Goal: Task Accomplishment & Management: Use online tool/utility

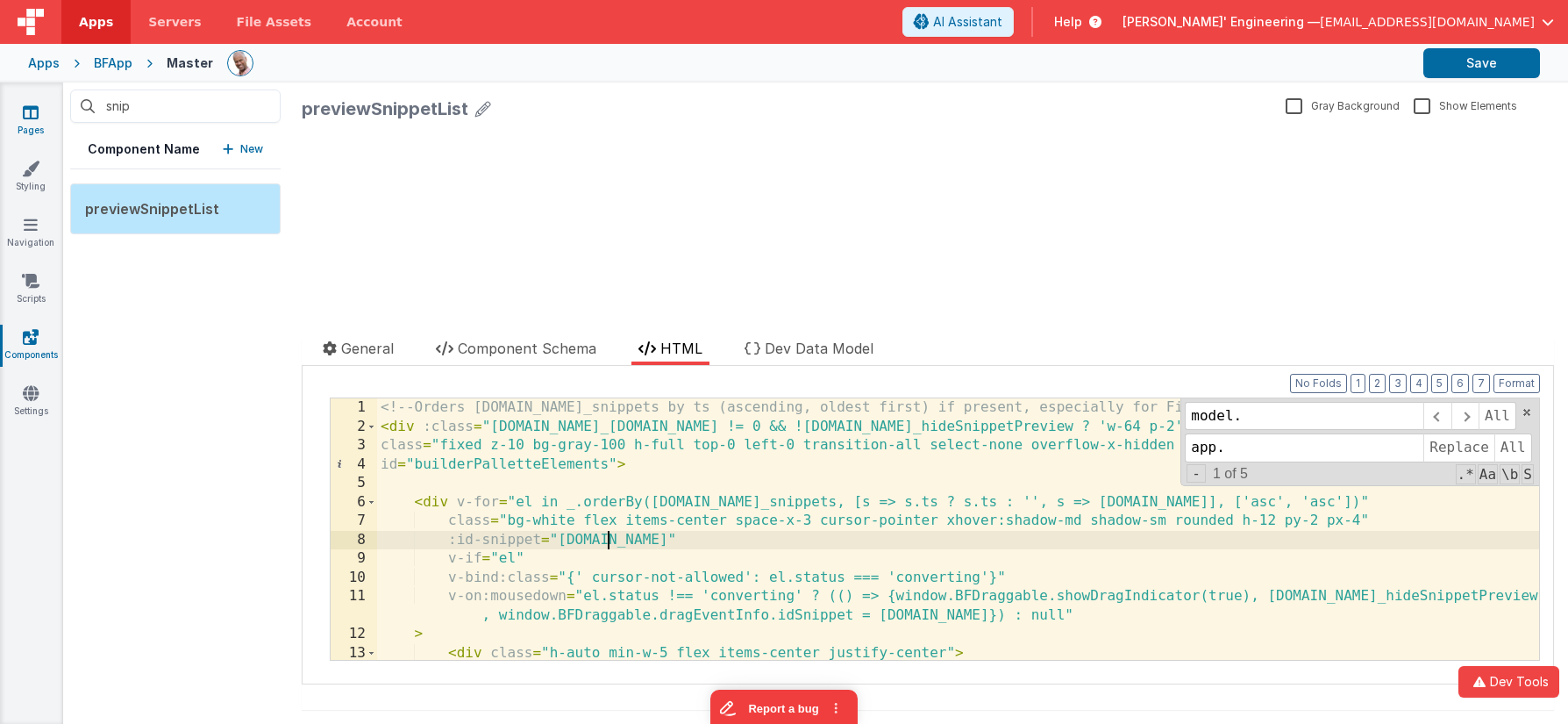
click at [28, 117] on icon at bounding box center [31, 112] width 16 height 18
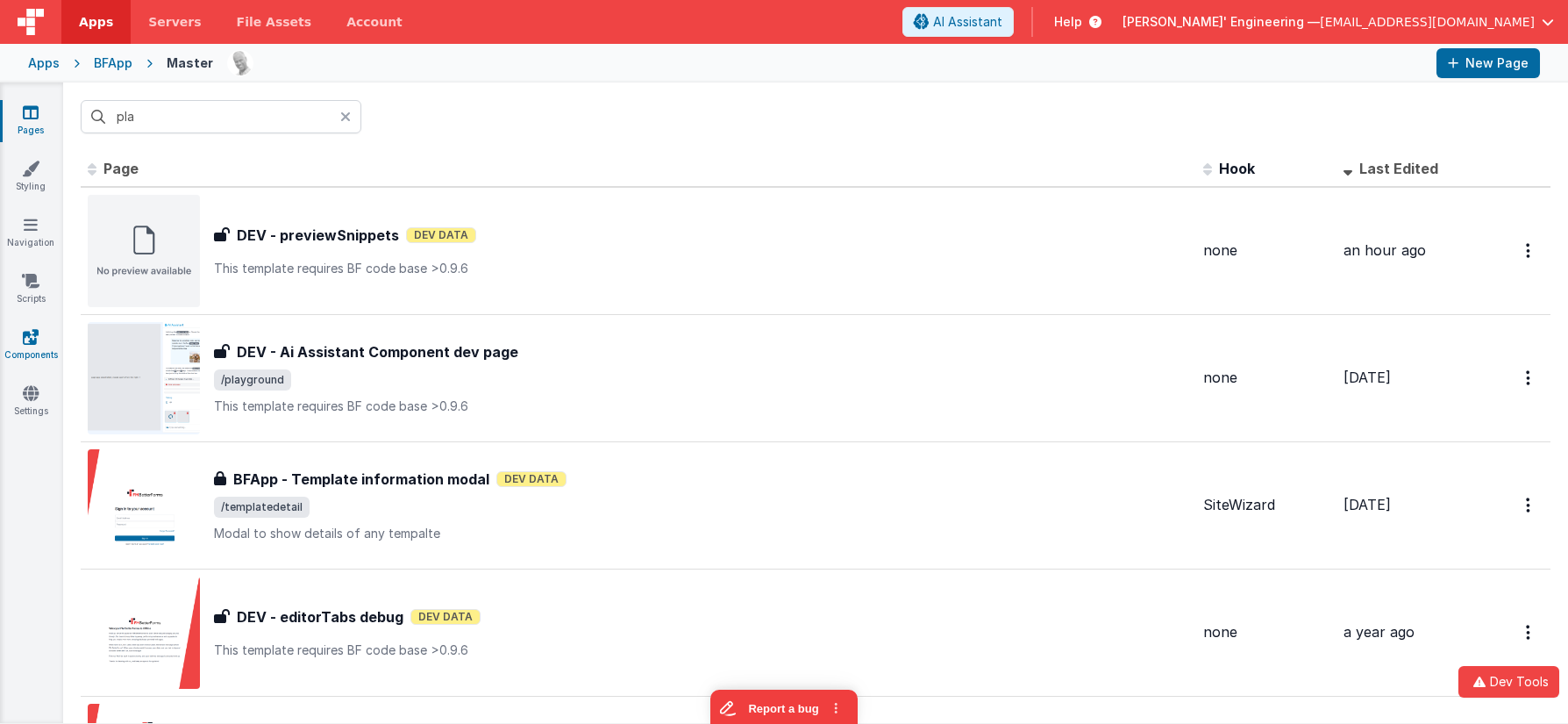
click at [36, 344] on icon at bounding box center [31, 337] width 16 height 18
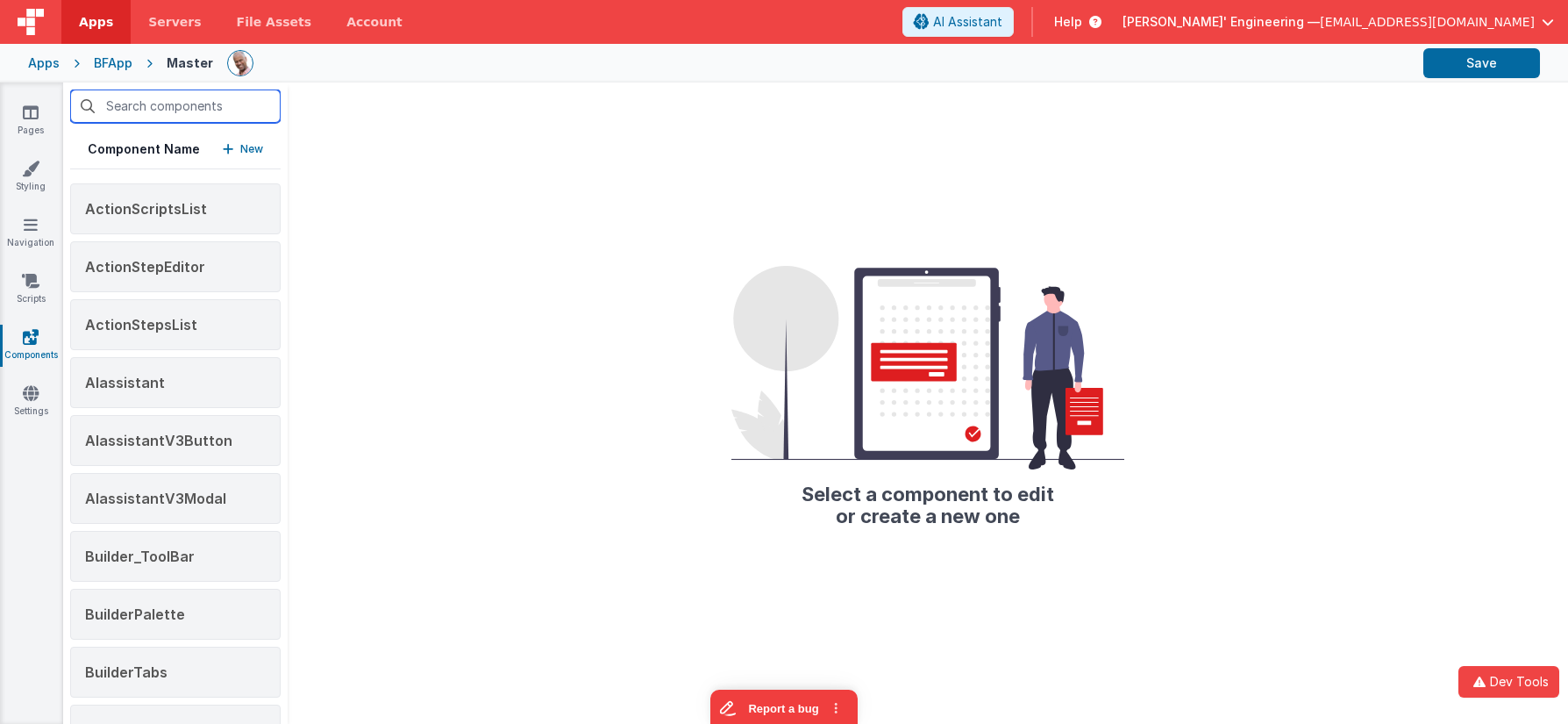
click at [164, 109] on input "text" at bounding box center [175, 106] width 211 height 33
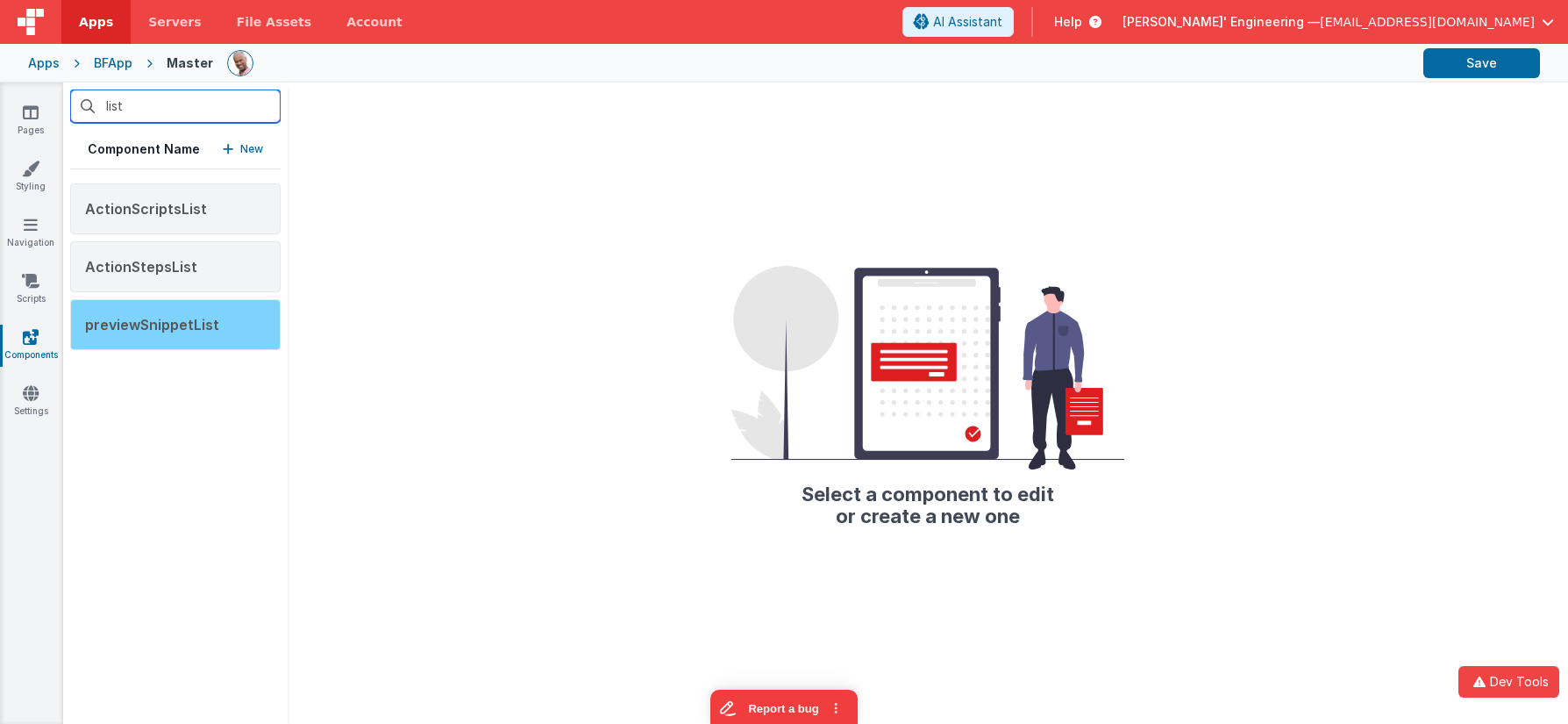
type input "list"
click at [176, 319] on span "previewSnippetList" at bounding box center [152, 325] width 134 height 18
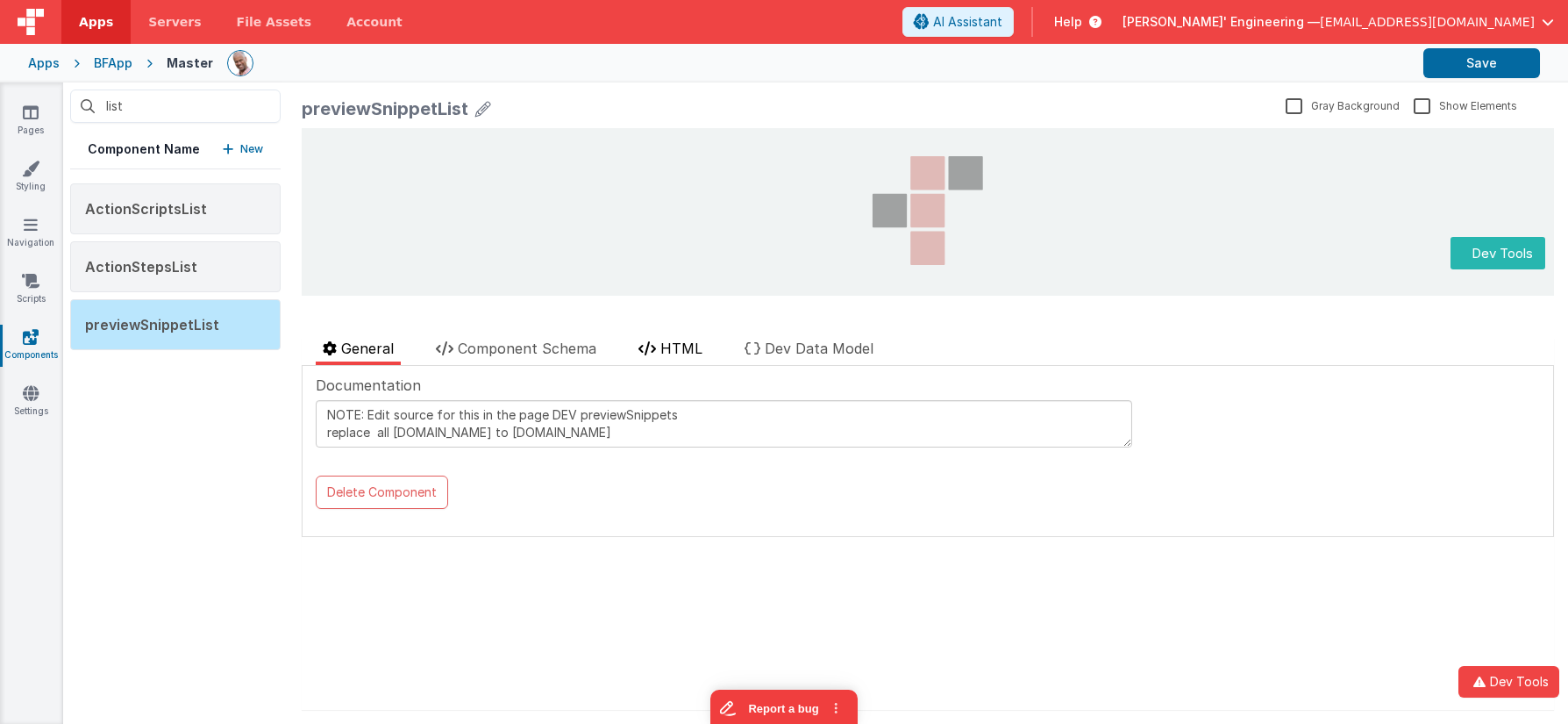
click at [686, 361] on li "HTML" at bounding box center [670, 351] width 78 height 28
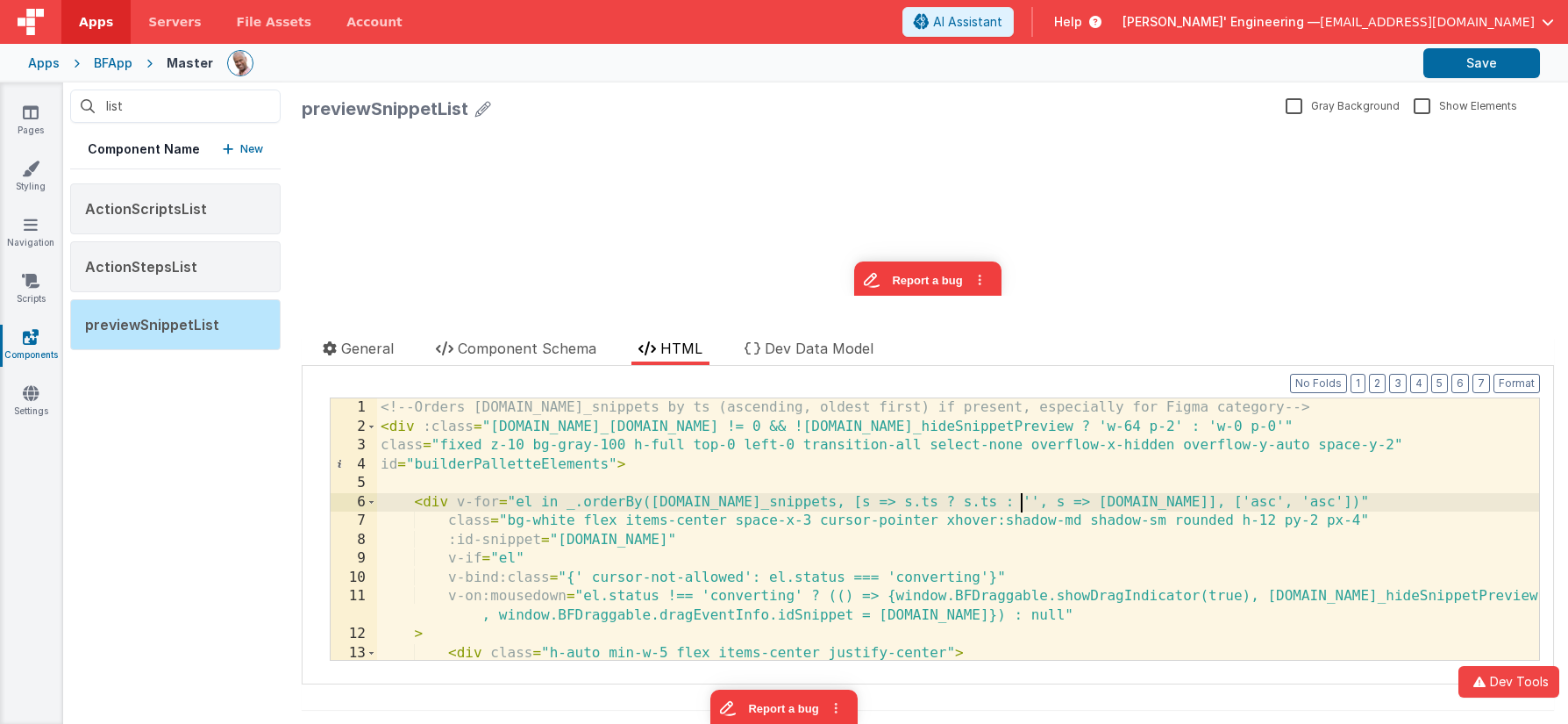
click at [1020, 500] on div "<!-- Orders [DOMAIN_NAME]_snippets by ts (ascending, oldest first) if present, …" at bounding box center [957, 548] width 1162 height 299
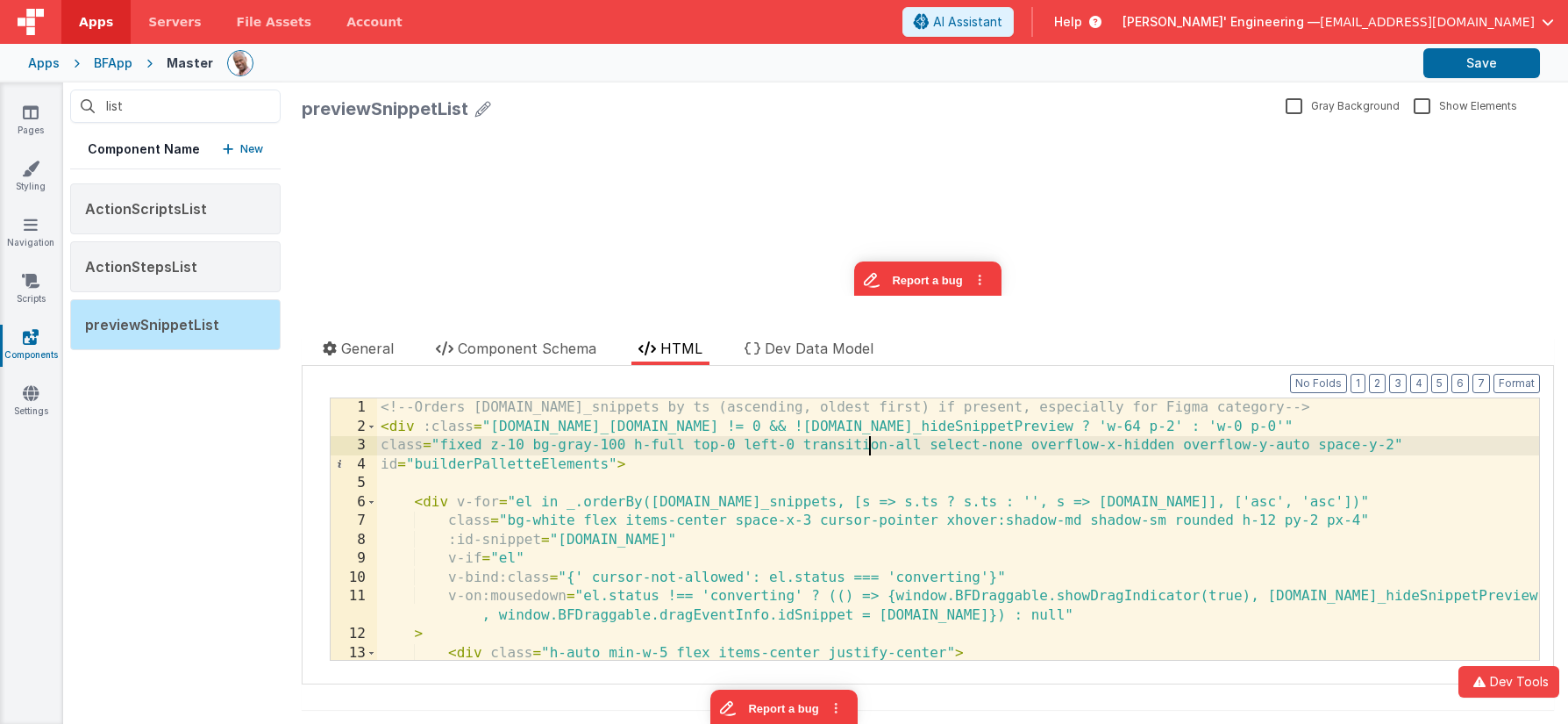
click at [870, 444] on div "<!-- Orders [DOMAIN_NAME]_snippets by ts (ascending, oldest first) if present, …" at bounding box center [957, 548] width 1162 height 299
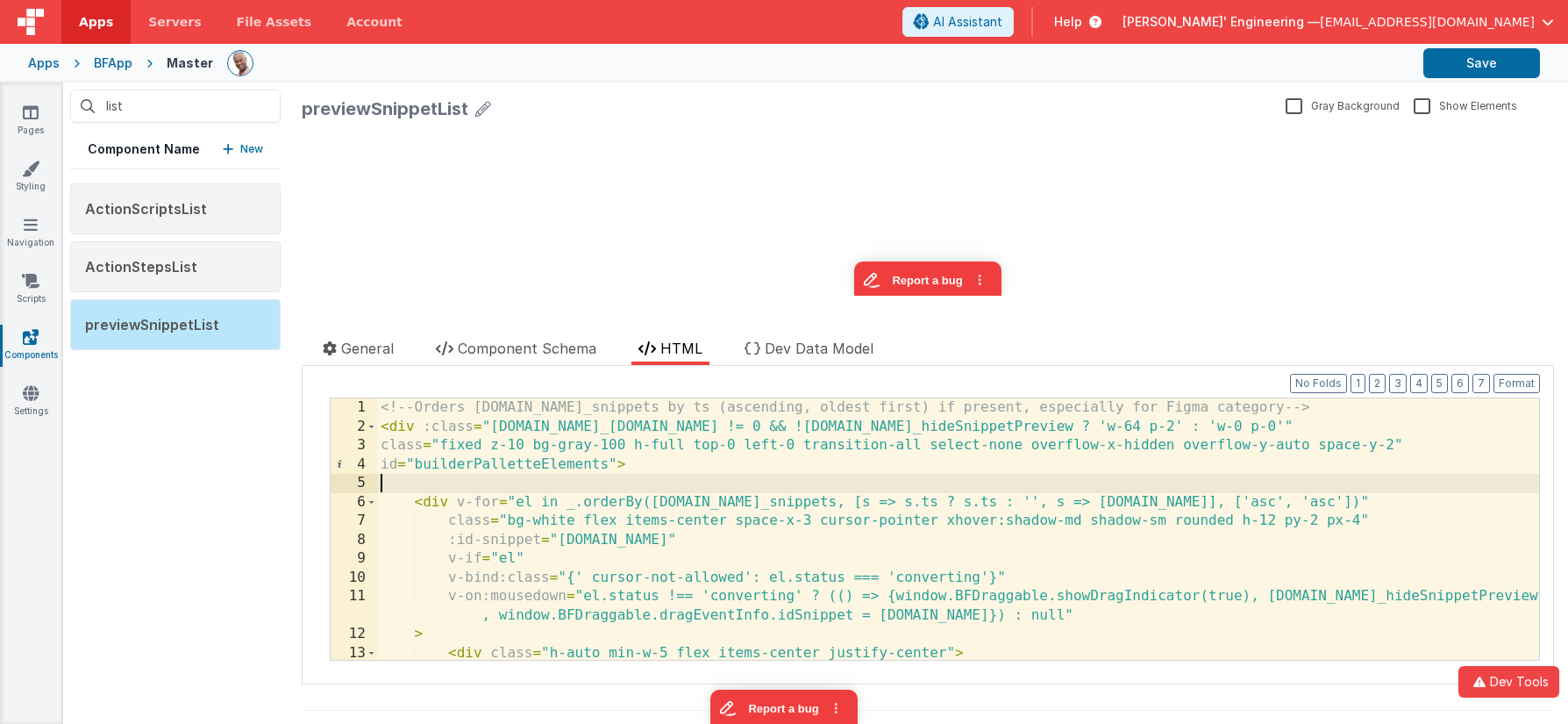
click at [901, 479] on div "<!-- Orders [DOMAIN_NAME]_snippets by ts (ascending, oldest first) if present, …" at bounding box center [957, 548] width 1162 height 299
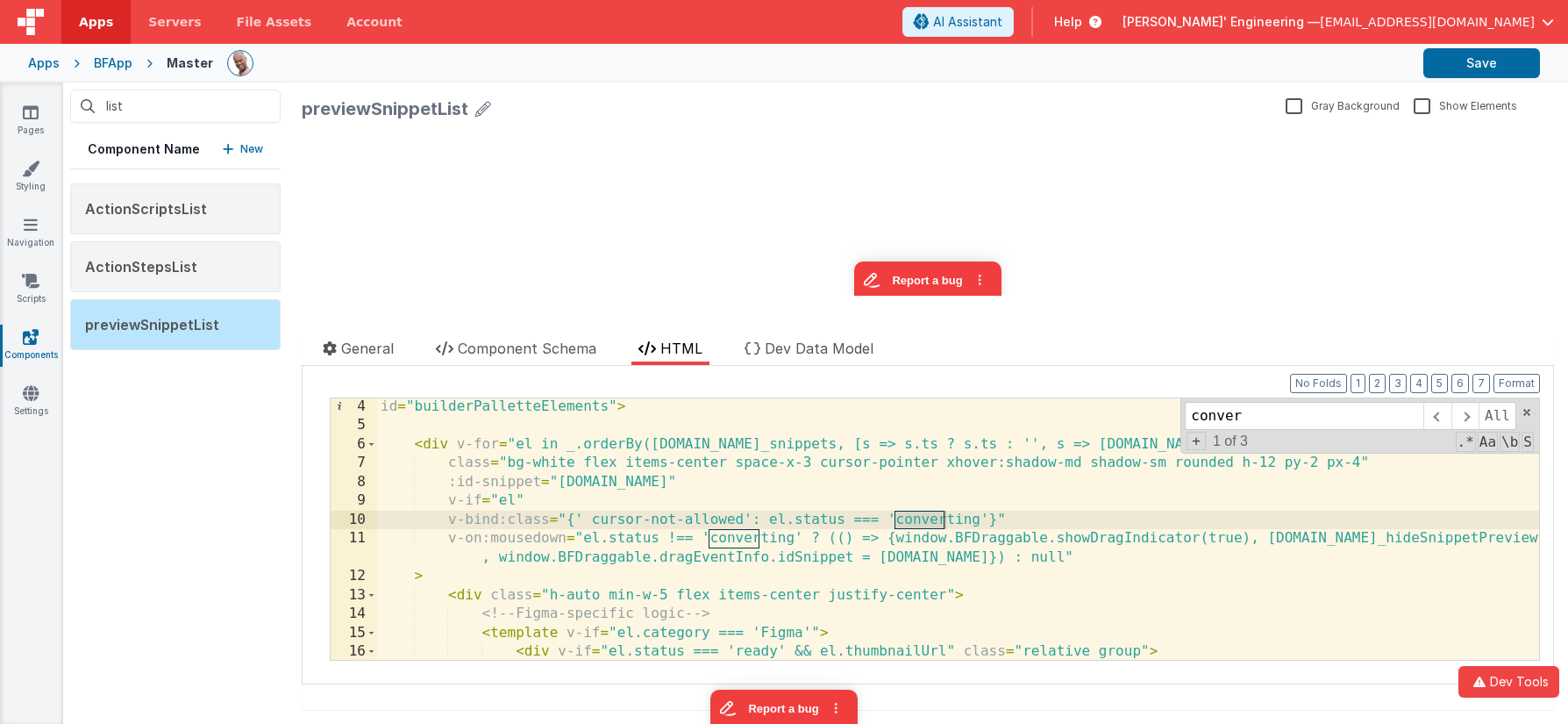
scroll to position [67, 0]
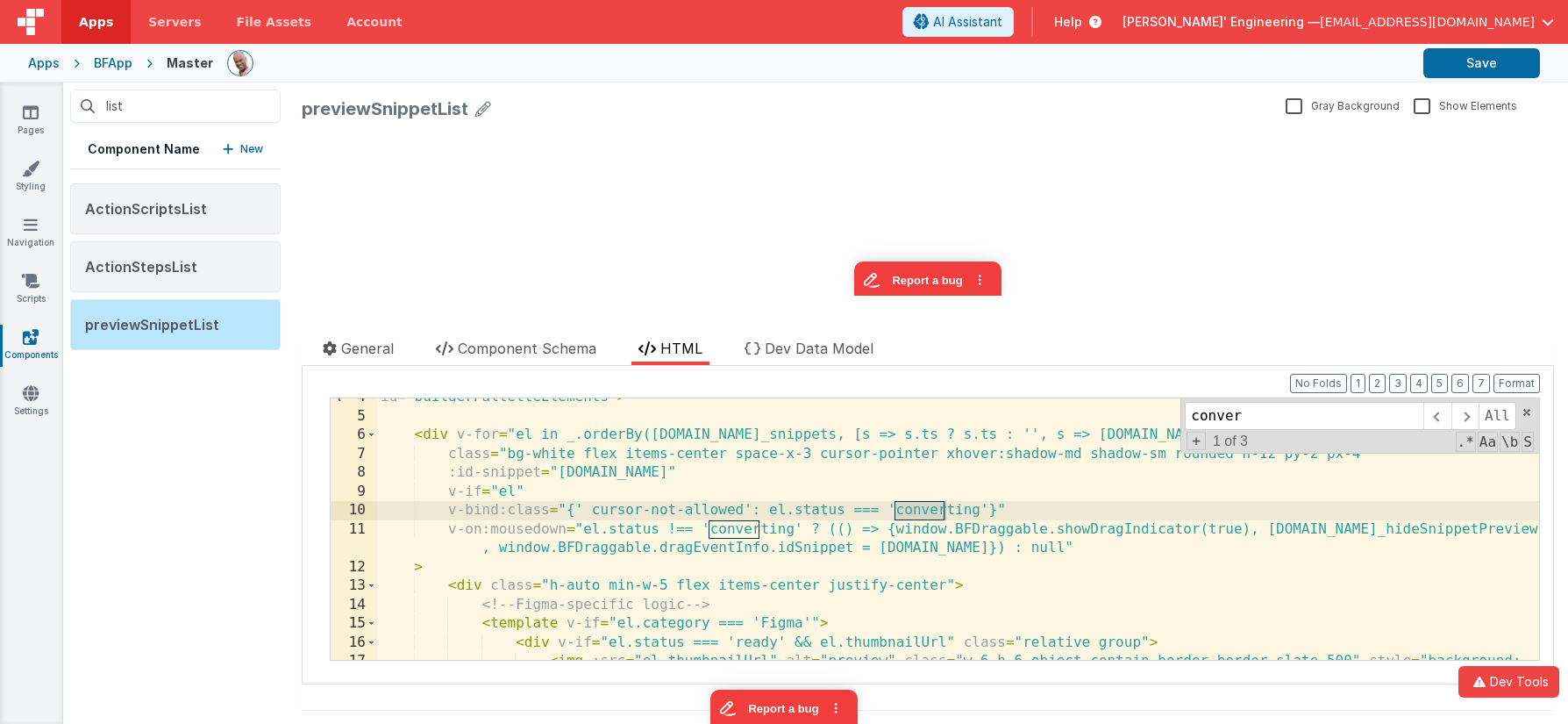
type input "conver"
click at [746, 509] on div "id = "builderPalletteElements" > < div v-for = "el in _.orderBy([DOMAIN_NAME]_s…" at bounding box center [957, 547] width 1162 height 318
click at [757, 525] on div "id = "builderPalletteElements" > < div v-for = "el in _.orderBy([DOMAIN_NAME]_s…" at bounding box center [957, 547] width 1162 height 318
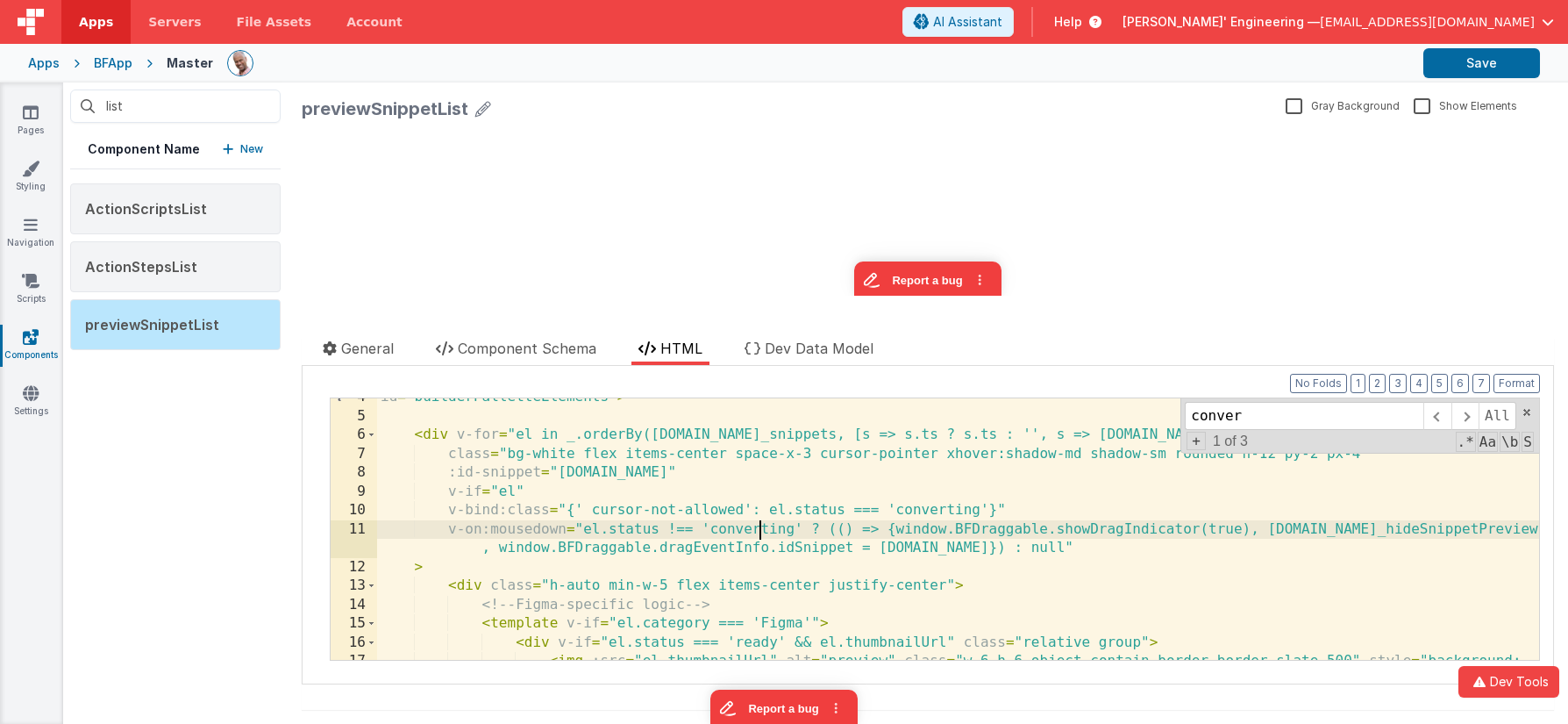
click at [756, 525] on div "id = "builderPalletteElements" > < div v-for = "el in _.orderBy([DOMAIN_NAME]_s…" at bounding box center [957, 547] width 1162 height 318
click at [1460, 410] on span at bounding box center [1465, 416] width 28 height 28
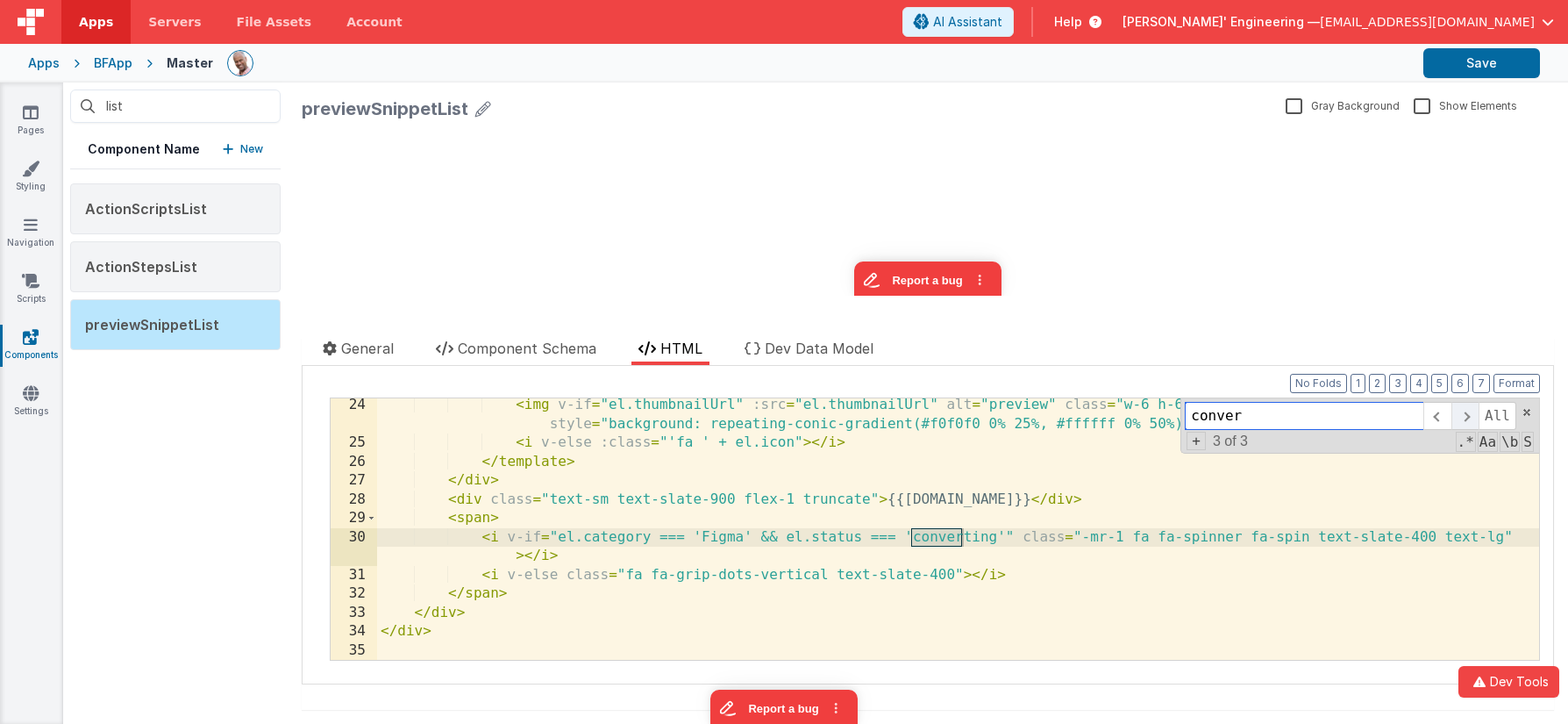
scroll to position [474, 0]
click at [1440, 413] on span at bounding box center [1436, 416] width 28 height 28
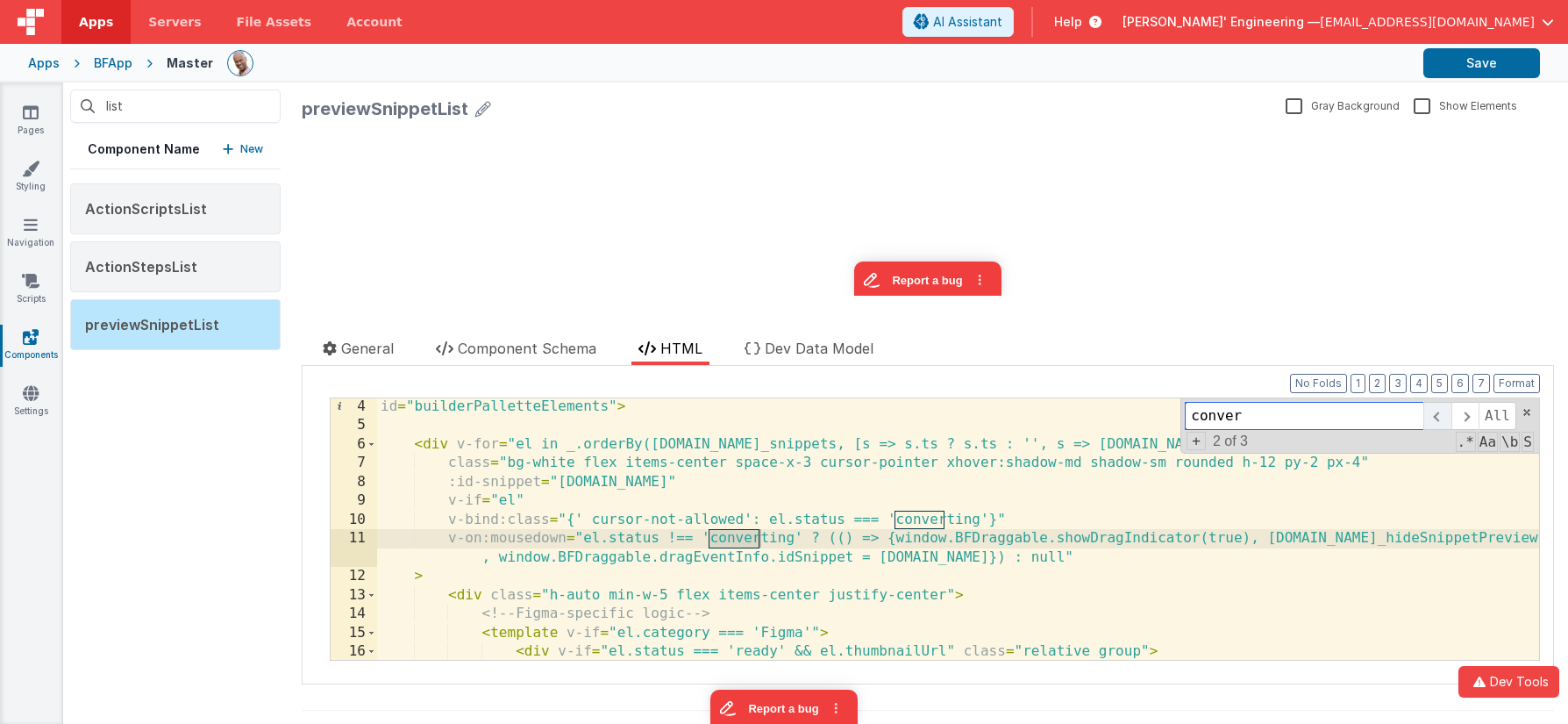
scroll to position [58, 0]
drag, startPoint x: 820, startPoint y: 538, endPoint x: 582, endPoint y: 537, distance: 238.0
click at [582, 537] on div "id = "builderPalletteElements" > < div v-for = "el in _.orderBy([DOMAIN_NAME]_s…" at bounding box center [957, 557] width 1162 height 318
drag, startPoint x: 508, startPoint y: 346, endPoint x: 497, endPoint y: 354, distance: 13.6
click at [508, 346] on span "Component Schema" at bounding box center [527, 349] width 139 height 18
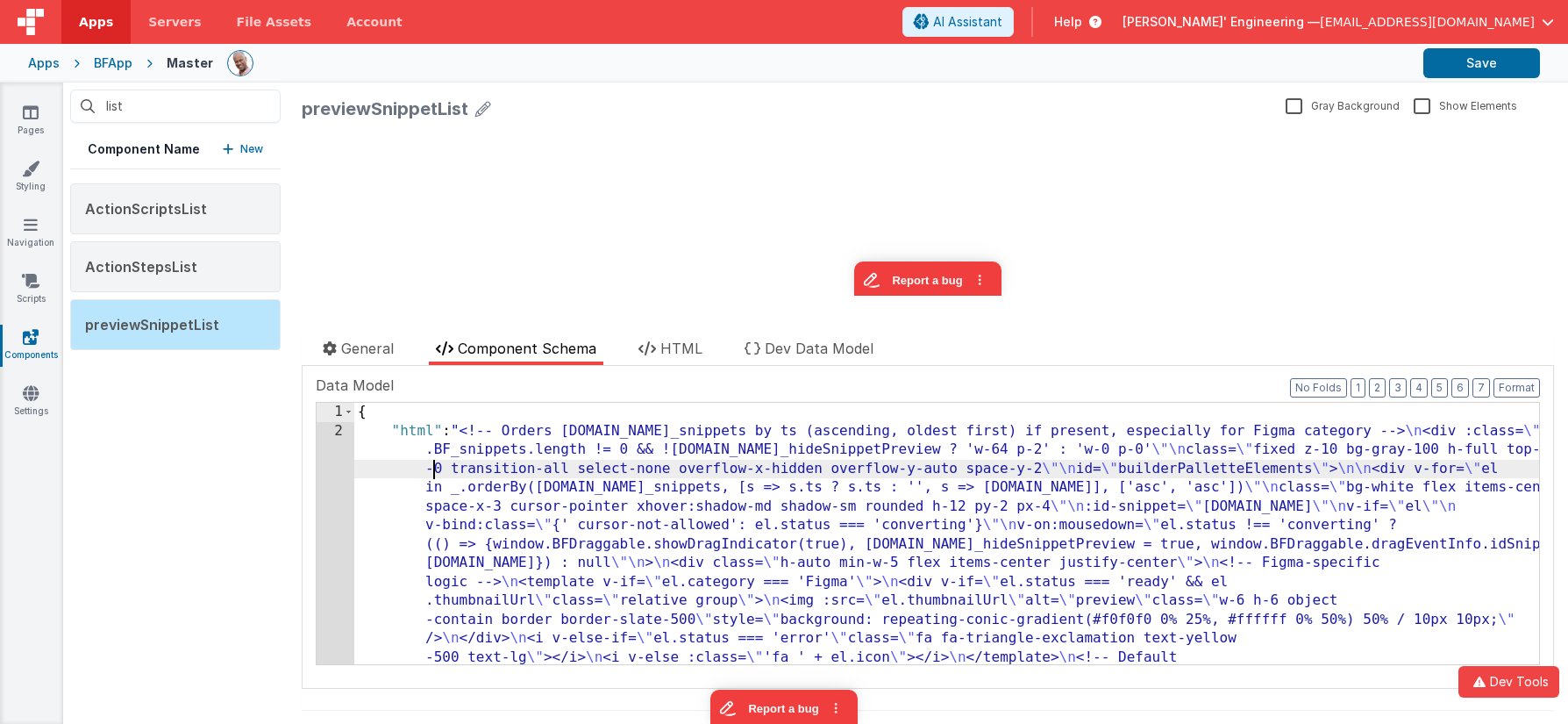
click at [430, 471] on div "{ "html" : "<!-- Orders [DOMAIN_NAME]_snippets by ts (ascending, oldest first) …" at bounding box center [947, 722] width 1185 height 639
click at [330, 465] on div "1 2" at bounding box center [335, 722] width 37 height 639
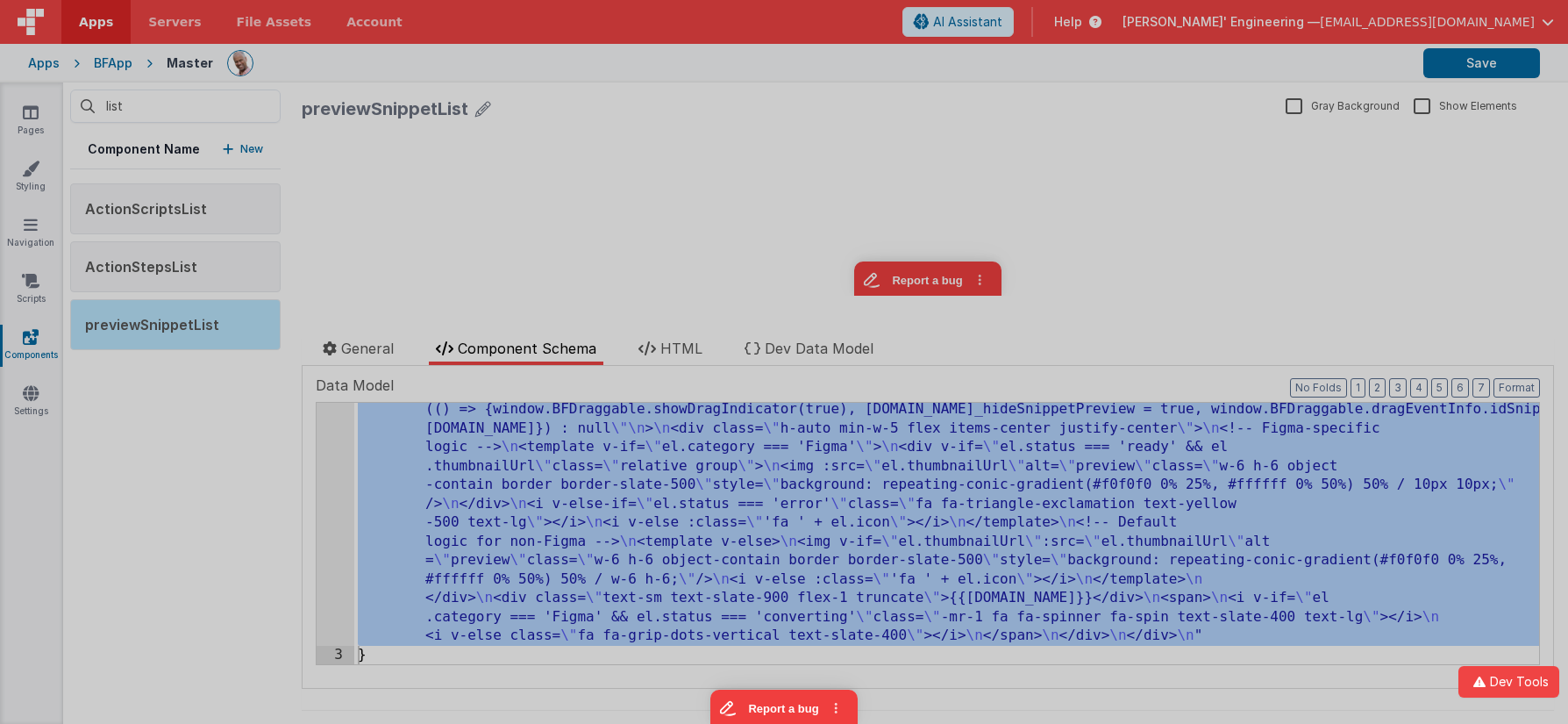
scroll to position [134, 0]
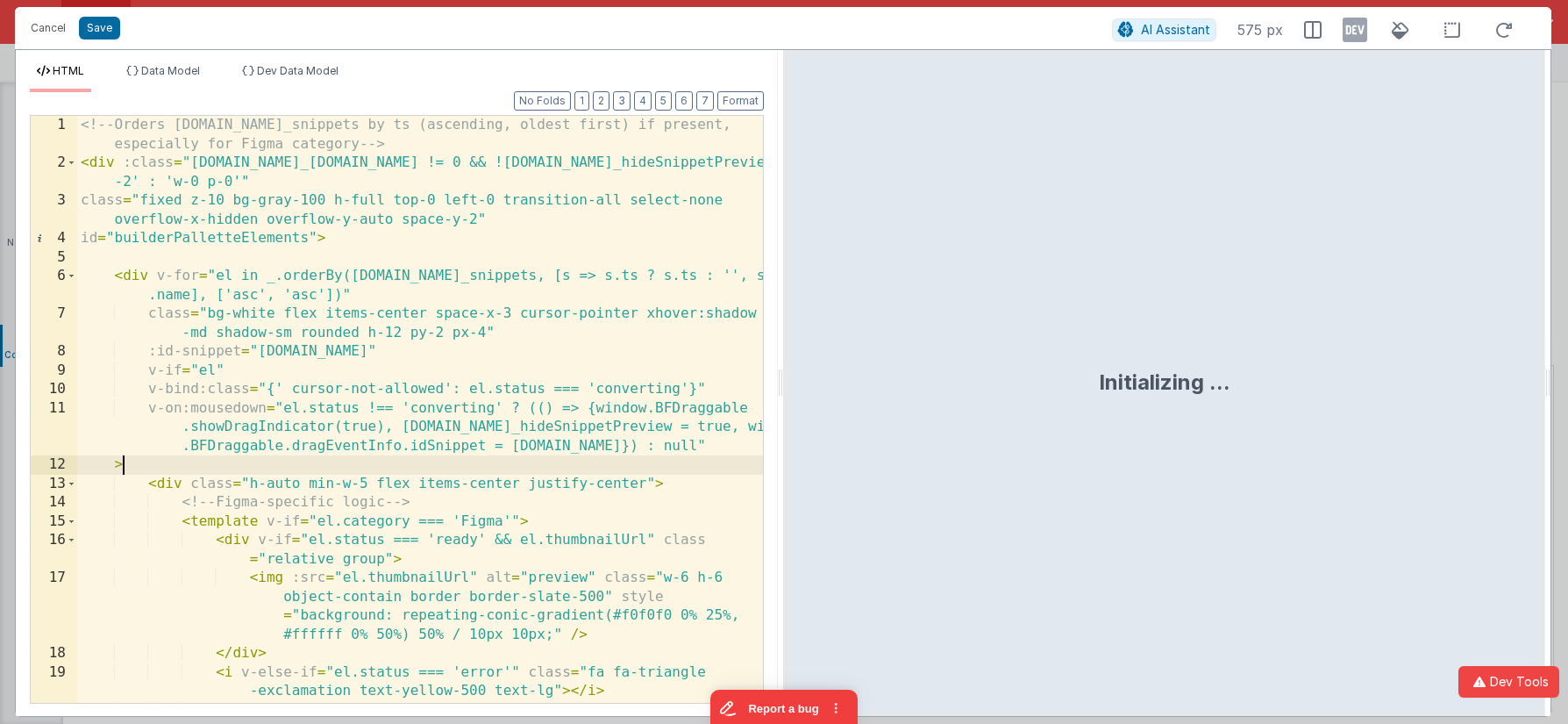
click at [330, 465] on div "<!-- Orders [DOMAIN_NAME]_snippets by ts (ascending, oldest first) if present, …" at bounding box center [420, 438] width 686 height 644
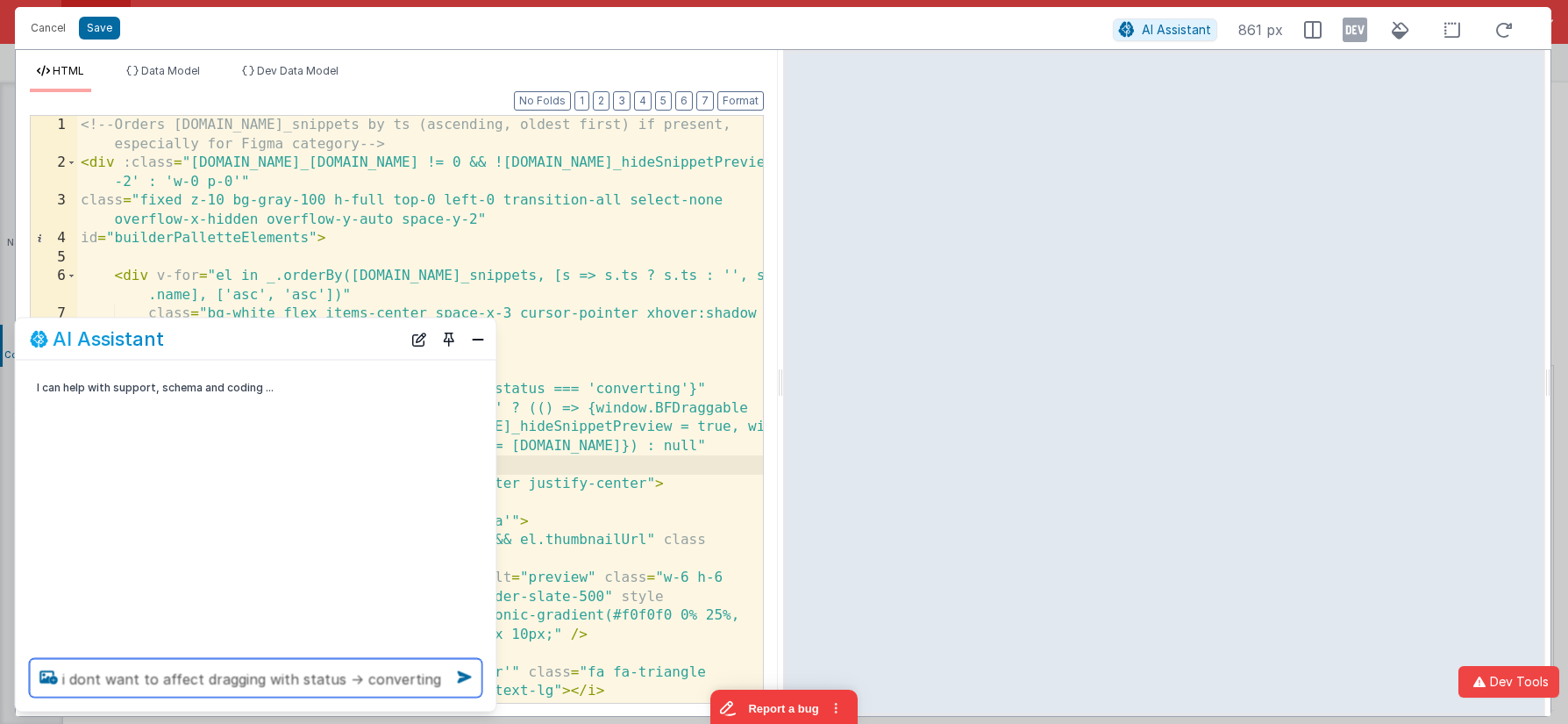
type textarea "i dont want to affect dragging with status → converting"
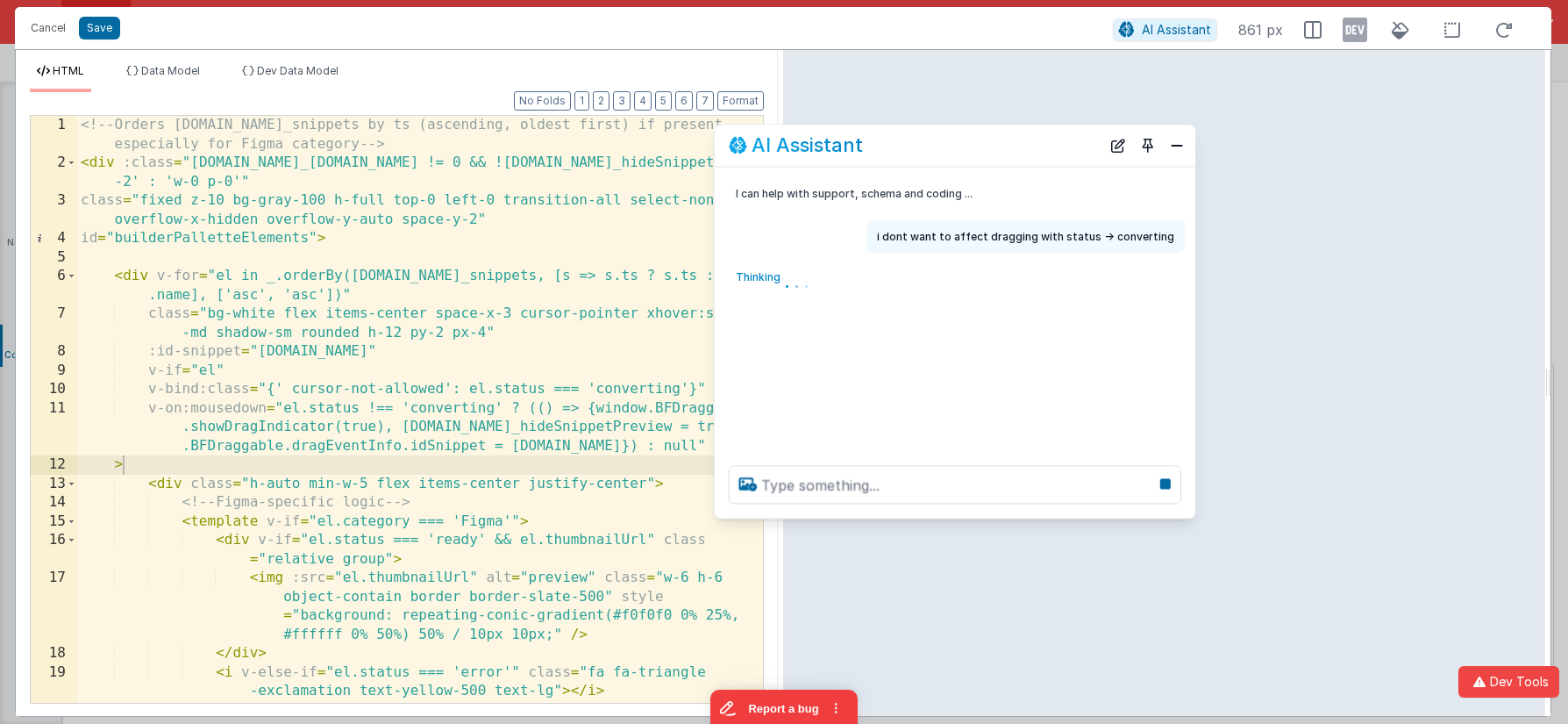
drag, startPoint x: 291, startPoint y: 348, endPoint x: 989, endPoint y: 155, distance: 724.2
click at [988, 155] on div "AI Assistant" at bounding box center [915, 146] width 372 height 21
click at [421, 425] on div "<!-- Orders [DOMAIN_NAME]_snippets by ts (ascending, oldest first) if present, …" at bounding box center [420, 438] width 686 height 644
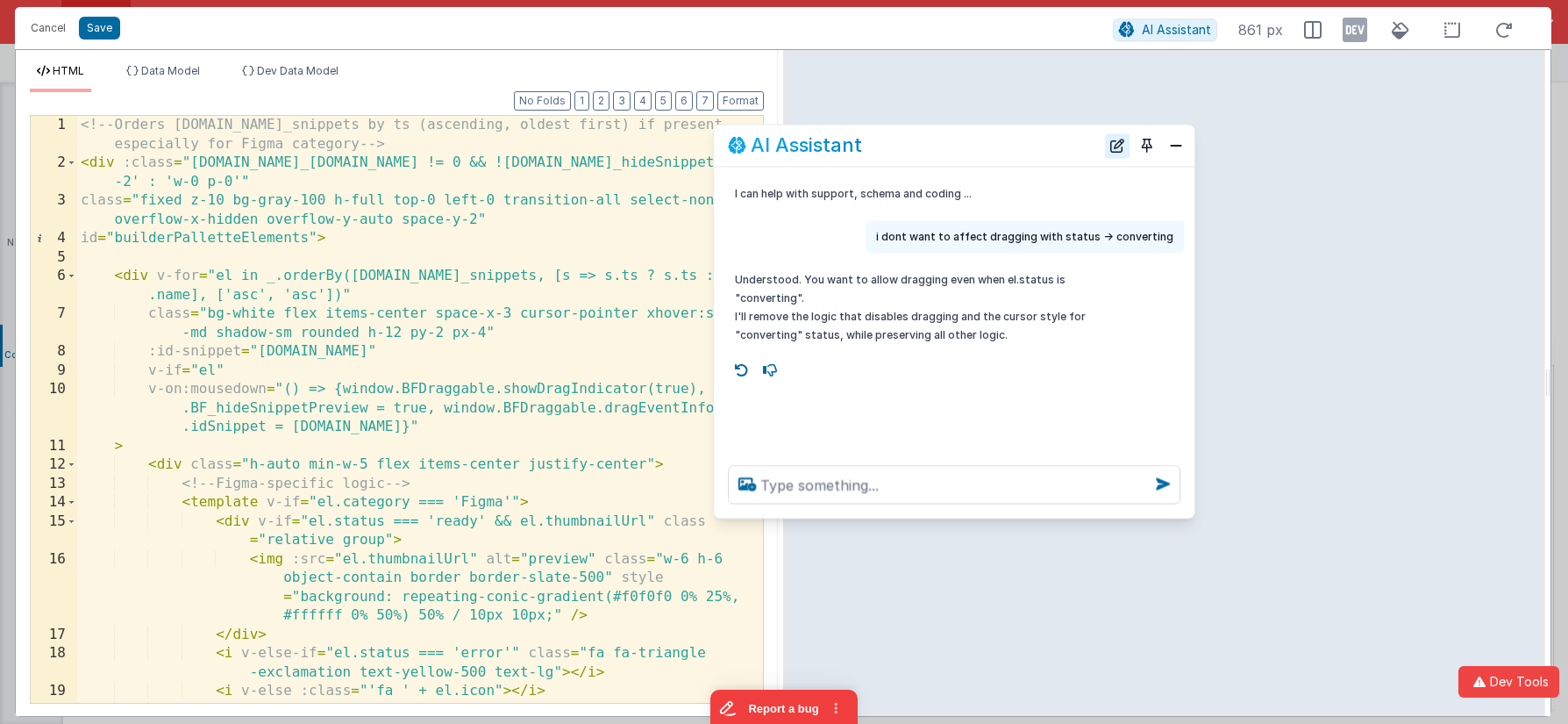
click at [1116, 146] on button "New Chat" at bounding box center [1117, 146] width 25 height 25
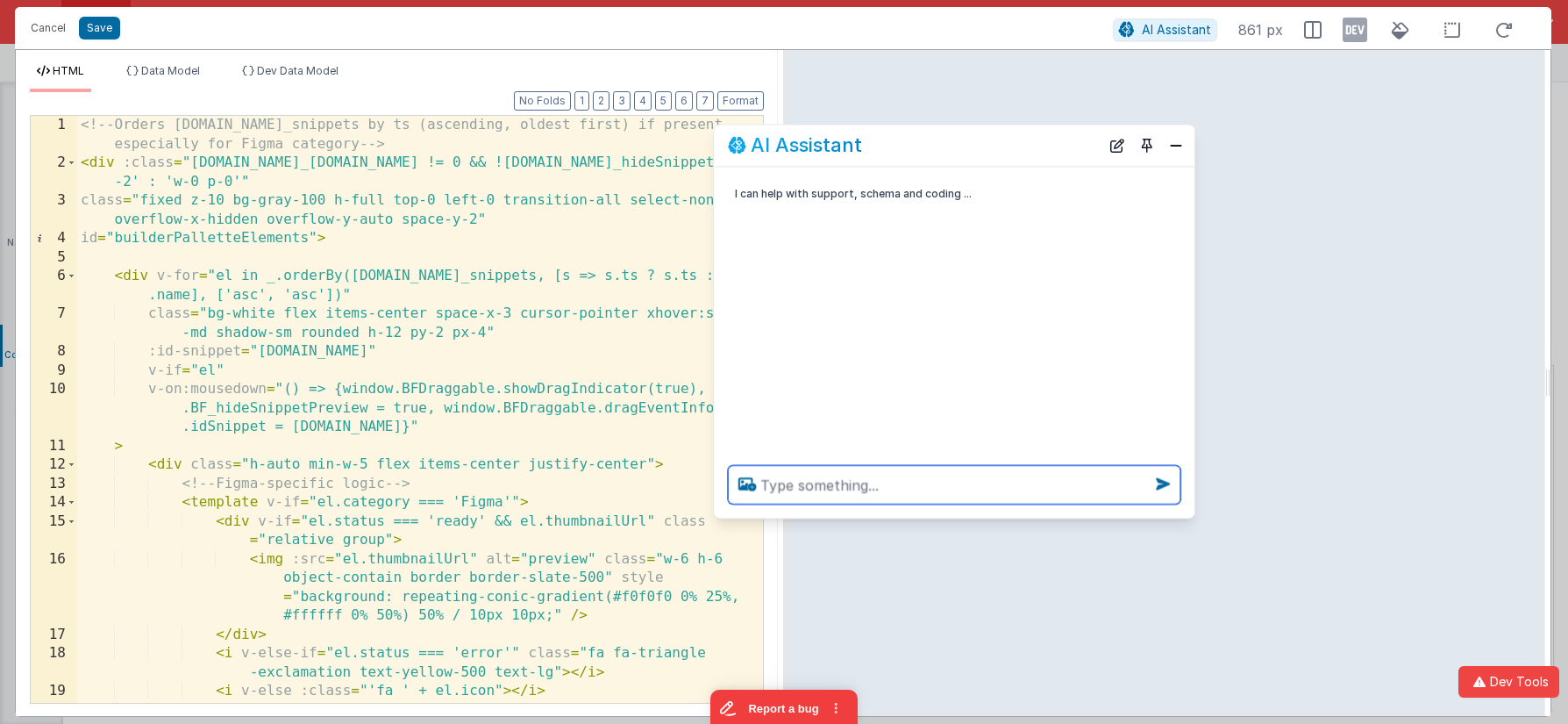
paste textarea "no-drag"
type textarea "no-drag"
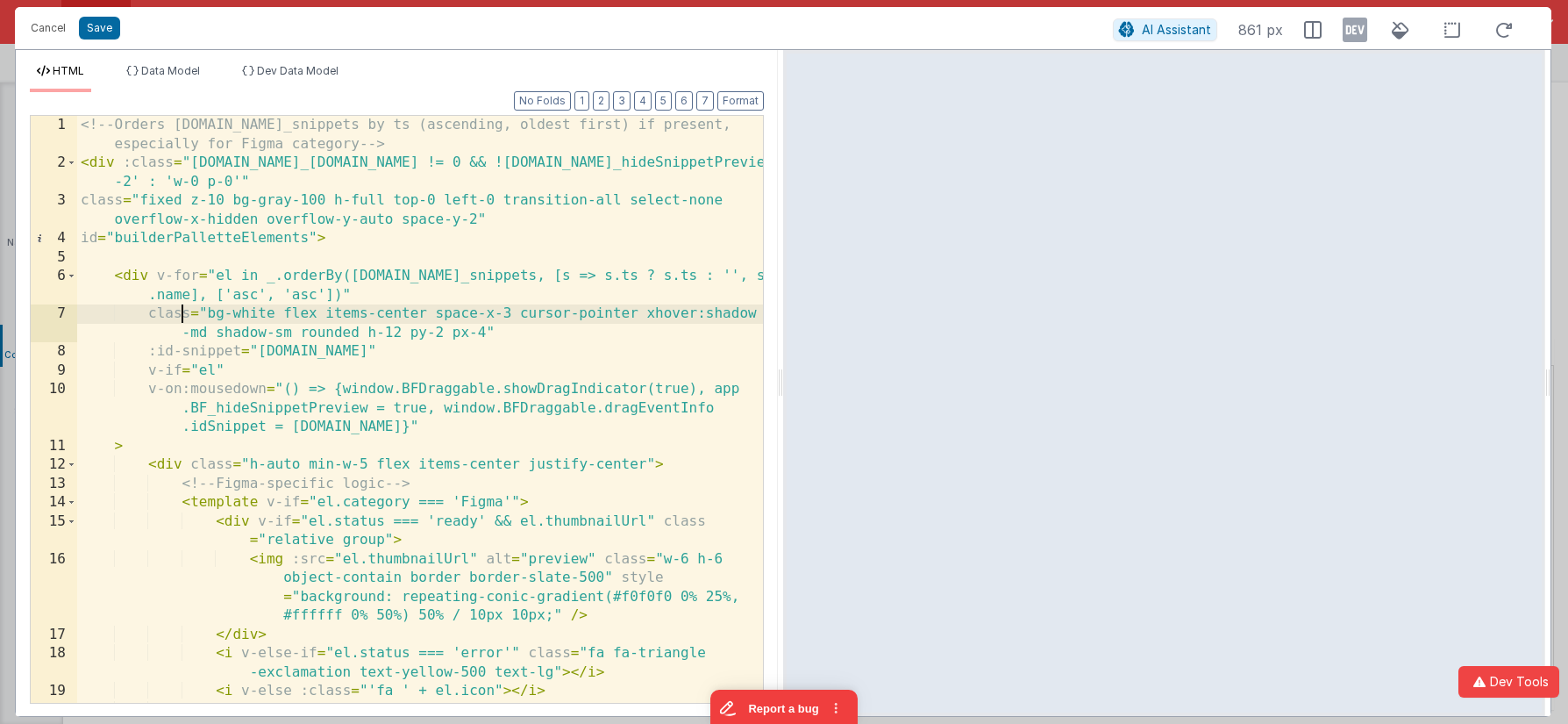
click at [180, 320] on div "<!-- Orders [DOMAIN_NAME]_snippets by ts (ascending, oldest first) if present, …" at bounding box center [420, 438] width 686 height 644
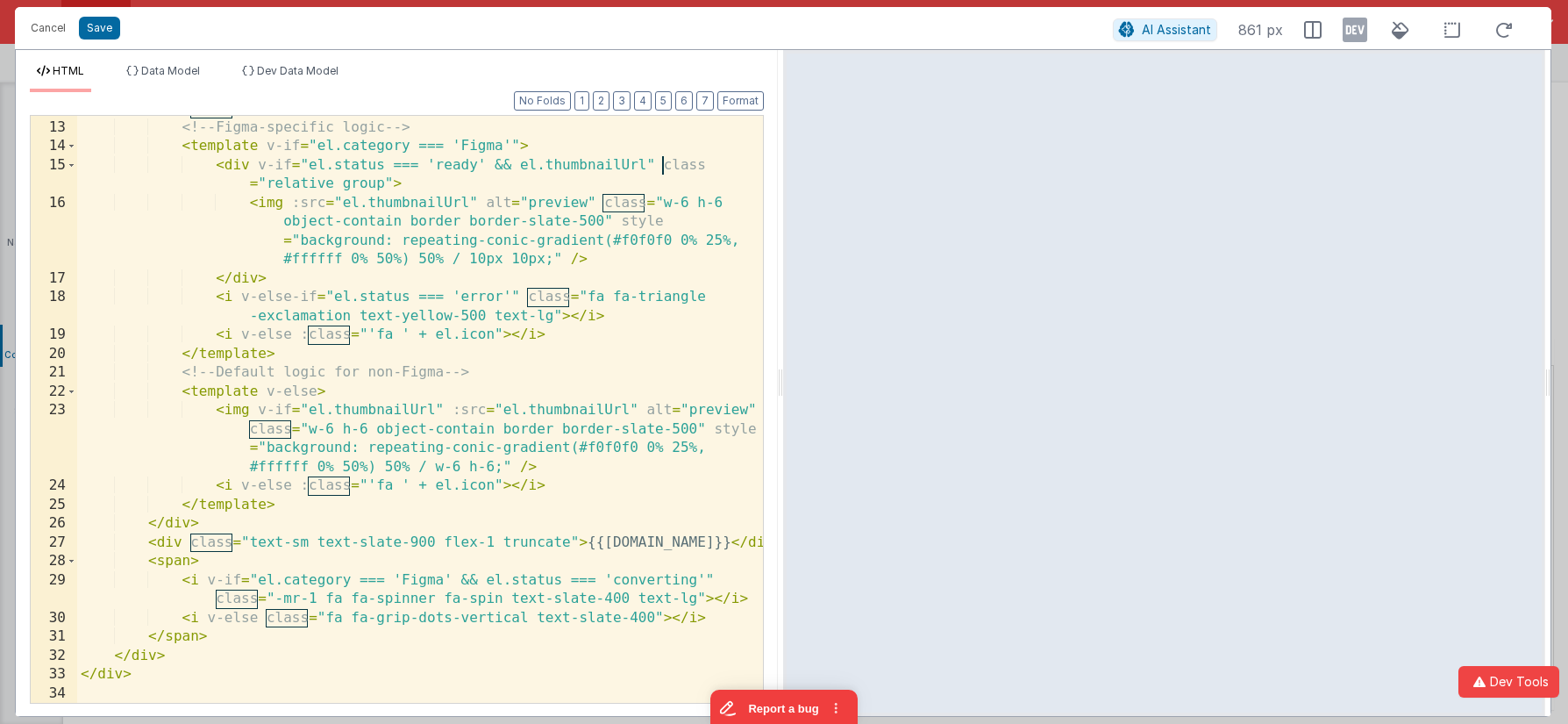
scroll to position [357, 0]
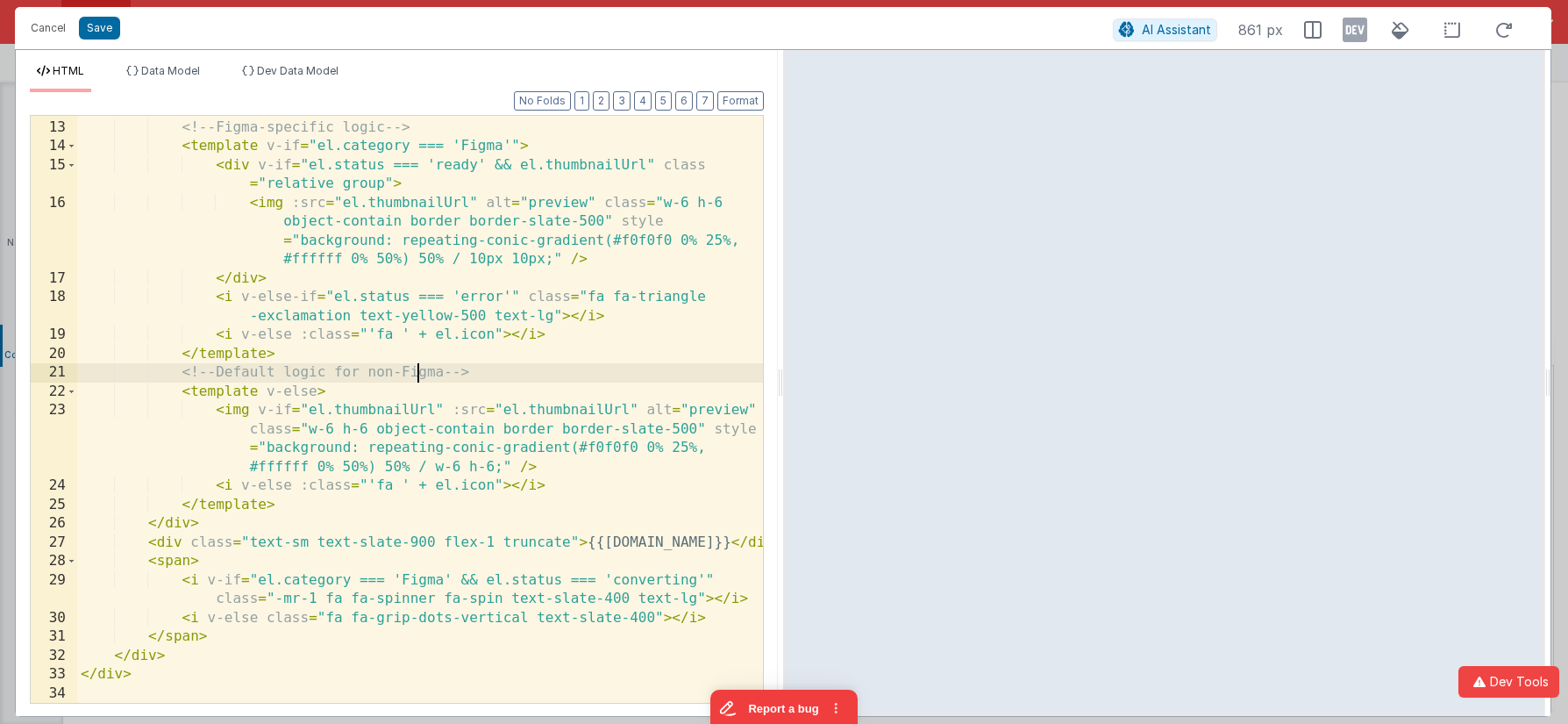
click at [420, 381] on div "< div class = "h-auto min-w-5 flex items-center justify-center" > <!-- Figma-sp…" at bounding box center [420, 411] width 686 height 624
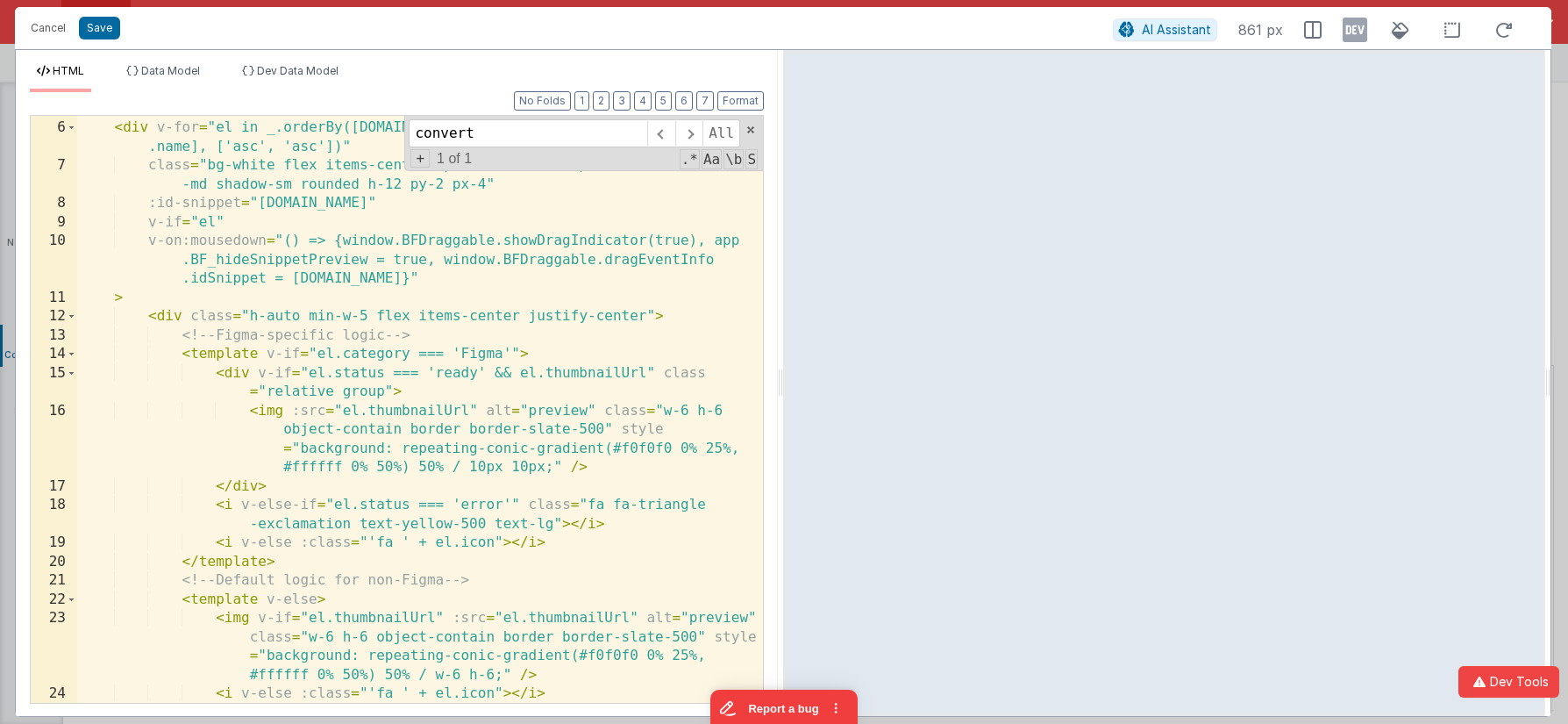
scroll to position [0, 0]
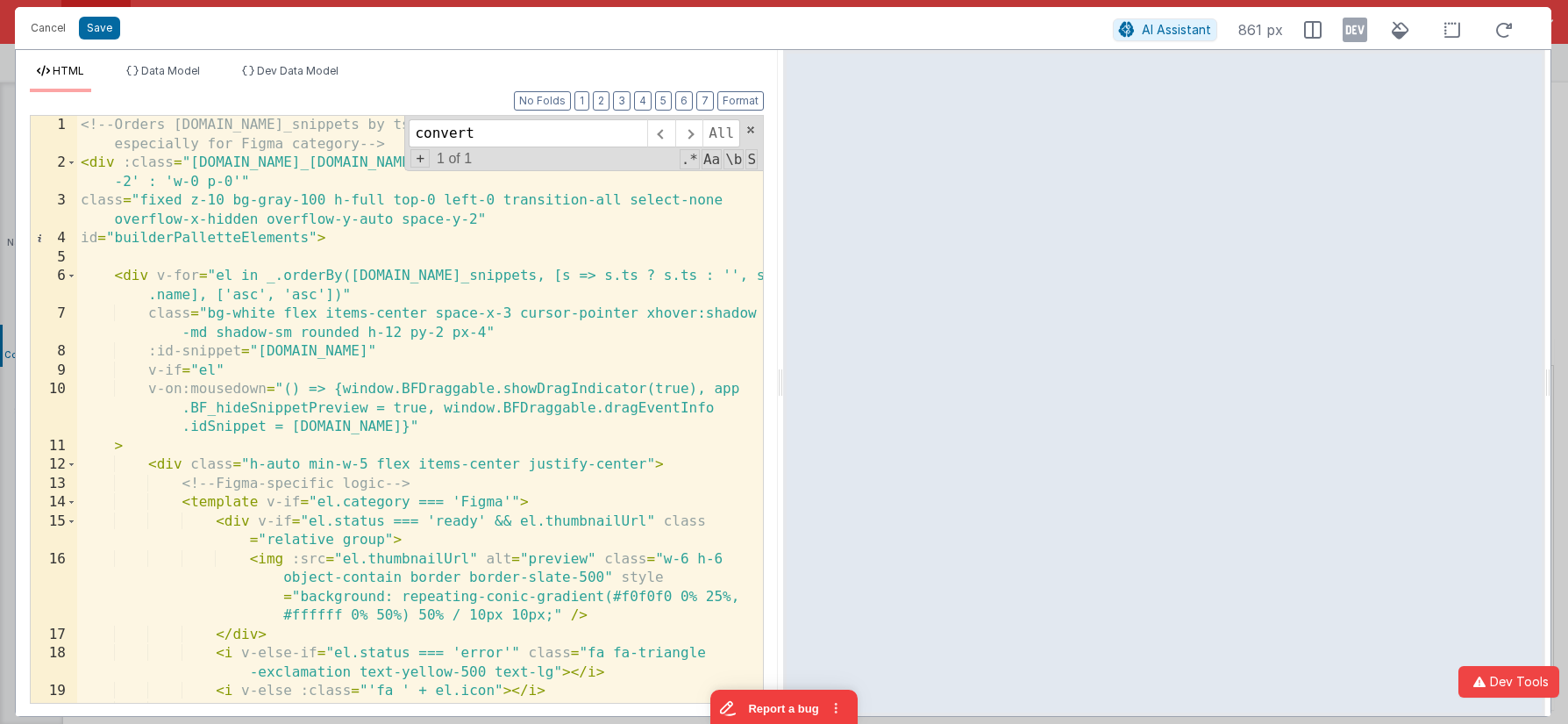
type input "convert"
click at [521, 190] on div "<!-- Orders [DOMAIN_NAME]_snippets by ts (ascending, oldest first) if present, …" at bounding box center [420, 438] width 686 height 644
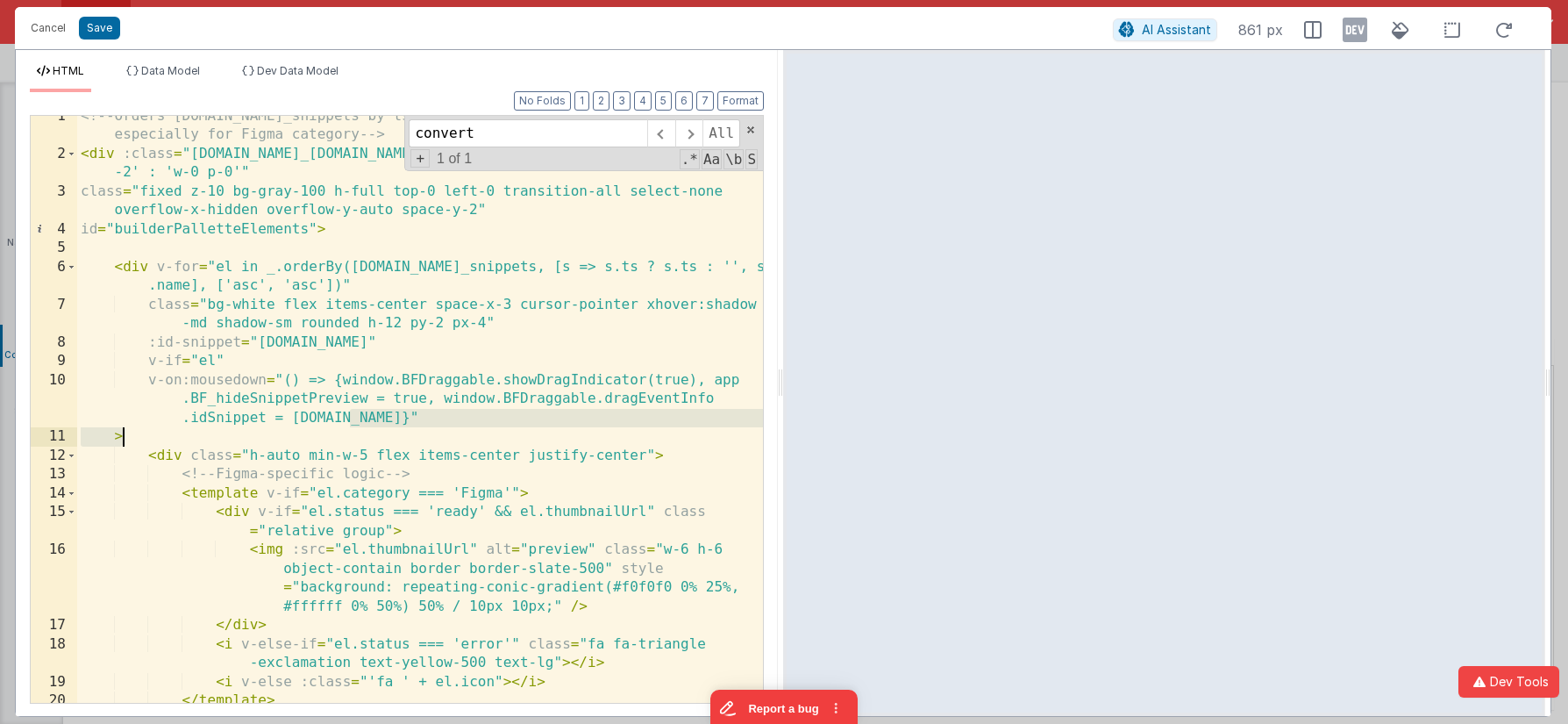
scroll to position [9, 0]
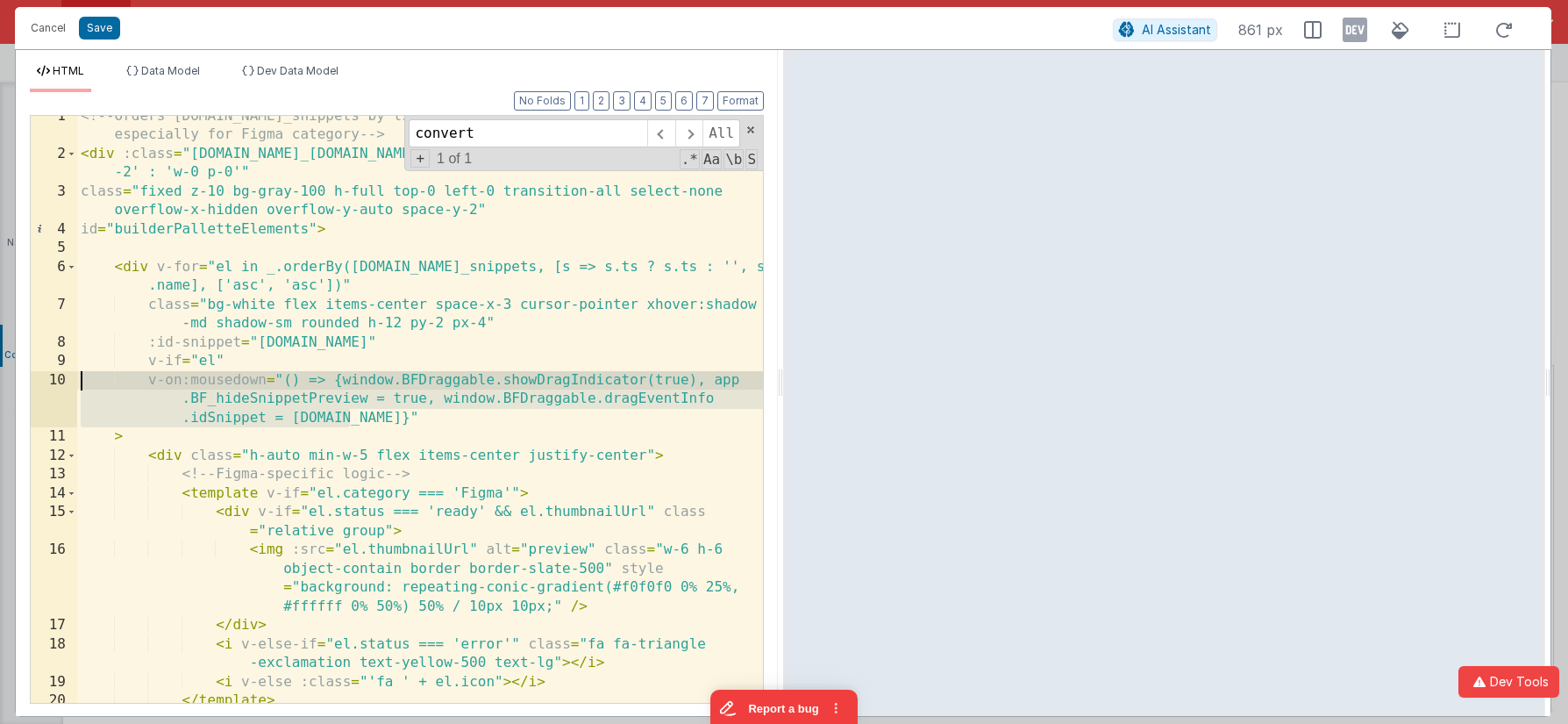
drag, startPoint x: 370, startPoint y: 427, endPoint x: 34, endPoint y: 382, distance: 339.0
click at [34, 382] on div "1 2 3 4 5 6 7 8 9 10 11 12 13 14 15 16 17 18 19 20 21 22 <!-- Orders [DOMAIN_NA…" at bounding box center [397, 409] width 734 height 589
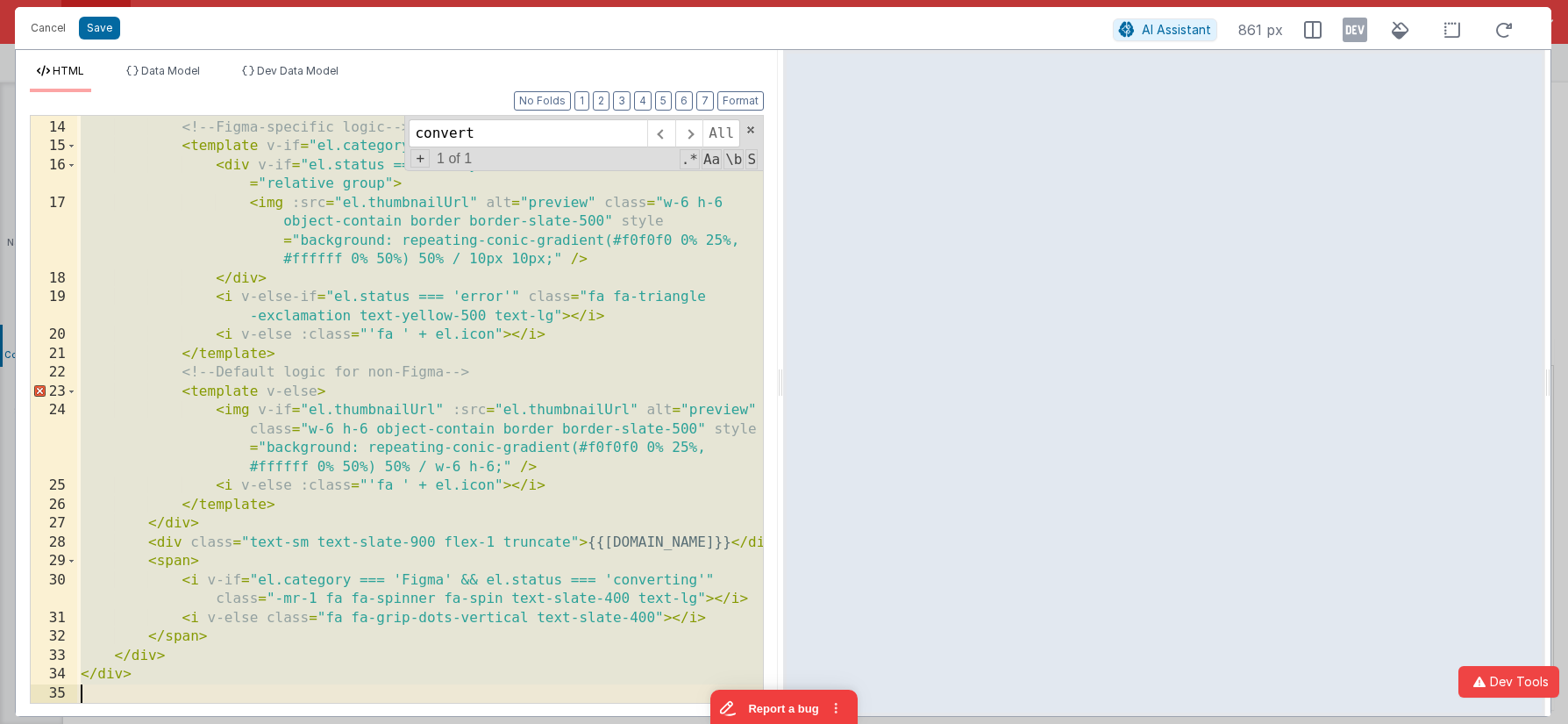
scroll to position [374, 0]
click at [493, 315] on div "< div class = "h-auto min-w-5 flex items-center justify-center" > <!-- Figma-sp…" at bounding box center [420, 411] width 686 height 624
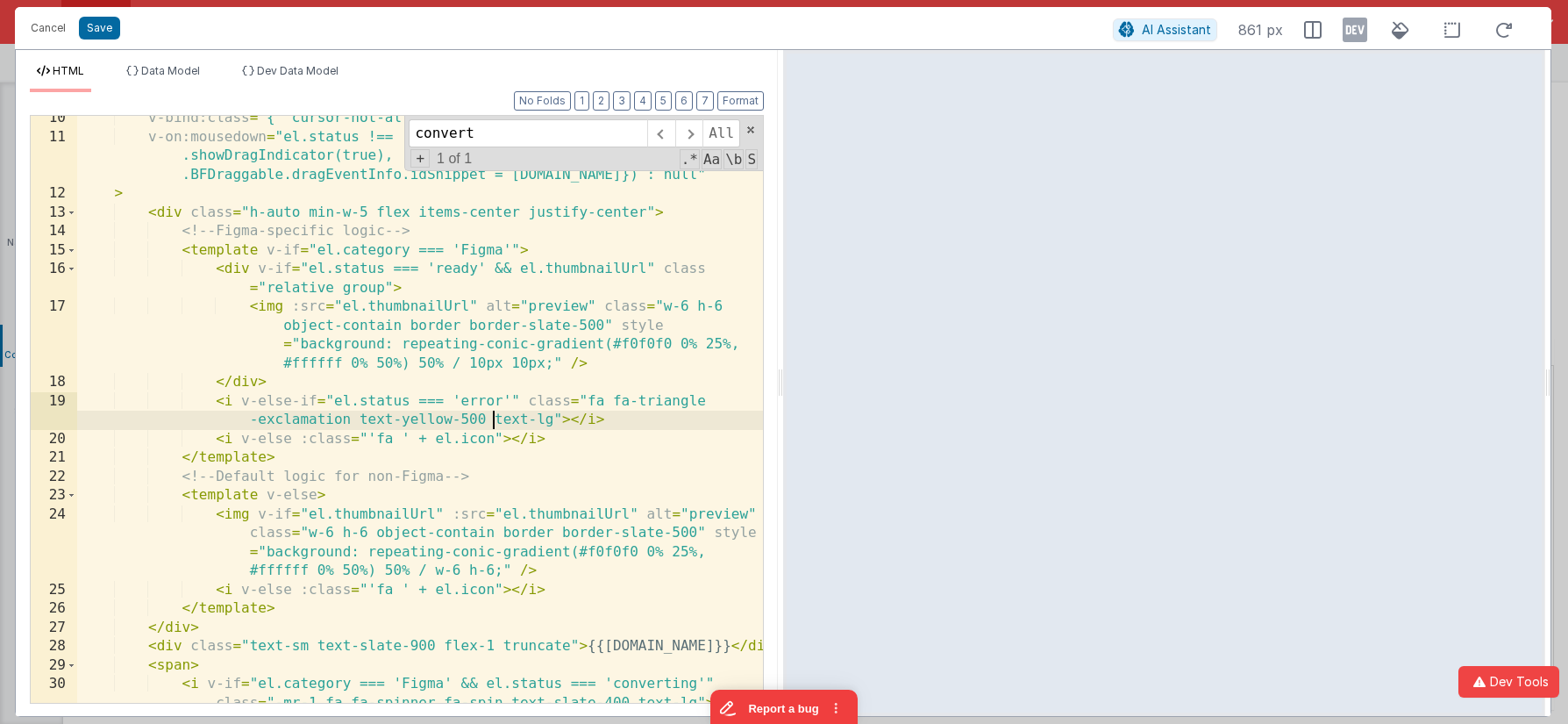
scroll to position [0, 0]
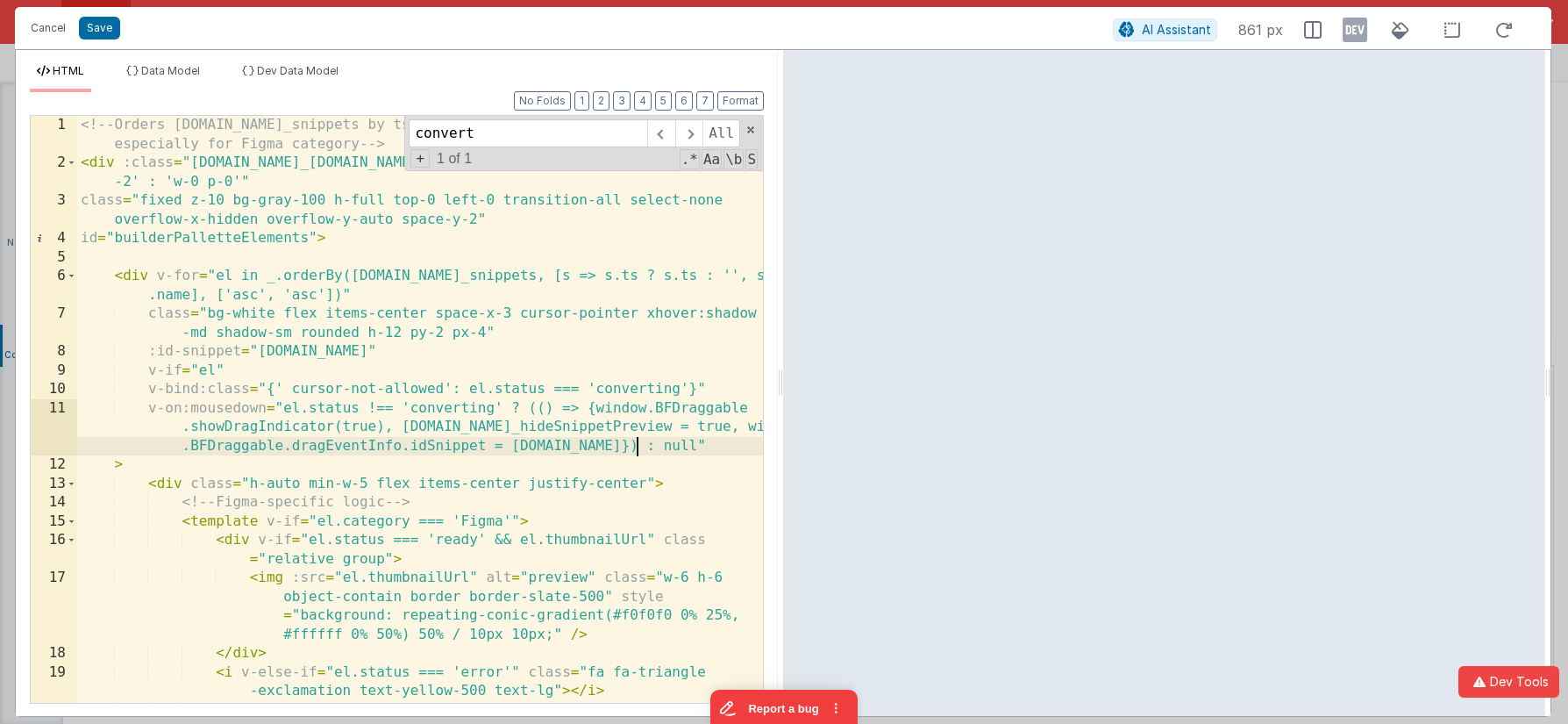
click at [675, 446] on div "<!-- Orders [DOMAIN_NAME]_snippets by ts (ascending, oldest first) if present, …" at bounding box center [420, 438] width 686 height 644
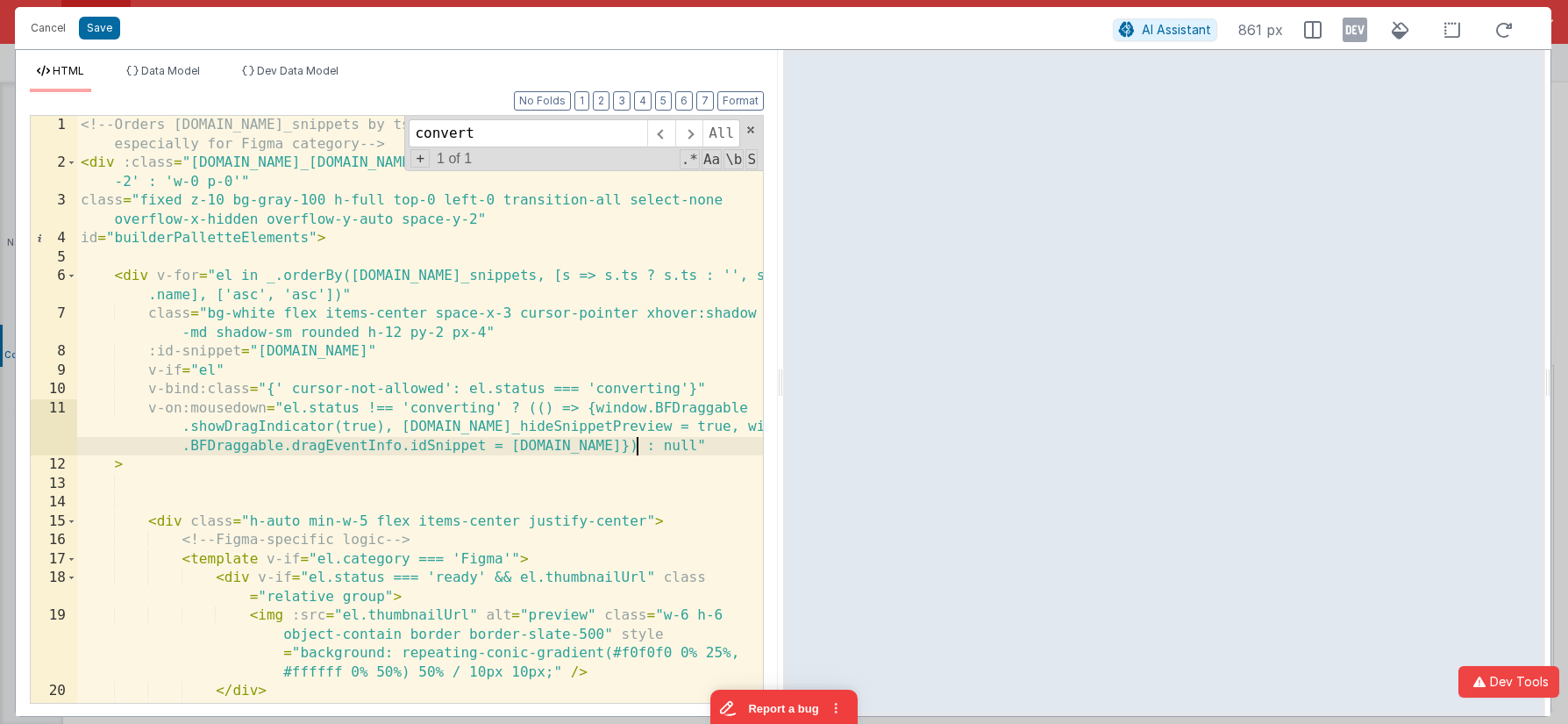
click at [727, 440] on div "<!-- Orders [DOMAIN_NAME]_snippets by ts (ascending, oldest first) if present, …" at bounding box center [420, 446] width 686 height 663
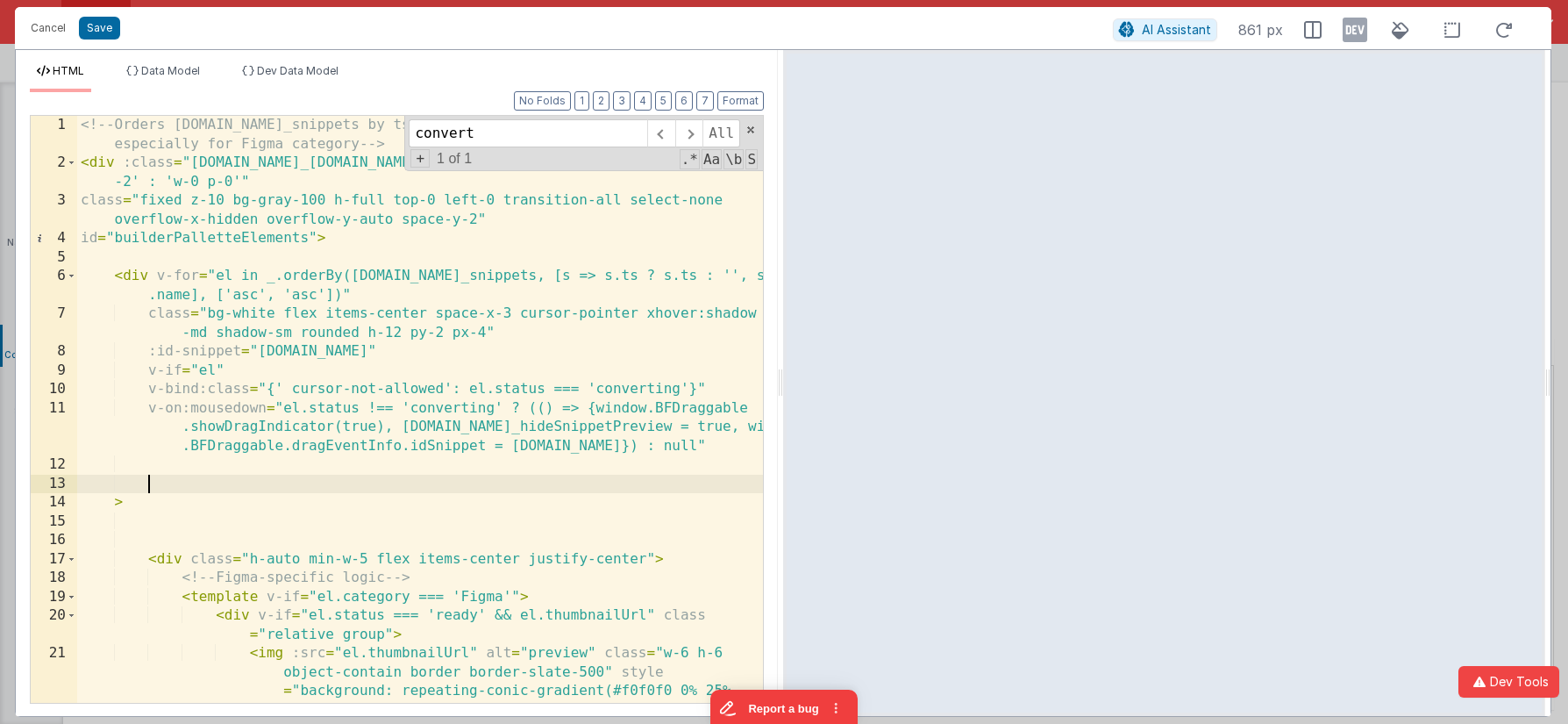
paste textarea
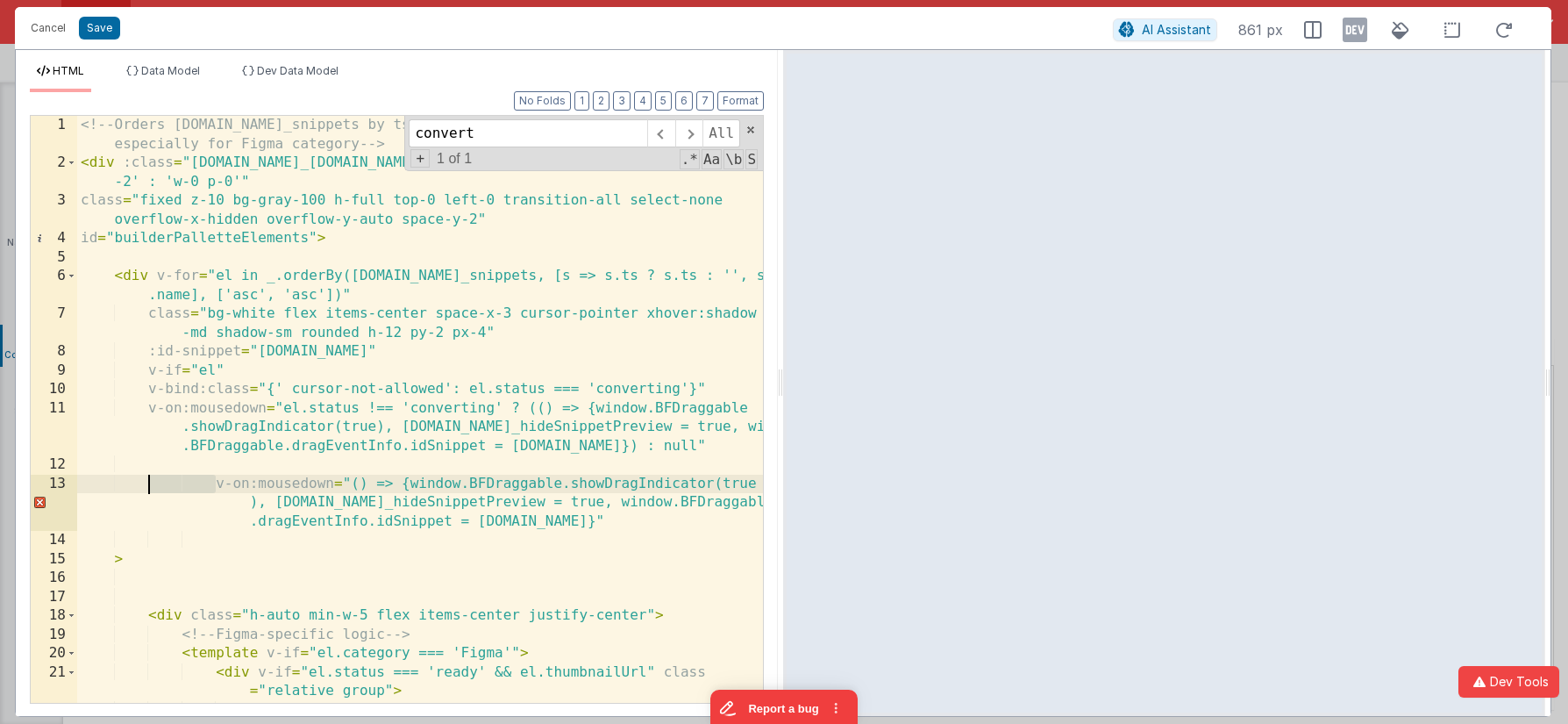
drag, startPoint x: 214, startPoint y: 486, endPoint x: 145, endPoint y: 483, distance: 69.1
click at [144, 483] on div "<!-- Orders [DOMAIN_NAME]_snippets by ts (ascending, oldest first) if present, …" at bounding box center [420, 465] width 686 height 700
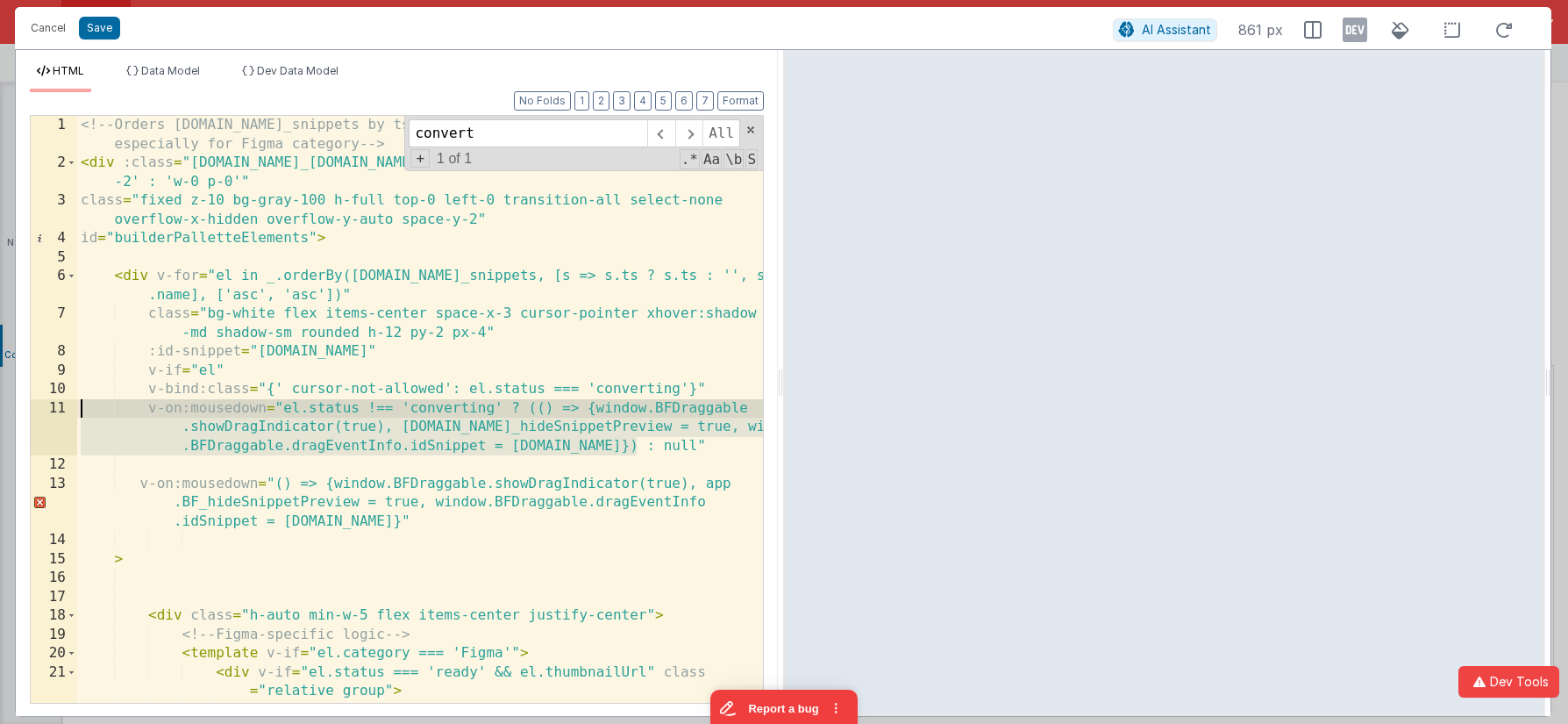
drag, startPoint x: 642, startPoint y: 446, endPoint x: 71, endPoint y: 414, distance: 571.9
click at [71, 414] on div "1 2 3 4 5 6 7 8 9 10 11 12 13 14 15 16 17 18 19 20 21 22 <!-- Orders [DOMAIN_NA…" at bounding box center [397, 409] width 734 height 589
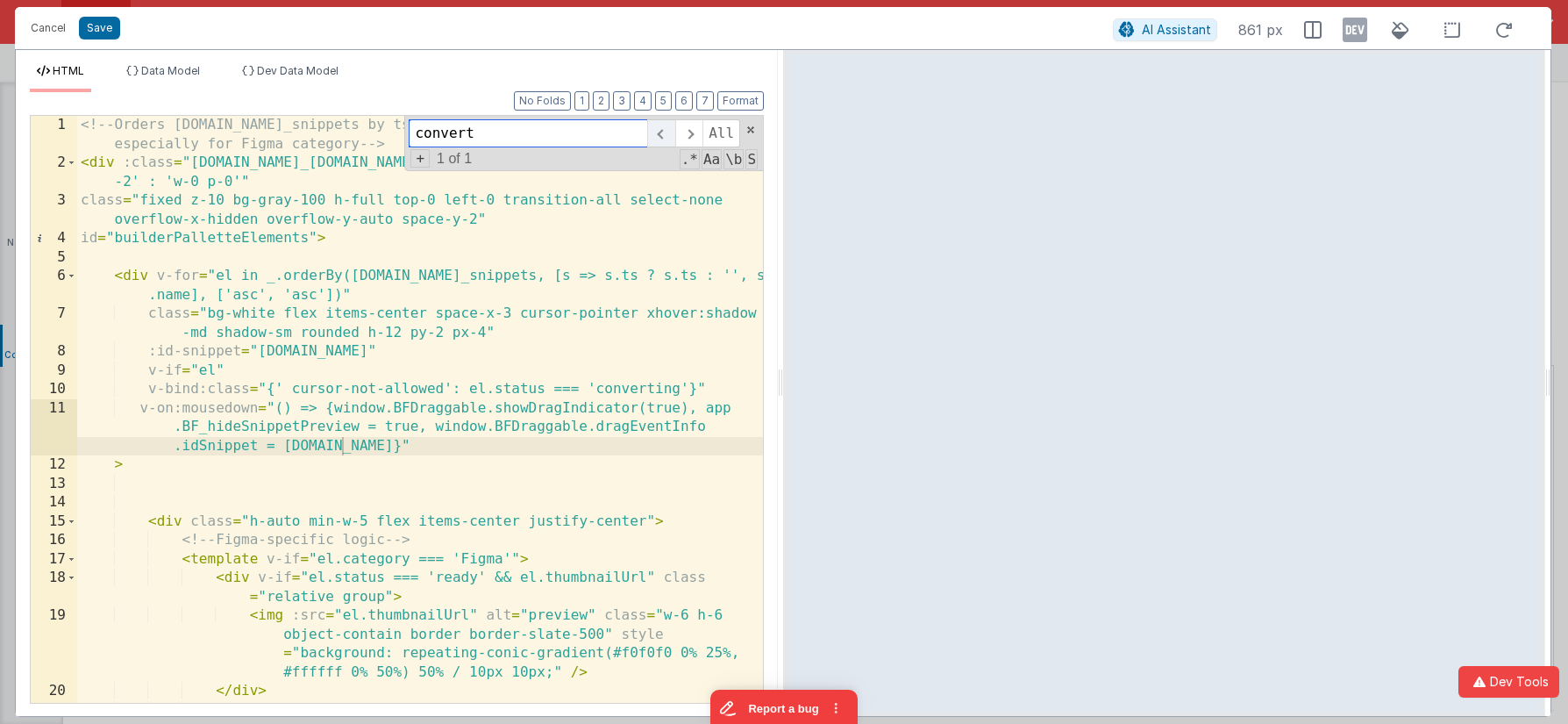
click at [658, 141] on span at bounding box center [660, 133] width 28 height 28
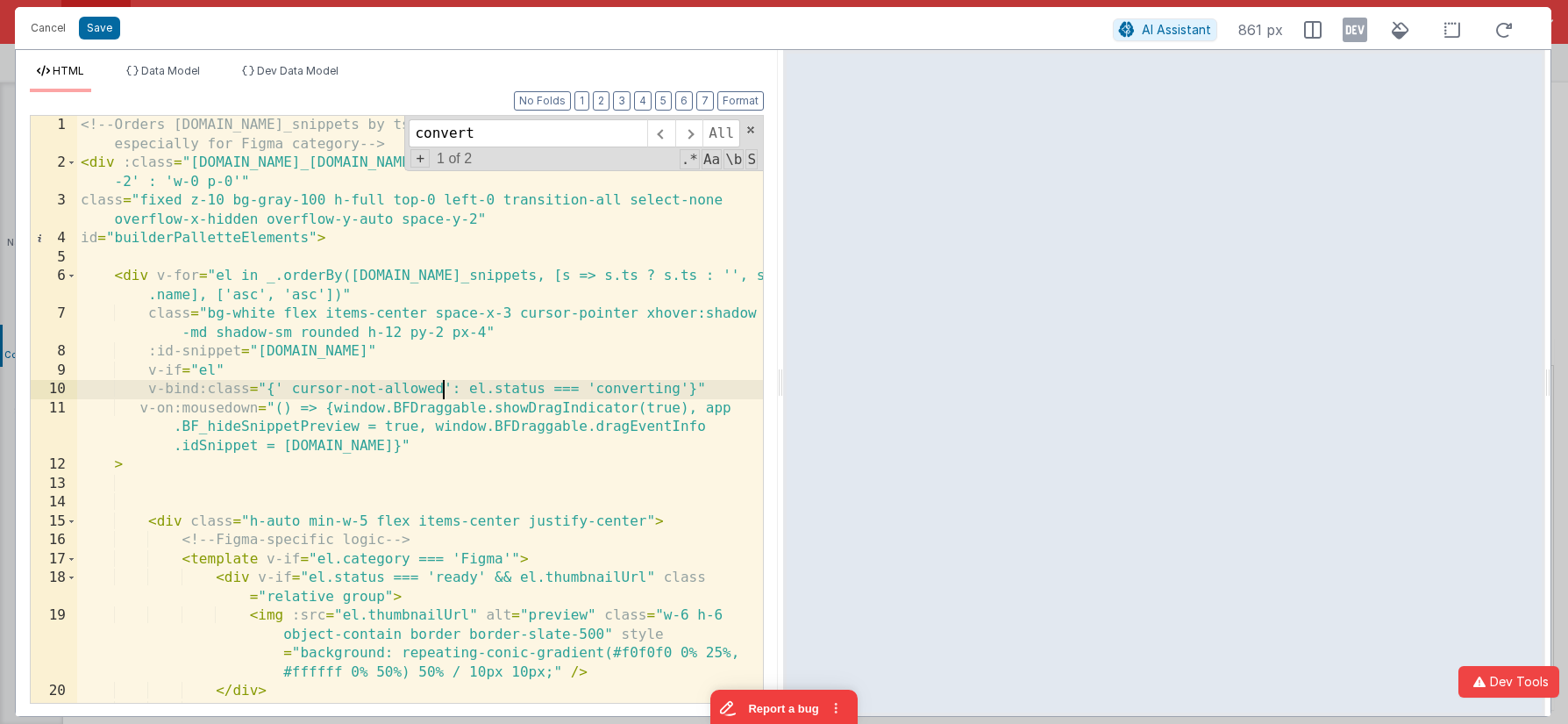
click at [443, 390] on div "<!-- Orders [DOMAIN_NAME]_snippets by ts (ascending, oldest first) if present, …" at bounding box center [420, 446] width 686 height 663
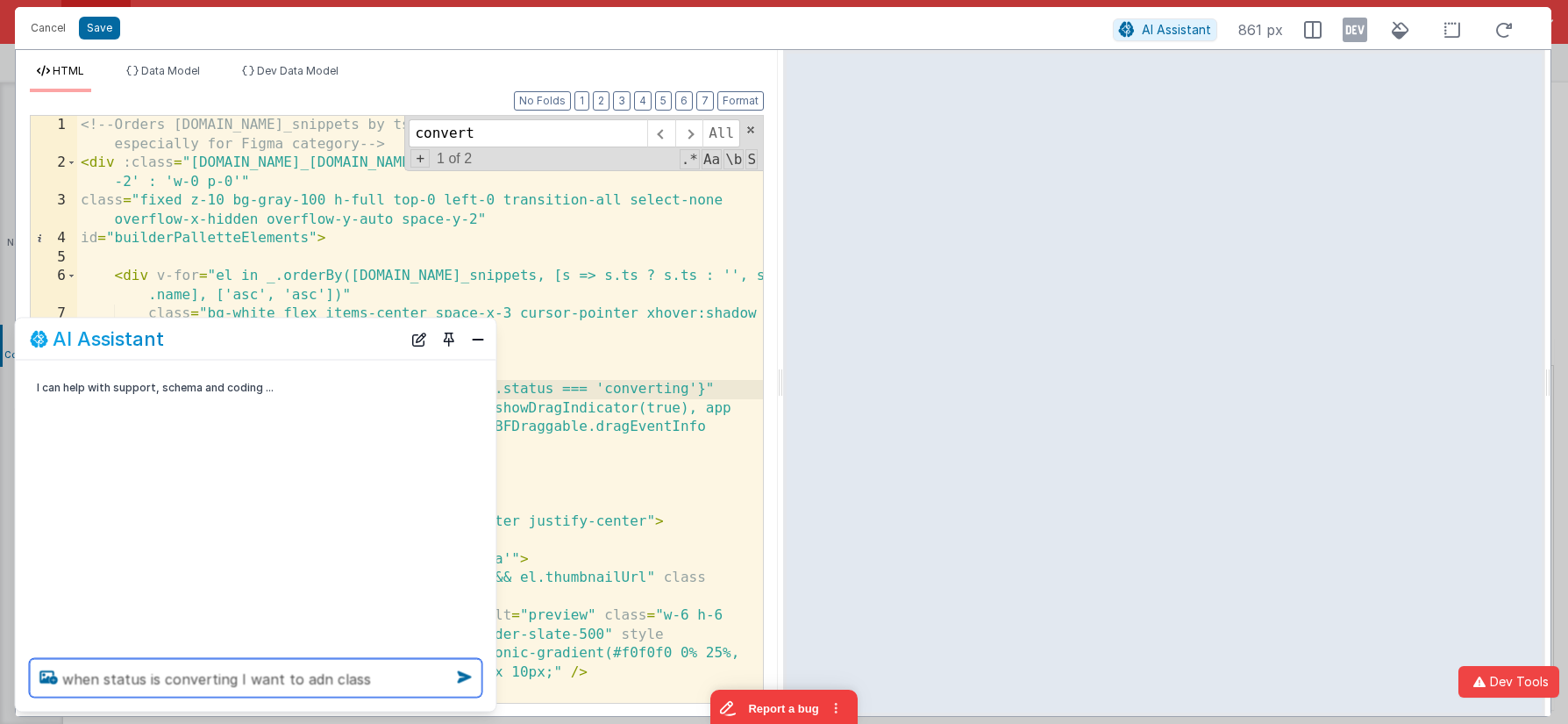
paste textarea "v-on:mousedown="() => {window.BFDraggable.showDragIndicator(true), [DOMAIN_NAME…"
type textarea "when status is converting I want to add class 'no-drag'"
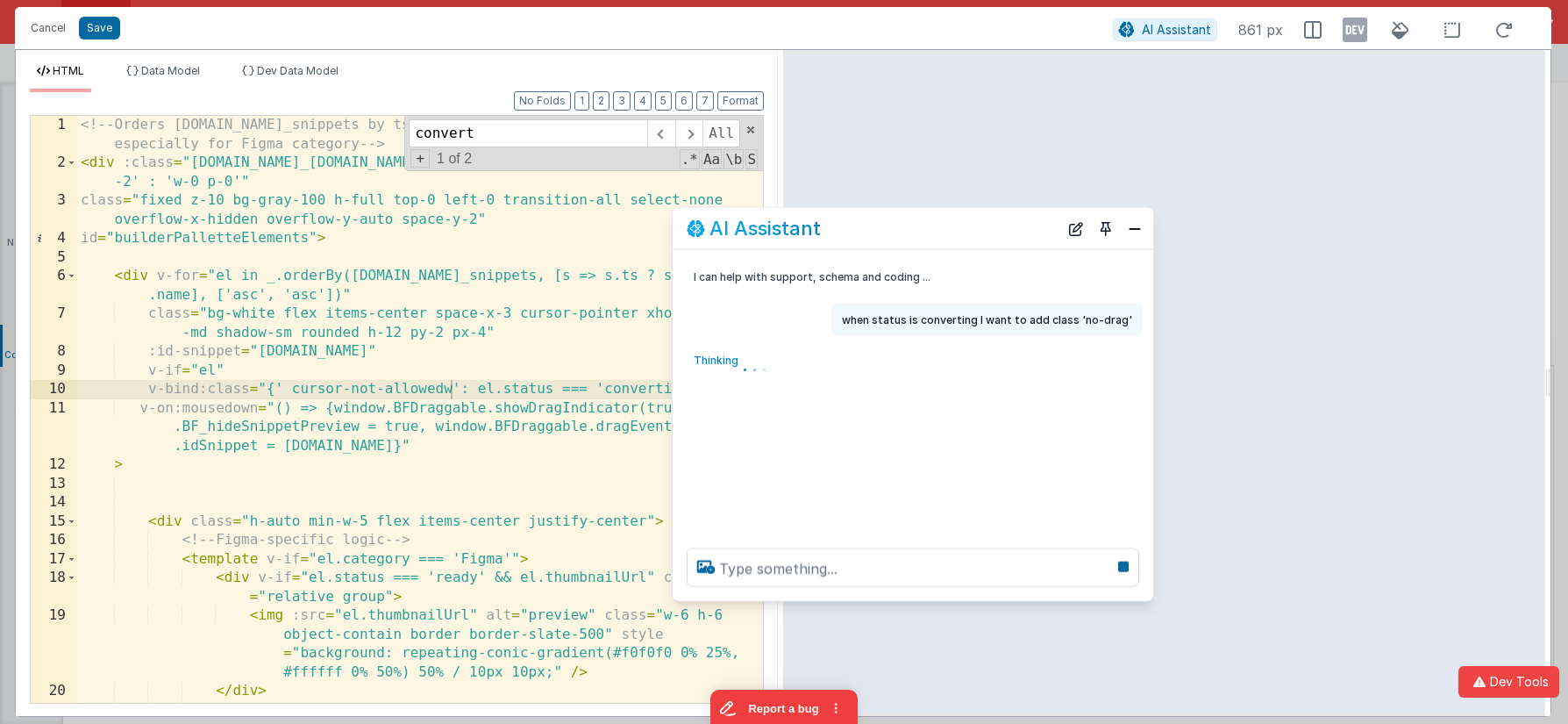
drag, startPoint x: 308, startPoint y: 350, endPoint x: 960, endPoint y: 242, distance: 660.9
click at [960, 242] on div "AI Assistant" at bounding box center [913, 229] width 481 height 41
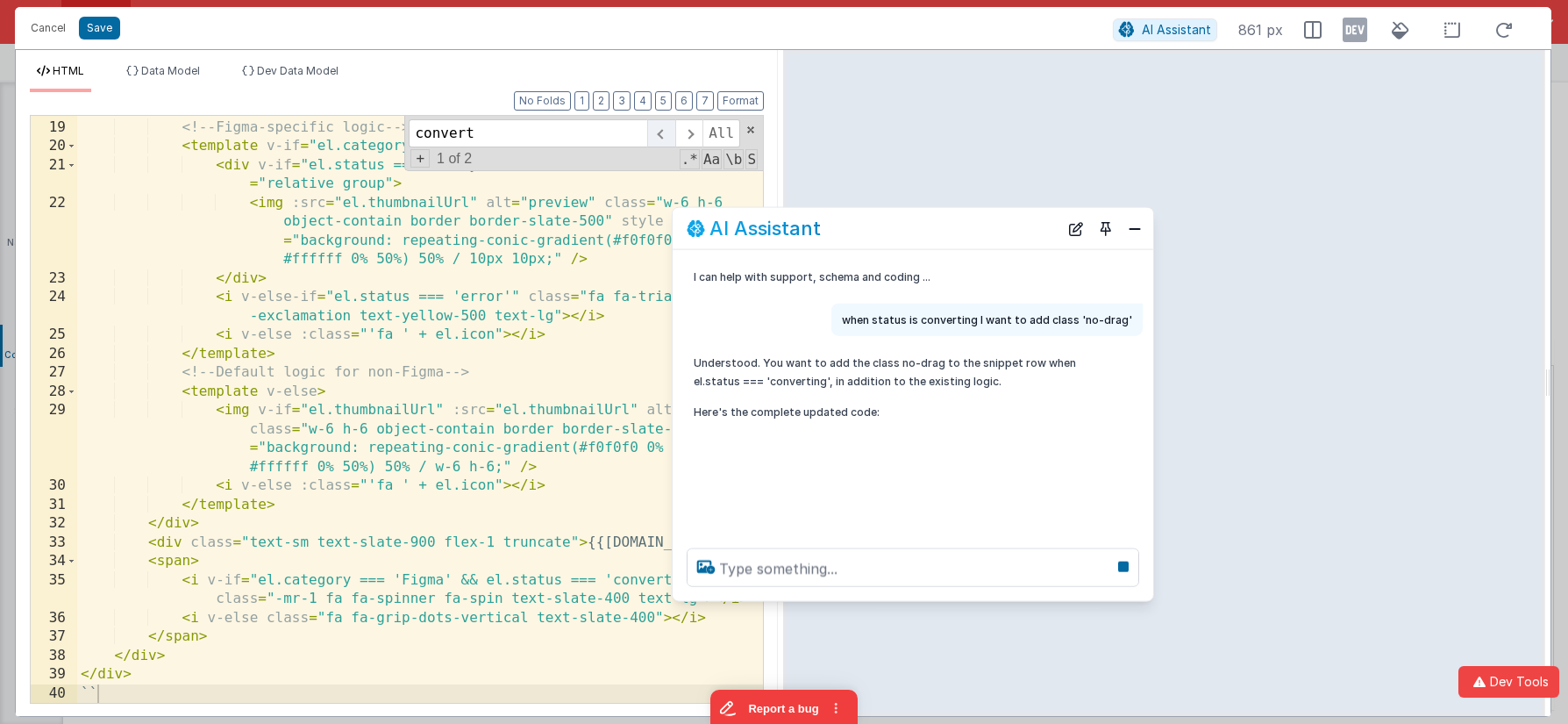
scroll to position [470, 0]
click at [656, 136] on span at bounding box center [660, 133] width 28 height 28
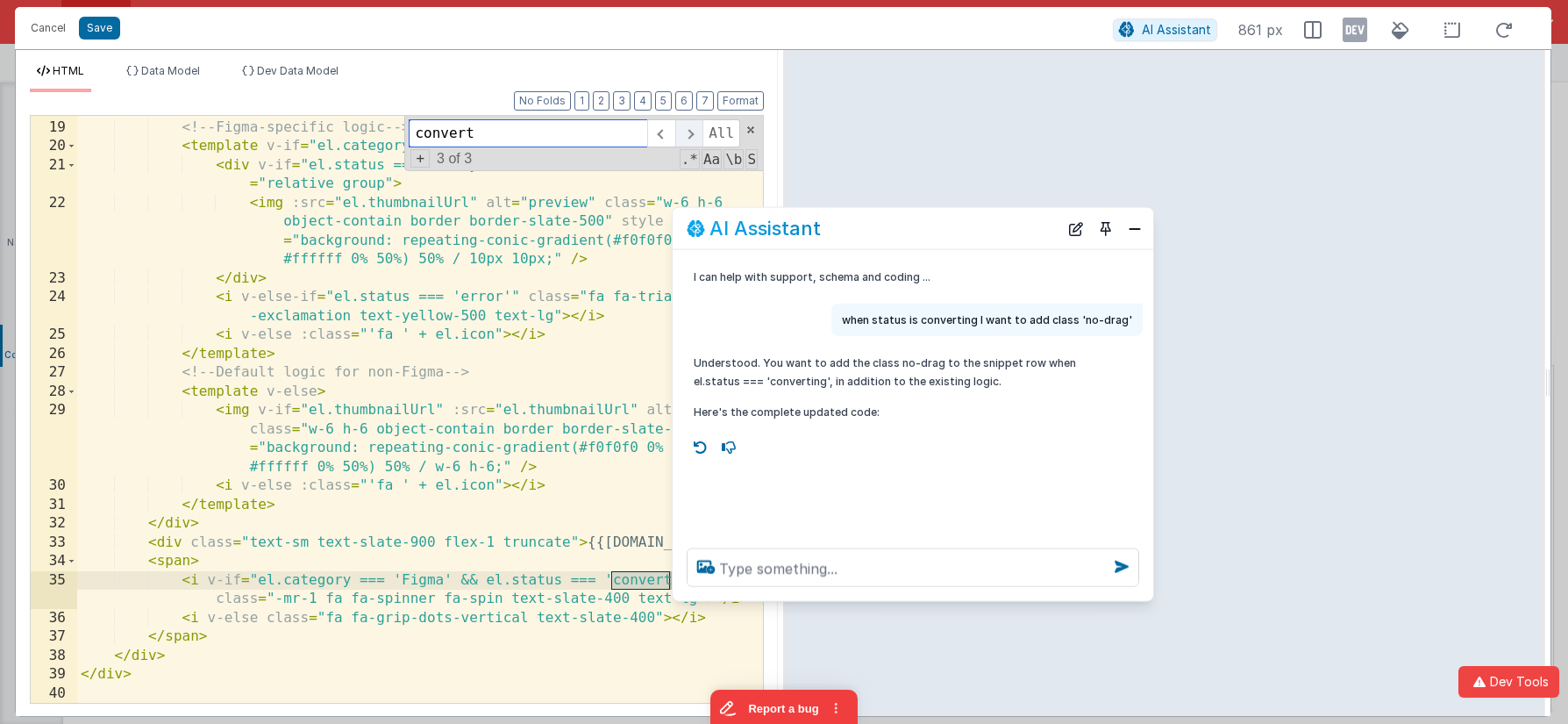
click at [688, 133] on span at bounding box center [689, 133] width 28 height 28
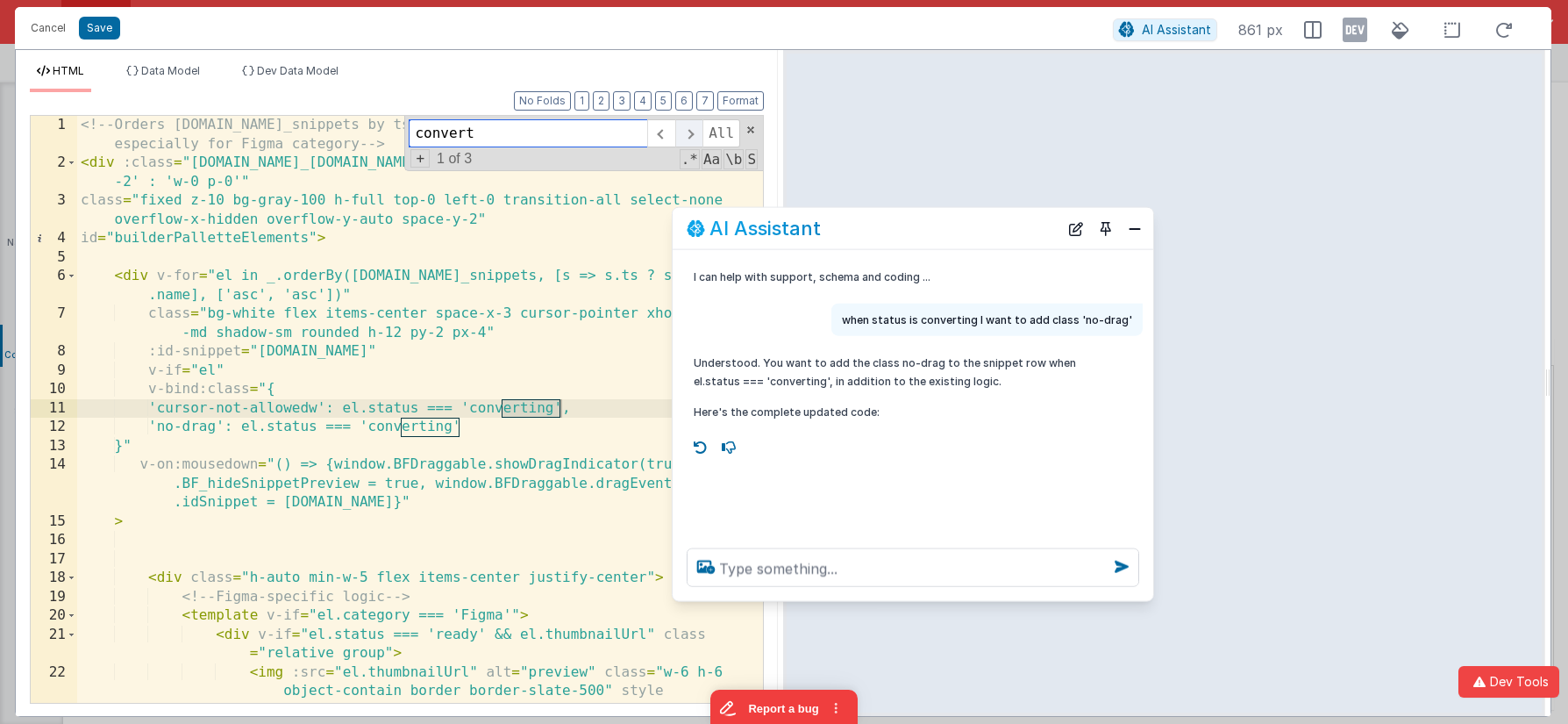
scroll to position [0, 0]
click at [1133, 229] on button "Close" at bounding box center [1135, 229] width 23 height 25
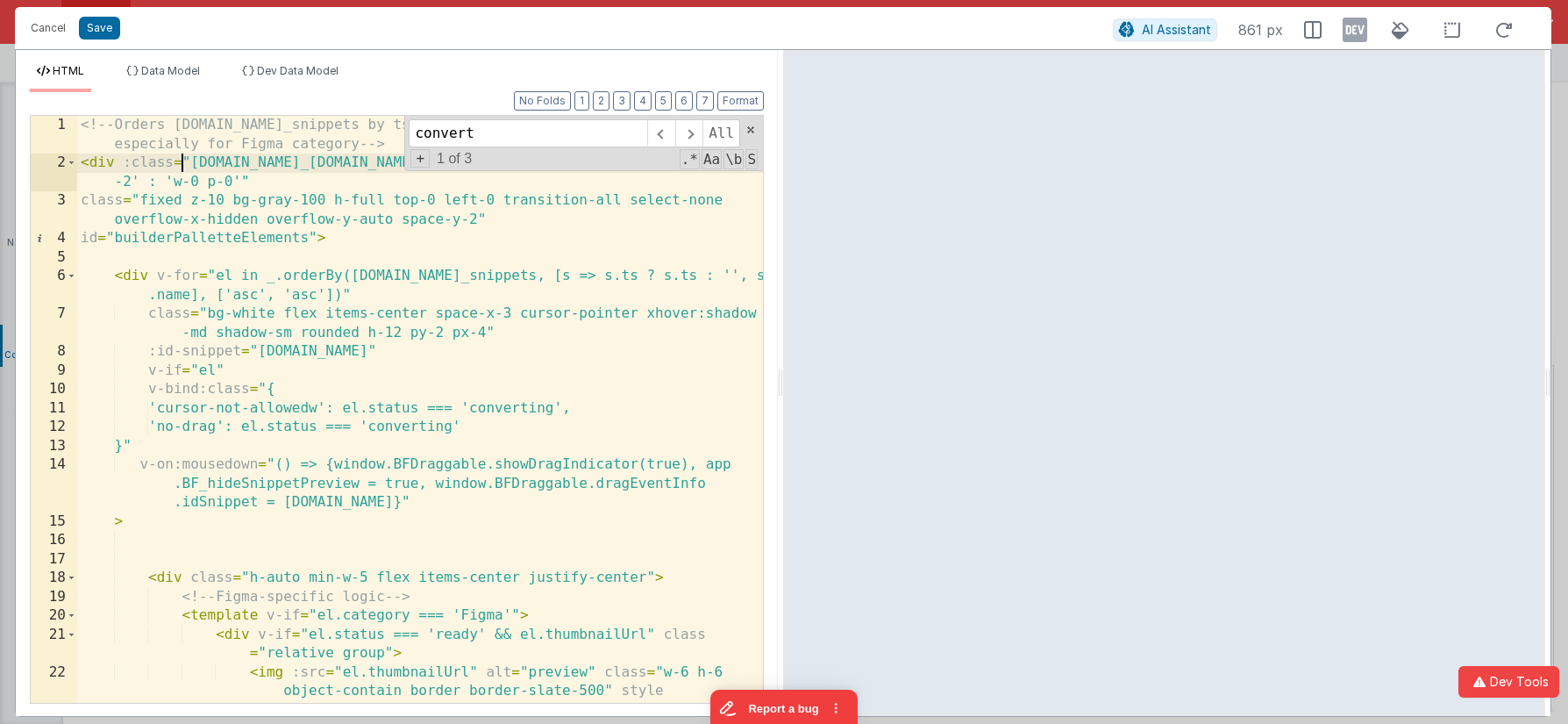
click at [180, 157] on div "<!-- Orders [DOMAIN_NAME]_snippets by ts (ascending, oldest first) if present, …" at bounding box center [420, 465] width 686 height 700
click at [101, 29] on button "Save" at bounding box center [100, 28] width 41 height 23
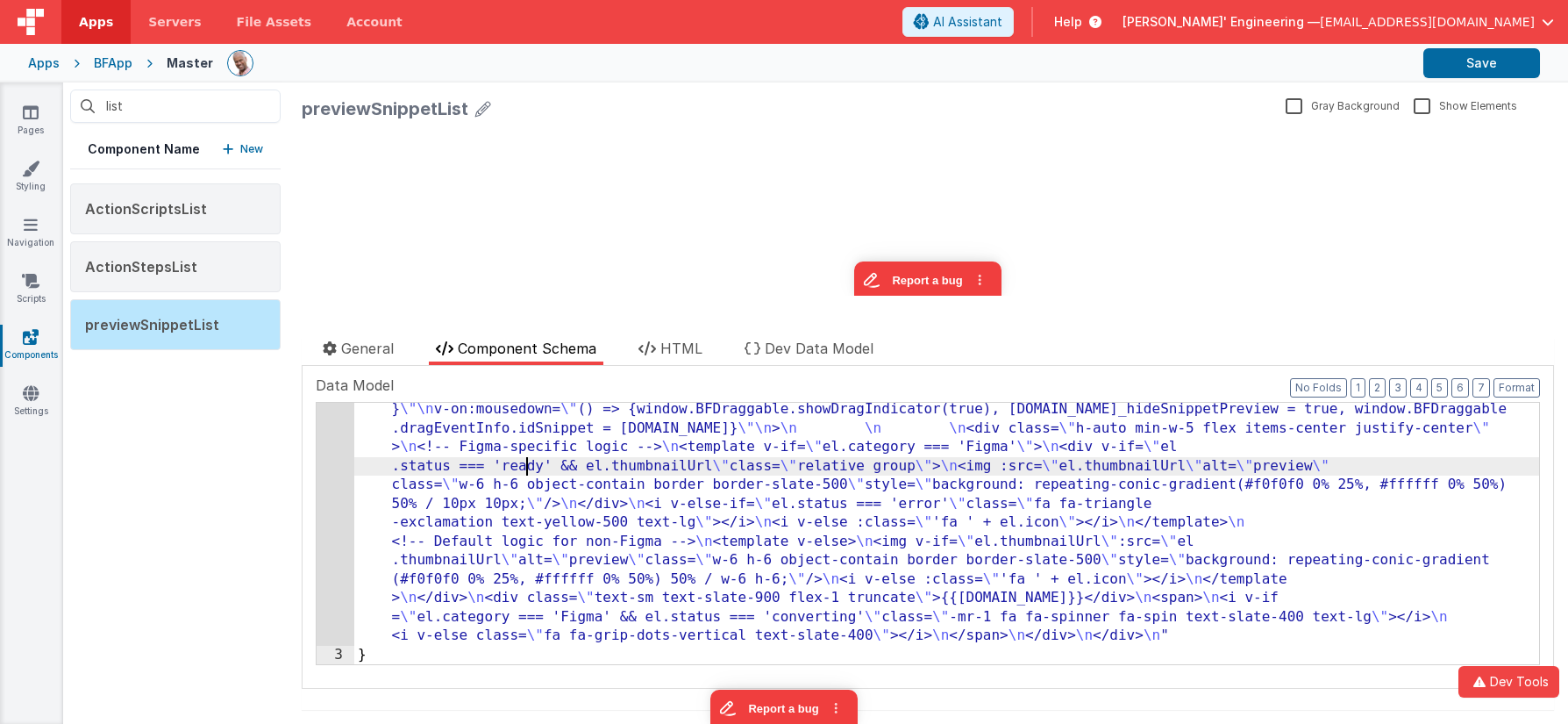
click at [527, 463] on div ""html" : "<!-- Orders [DOMAIN_NAME]_snippets by ts (ascending, oldest first) if…" at bounding box center [947, 607] width 1185 height 639
click at [334, 448] on div "2" at bounding box center [335, 467] width 37 height 359
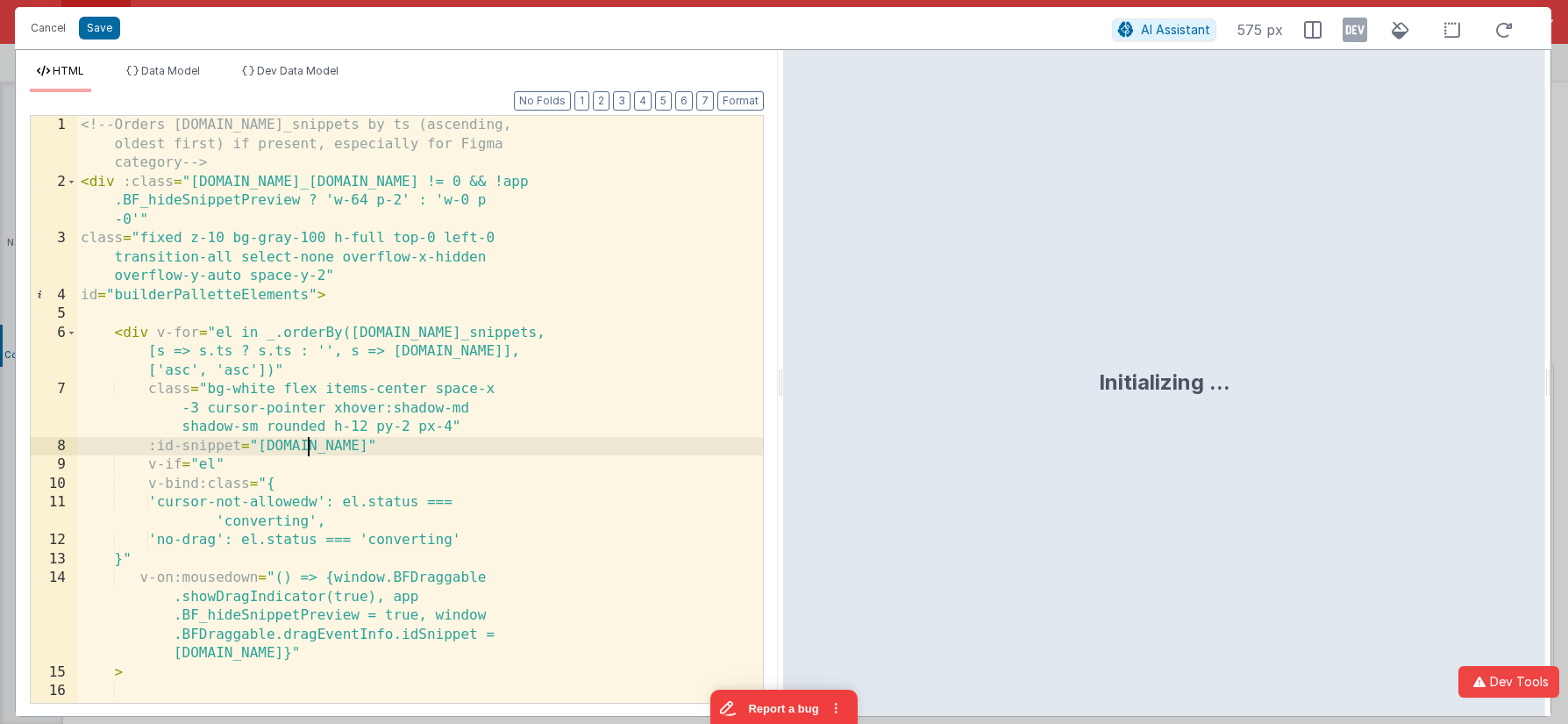
click at [334, 448] on div "<!-- Orders [DOMAIN_NAME]_snippets by ts (ascending, oldest first) if present, …" at bounding box center [420, 456] width 686 height 682
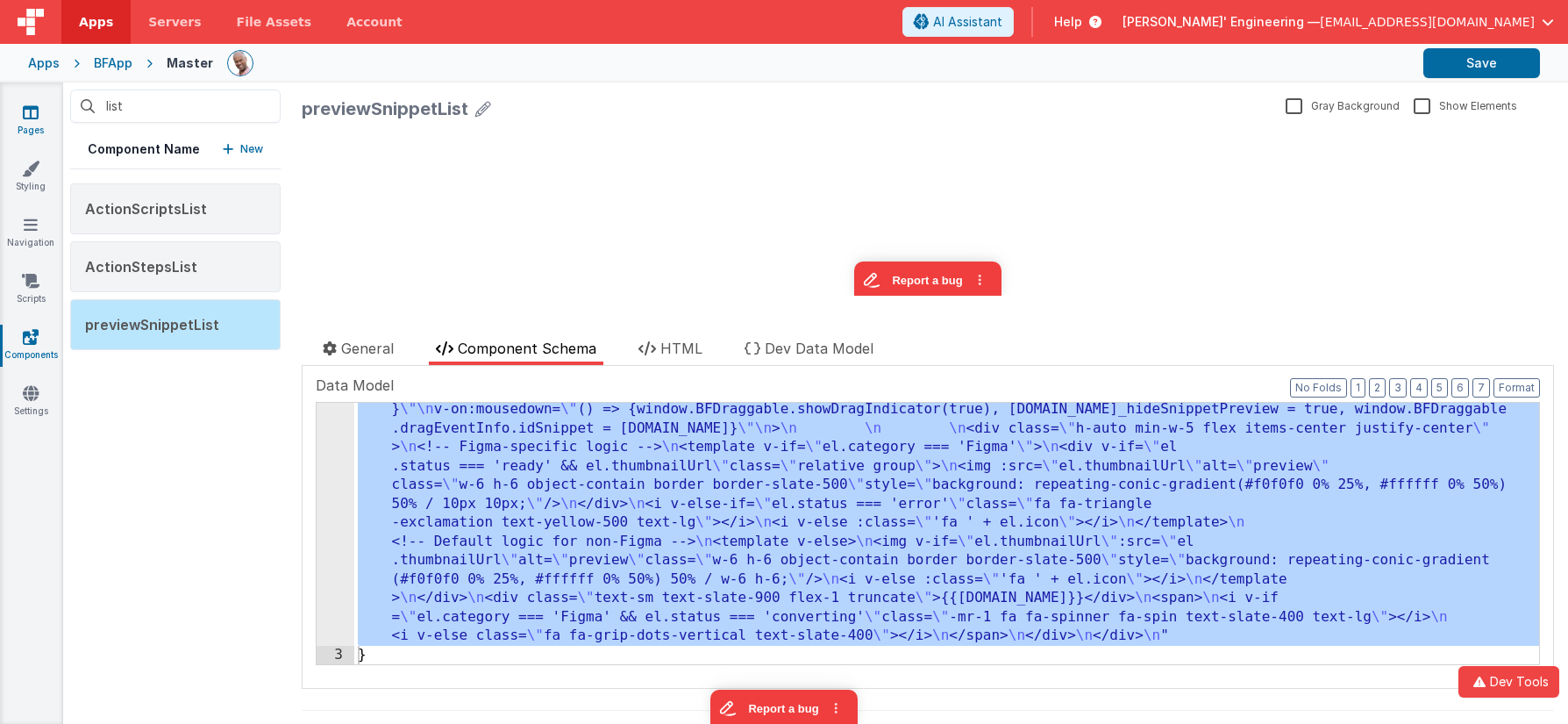
click at [31, 121] on link "Pages" at bounding box center [30, 120] width 63 height 35
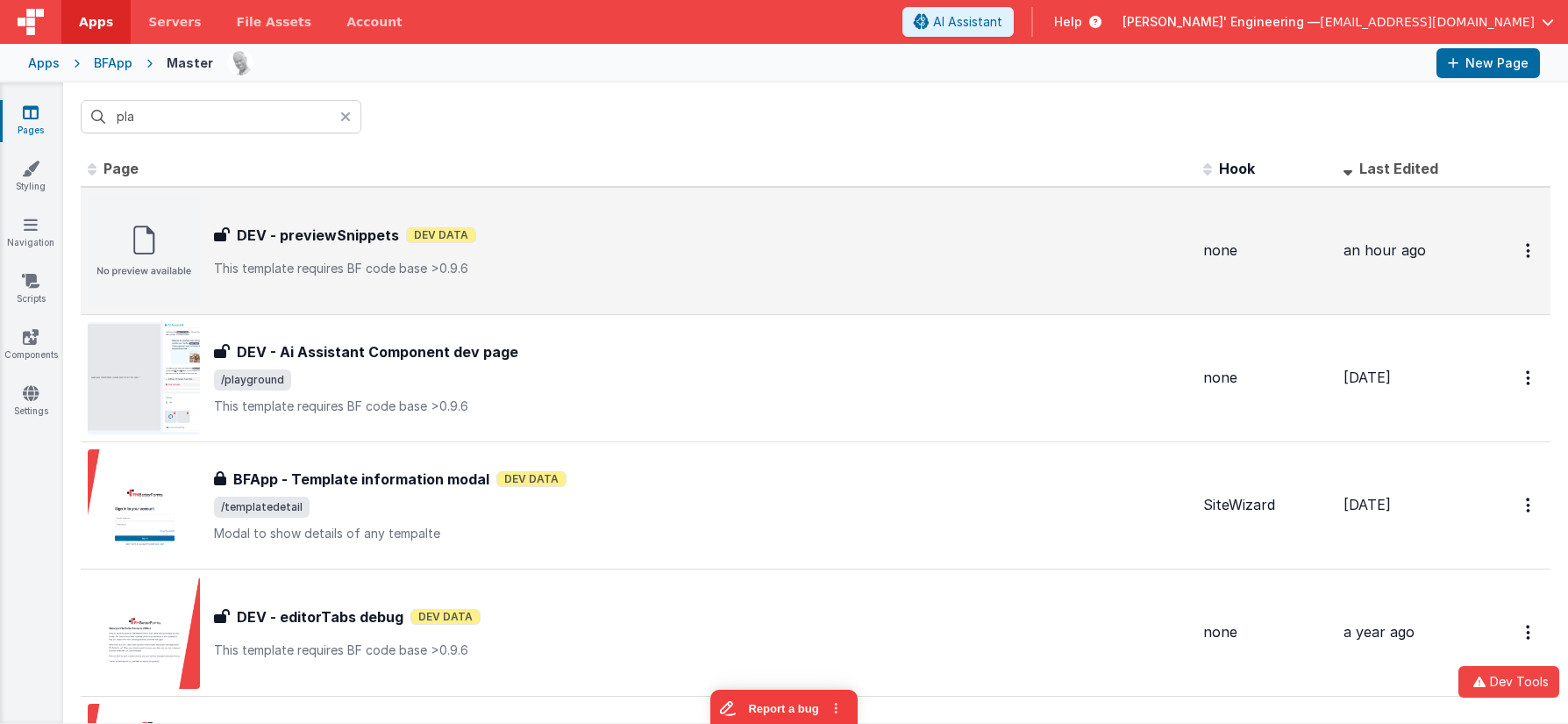
click at [571, 255] on div "DEV - previewSnippets DEV - previewSnippets Dev Data This template requires BF …" at bounding box center [701, 251] width 975 height 52
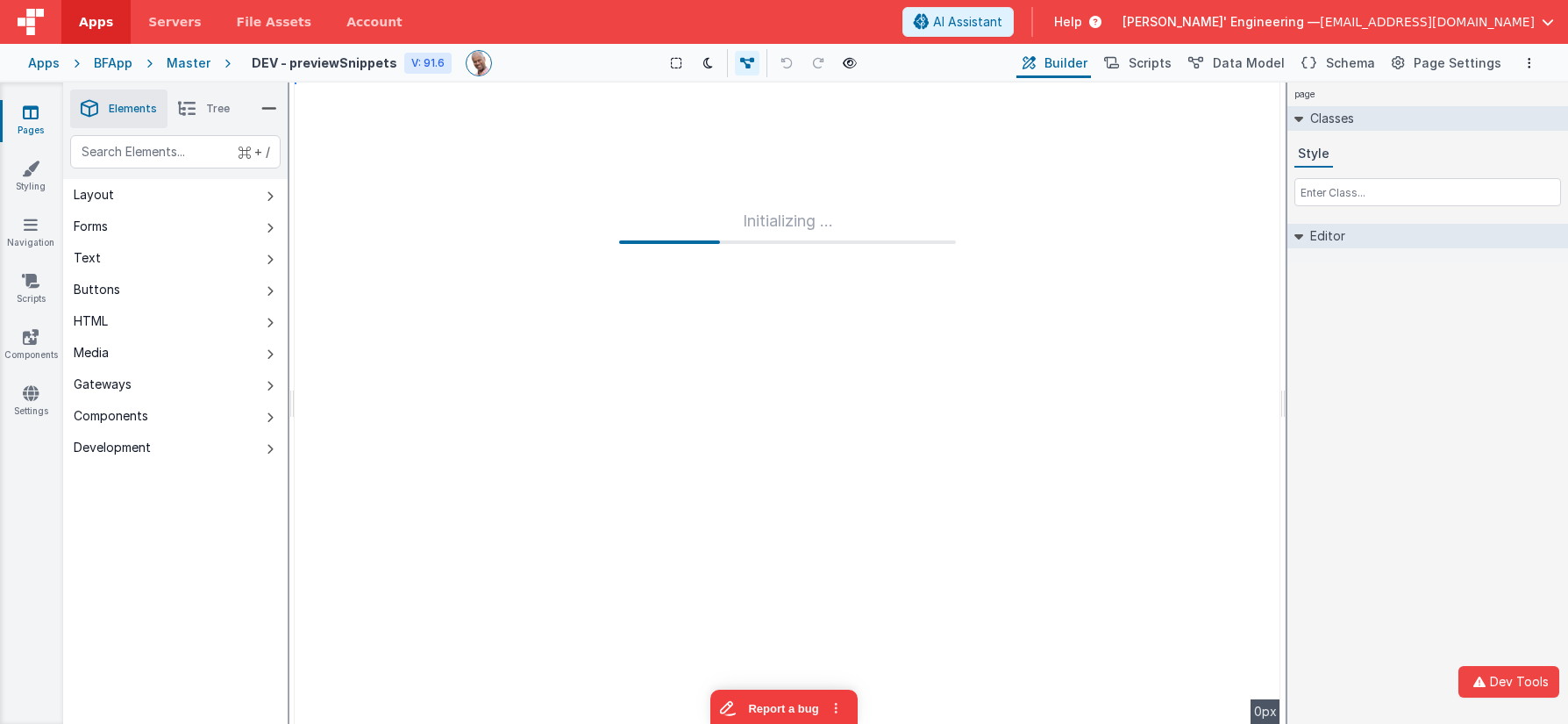
click at [189, 100] on icon at bounding box center [187, 109] width 18 height 25
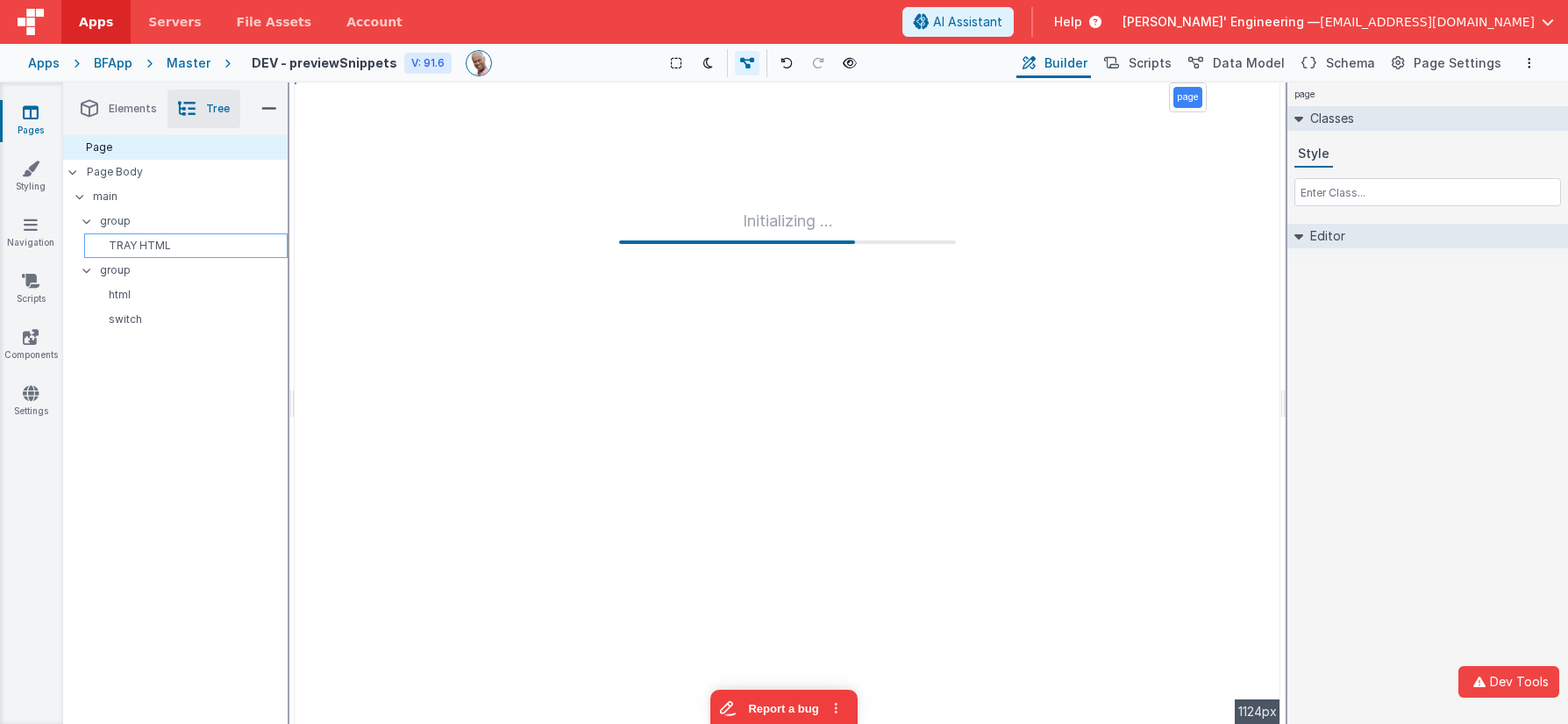
click at [132, 243] on p "TRAY HTML" at bounding box center [189, 245] width 196 height 14
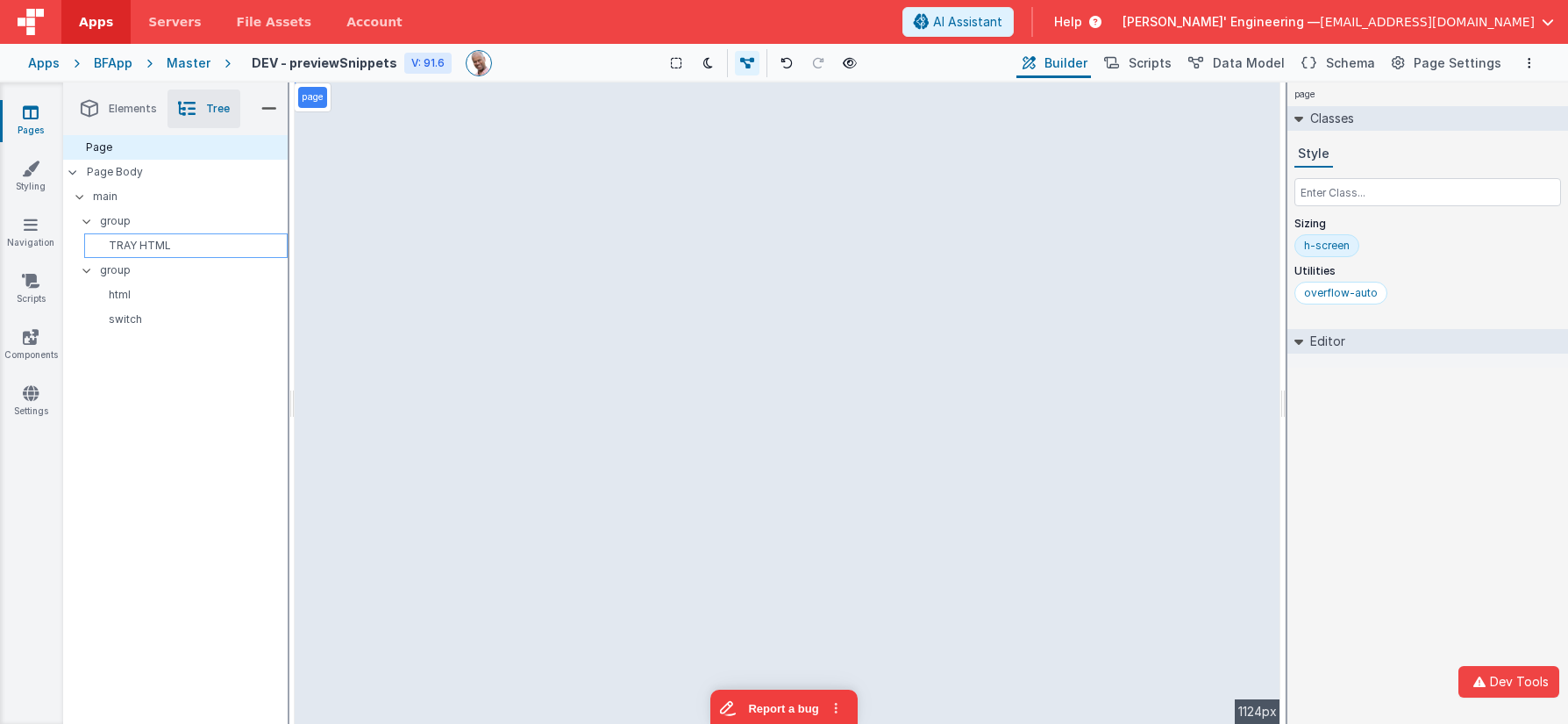
click at [132, 243] on p "TRAY HTML" at bounding box center [189, 245] width 196 height 14
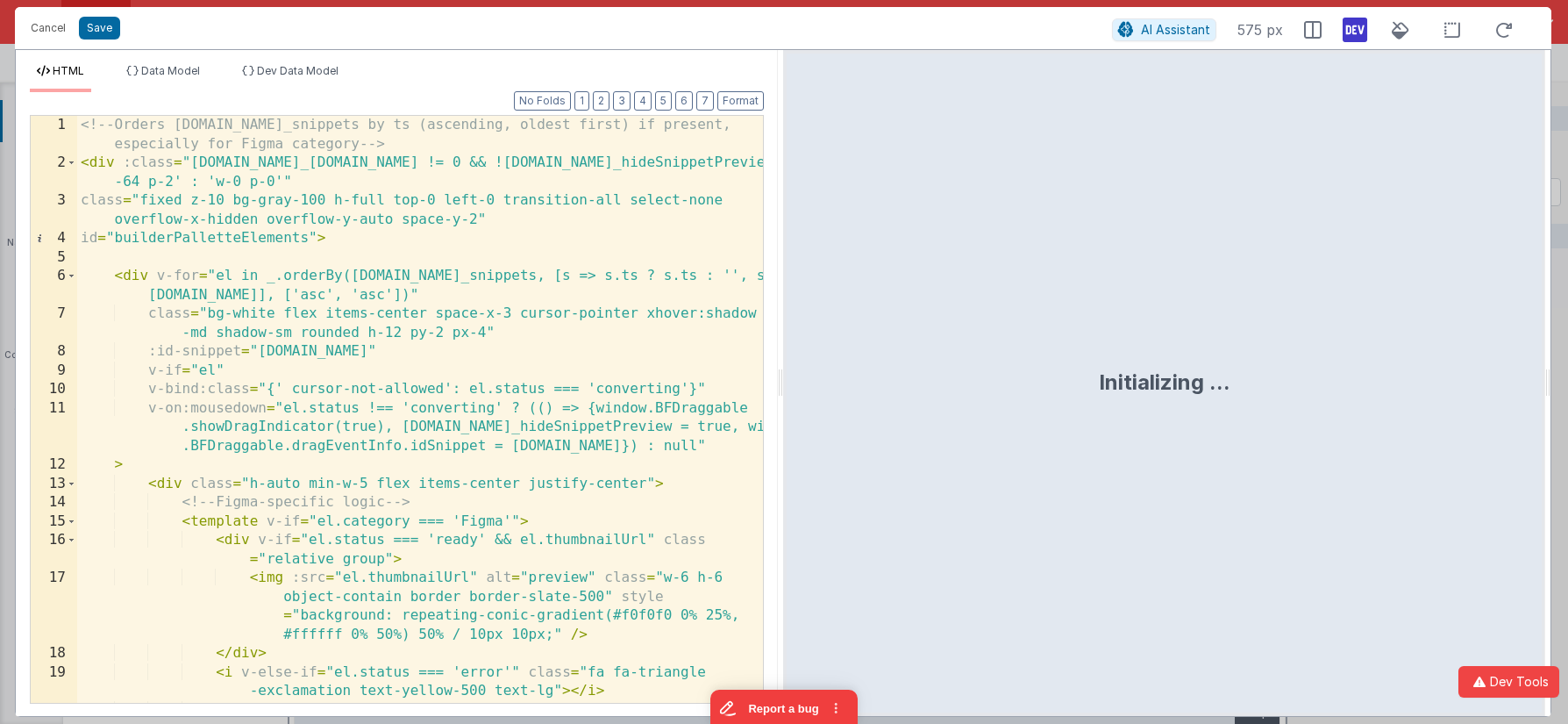
click at [299, 246] on div "<!-- Orders [DOMAIN_NAME]_snippets by ts (ascending, oldest first) if present, …" at bounding box center [420, 438] width 686 height 644
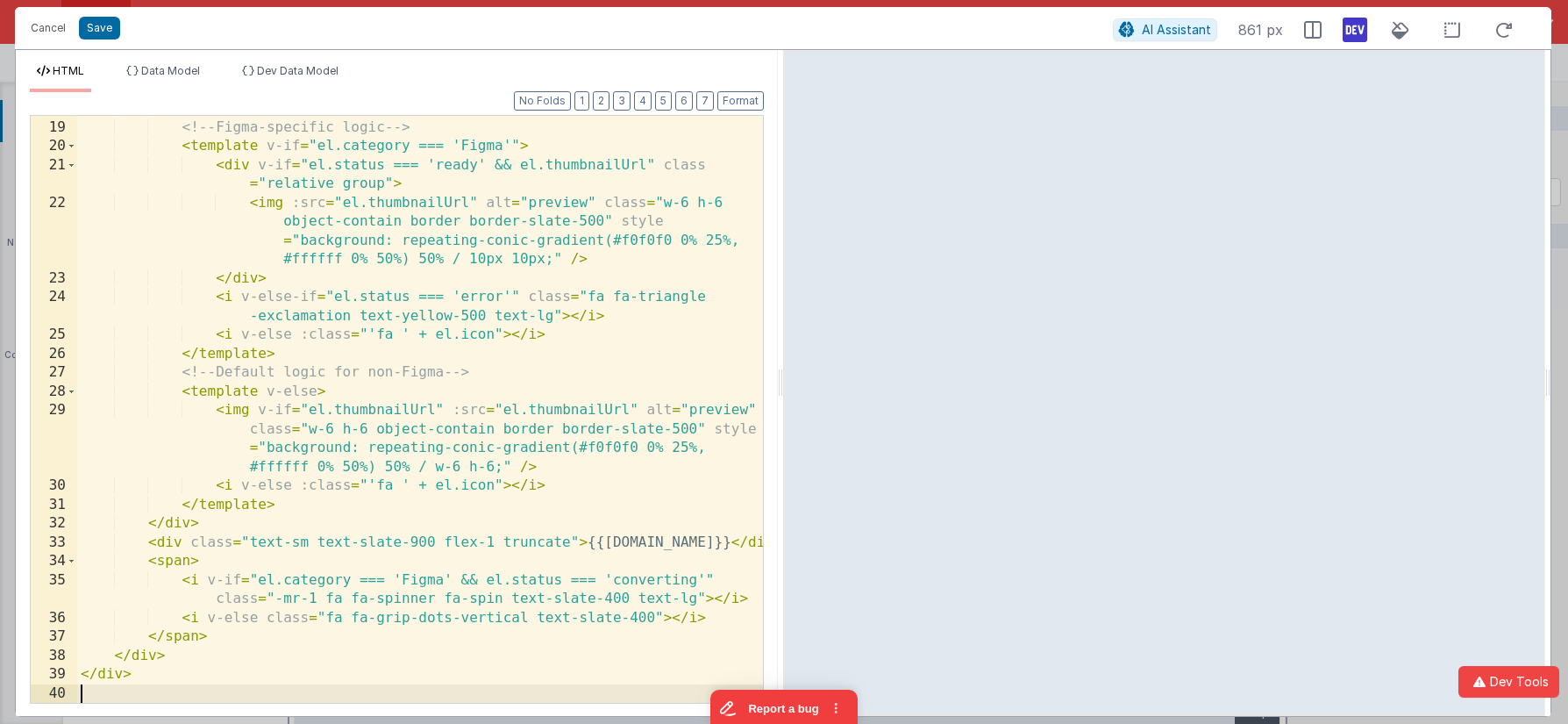
scroll to position [470, 0]
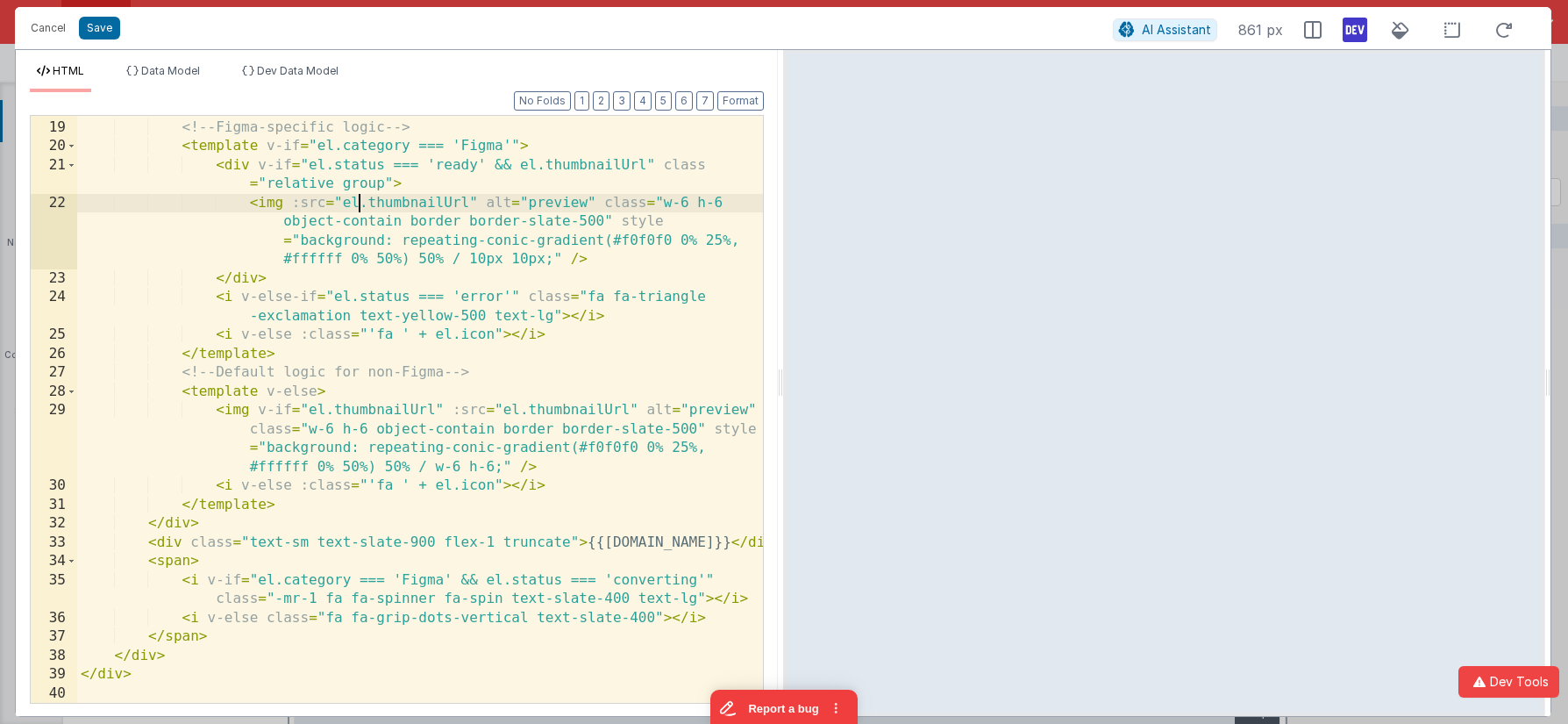
click at [356, 194] on div "< div class = "h-auto min-w-5 flex items-center justify-center" > <!-- Figma-sp…" at bounding box center [420, 411] width 686 height 624
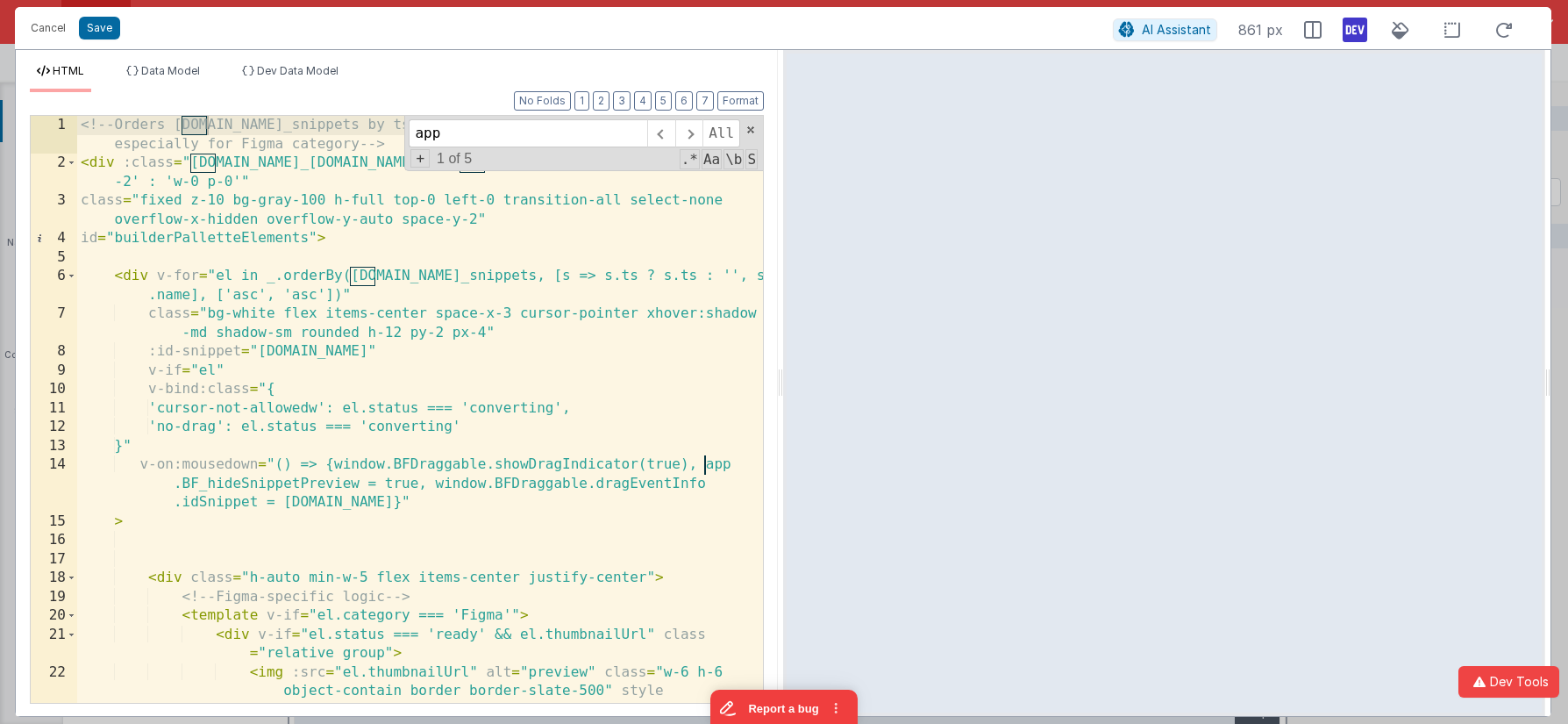
scroll to position [0, 0]
type input "app."
click at [425, 163] on span "+" at bounding box center [420, 158] width 20 height 19
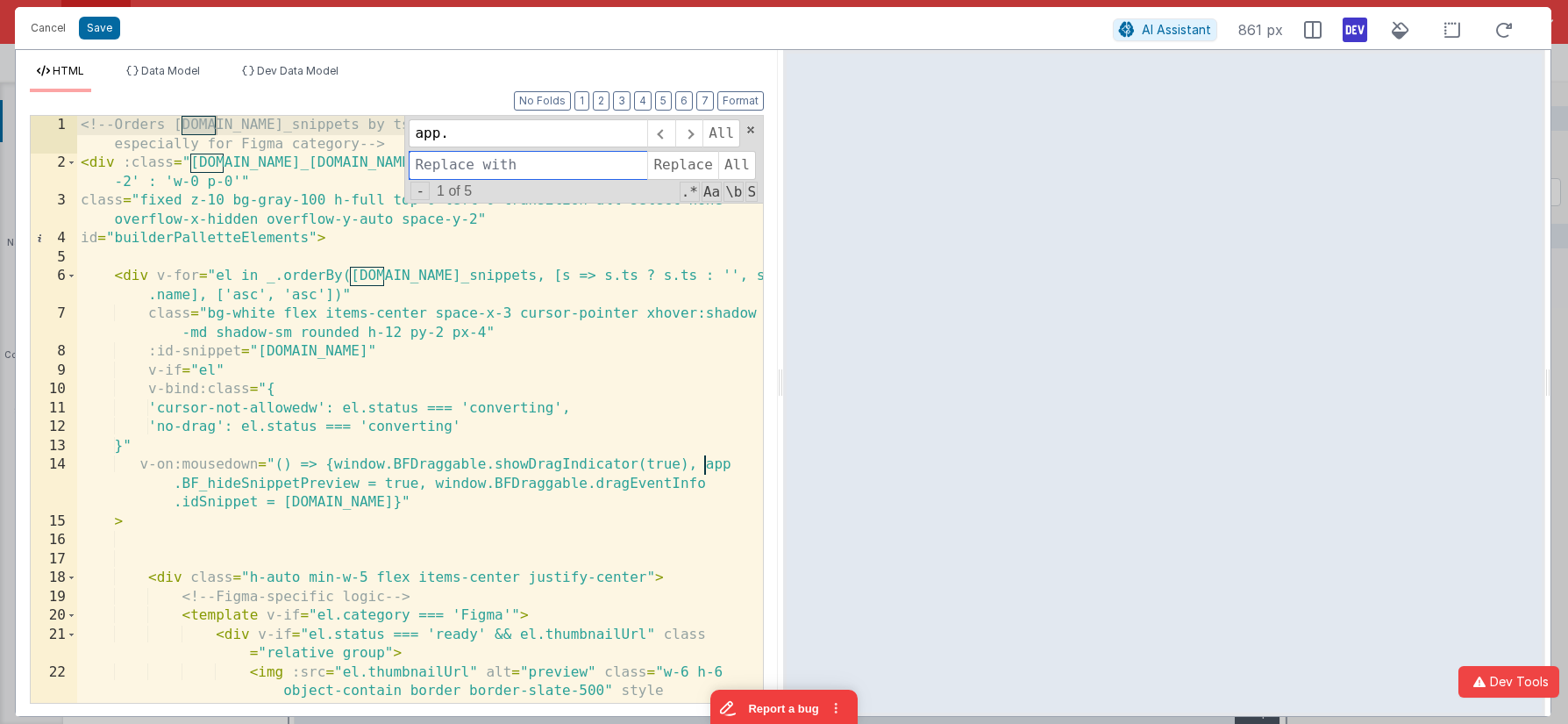
click at [455, 173] on input at bounding box center [528, 165] width 238 height 28
type input "model."
click at [737, 159] on span "All" at bounding box center [737, 165] width 37 height 28
click at [108, 34] on button "Save" at bounding box center [100, 28] width 41 height 23
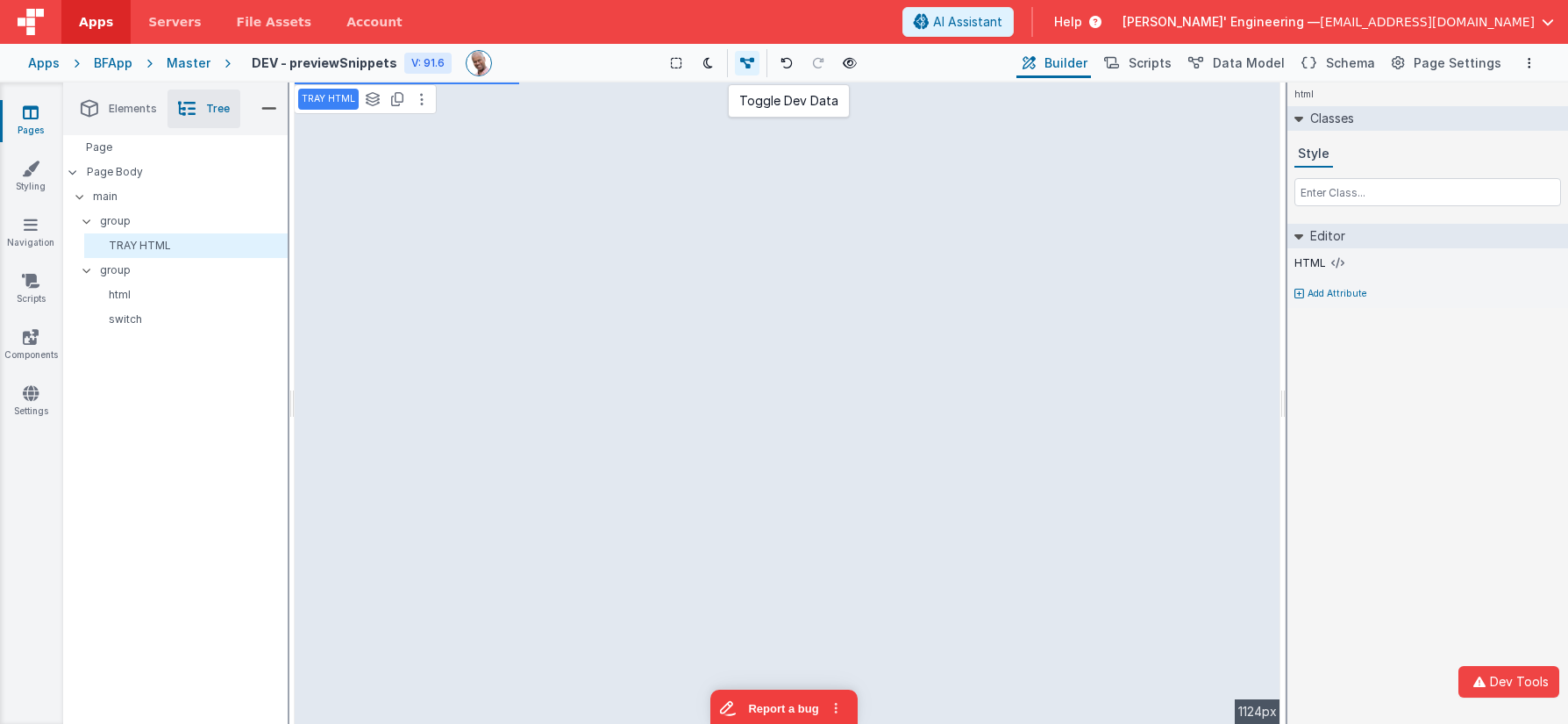
click at [755, 64] on icon at bounding box center [748, 63] width 14 height 12
click at [755, 64] on icon at bounding box center [751, 63] width 14 height 12
click at [444, 372] on div "TRAY HTML See layers + L Duplicate + D --> 1124px" at bounding box center [788, 403] width 986 height 641
drag, startPoint x: 453, startPoint y: 309, endPoint x: 487, endPoint y: 315, distance: 34.5
click at [487, 315] on div "TRAY HTML See layers + L Duplicate + D --> 1124px" at bounding box center [788, 403] width 986 height 641
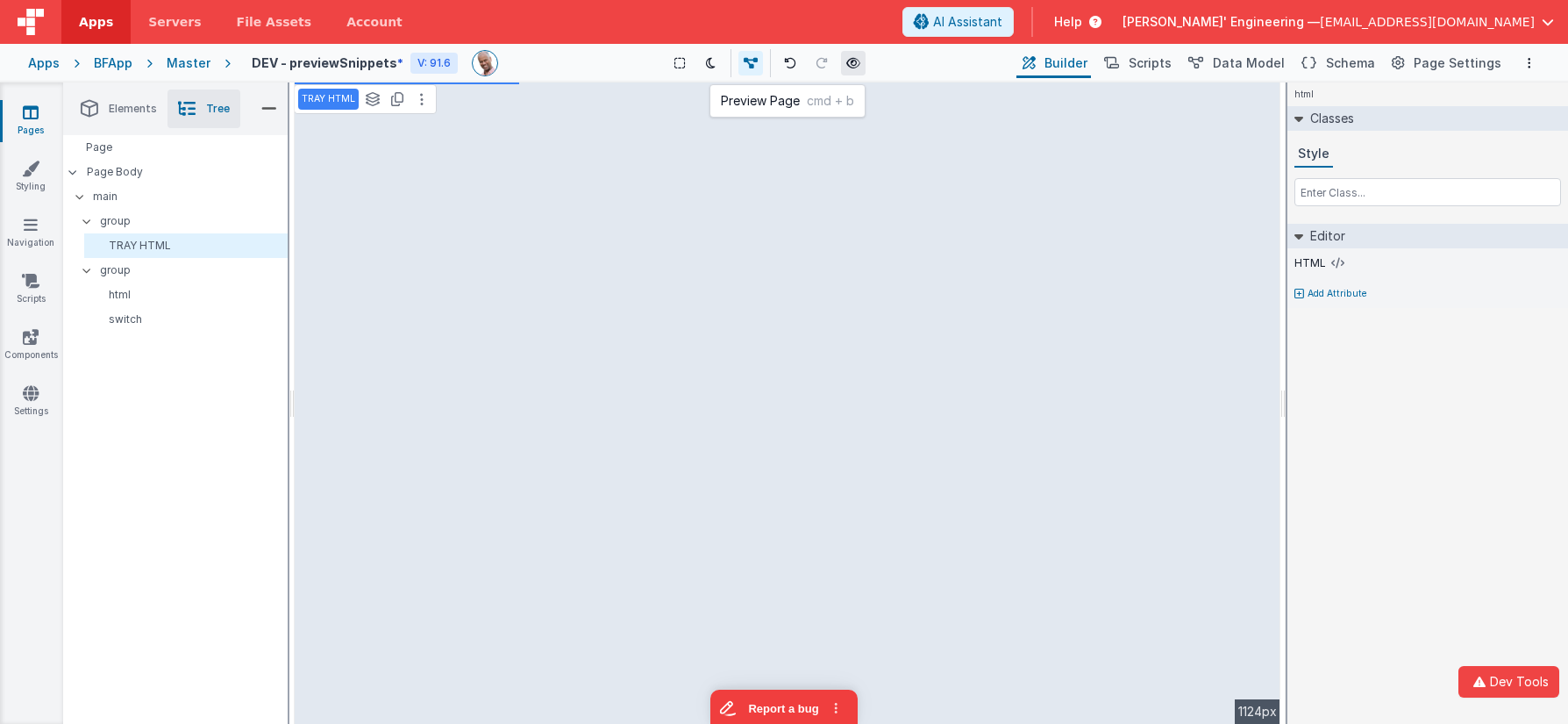
click at [853, 63] on icon at bounding box center [853, 63] width 14 height 12
click at [477, 336] on div "TRAY HTML See layers + L Duplicate + D --> 1124px" at bounding box center [788, 403] width 986 height 641
click at [444, 391] on div "TRAY HTML See layers + L Duplicate + D --> 1124px" at bounding box center [788, 403] width 986 height 641
click at [419, 91] on button at bounding box center [422, 100] width 21 height 21
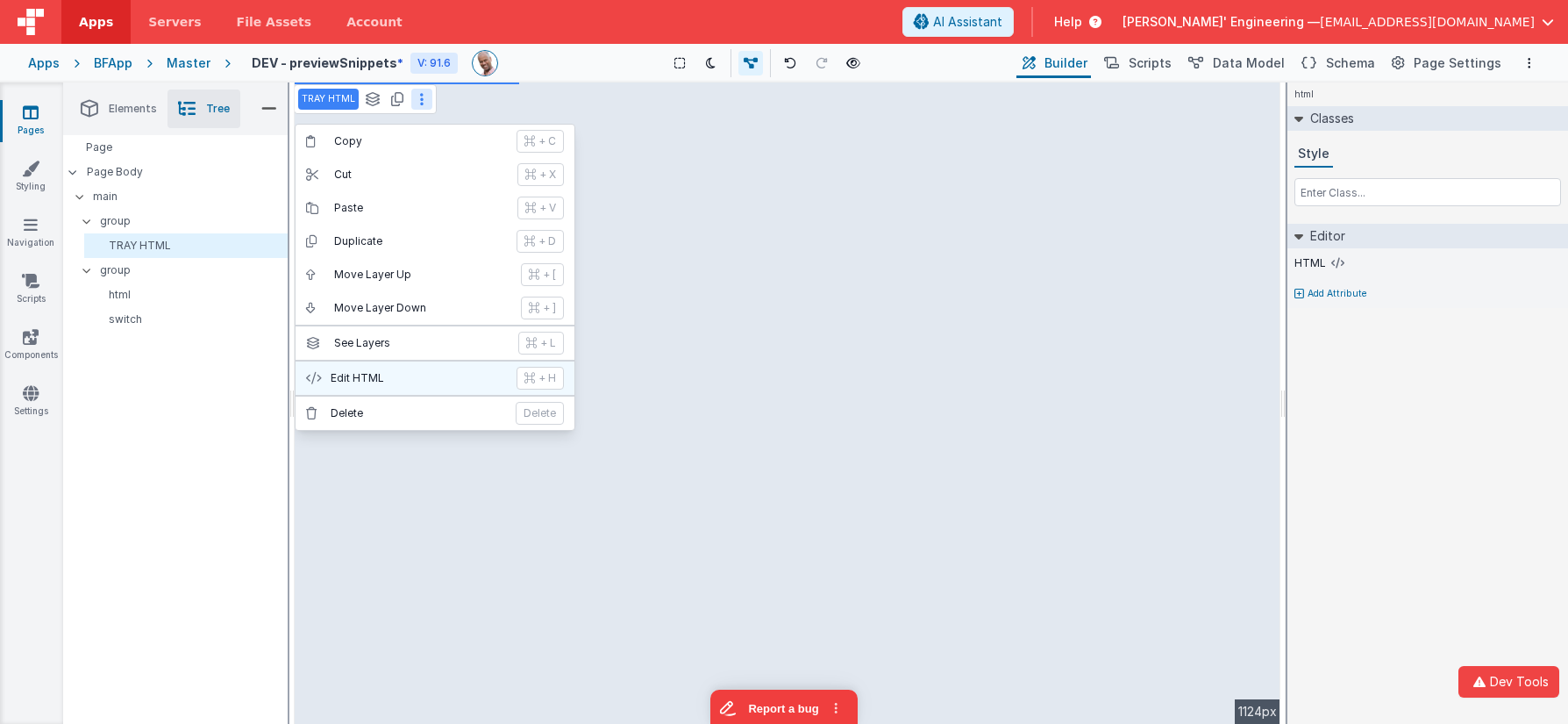
click at [416, 381] on p "Edit HTML" at bounding box center [418, 378] width 175 height 14
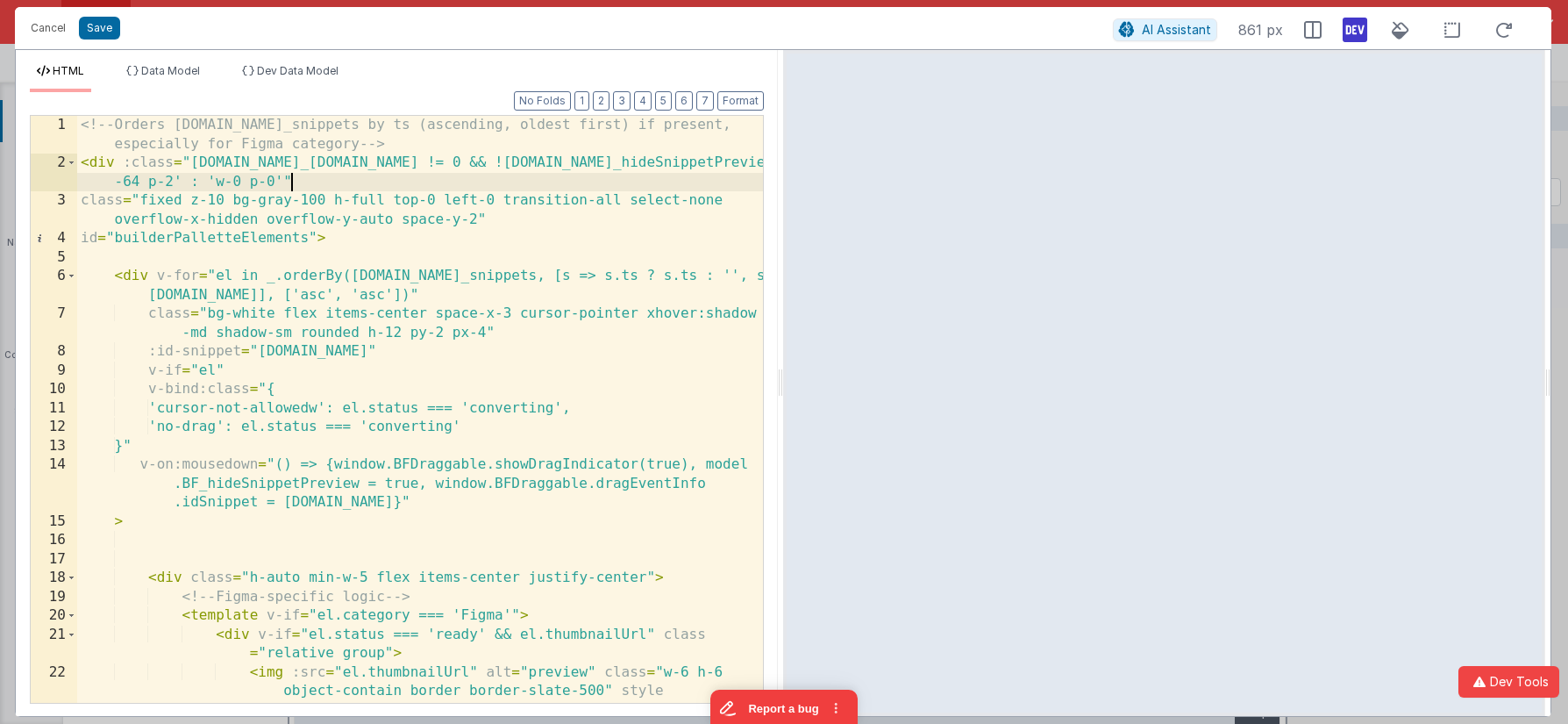
click at [567, 190] on div "<!-- Orders [DOMAIN_NAME]_snippets by ts (ascending, oldest first) if present, …" at bounding box center [420, 465] width 686 height 700
click at [347, 406] on div "<!-- Orders [DOMAIN_NAME]_snippets by ts (ascending, oldest first) if present, …" at bounding box center [420, 465] width 686 height 700
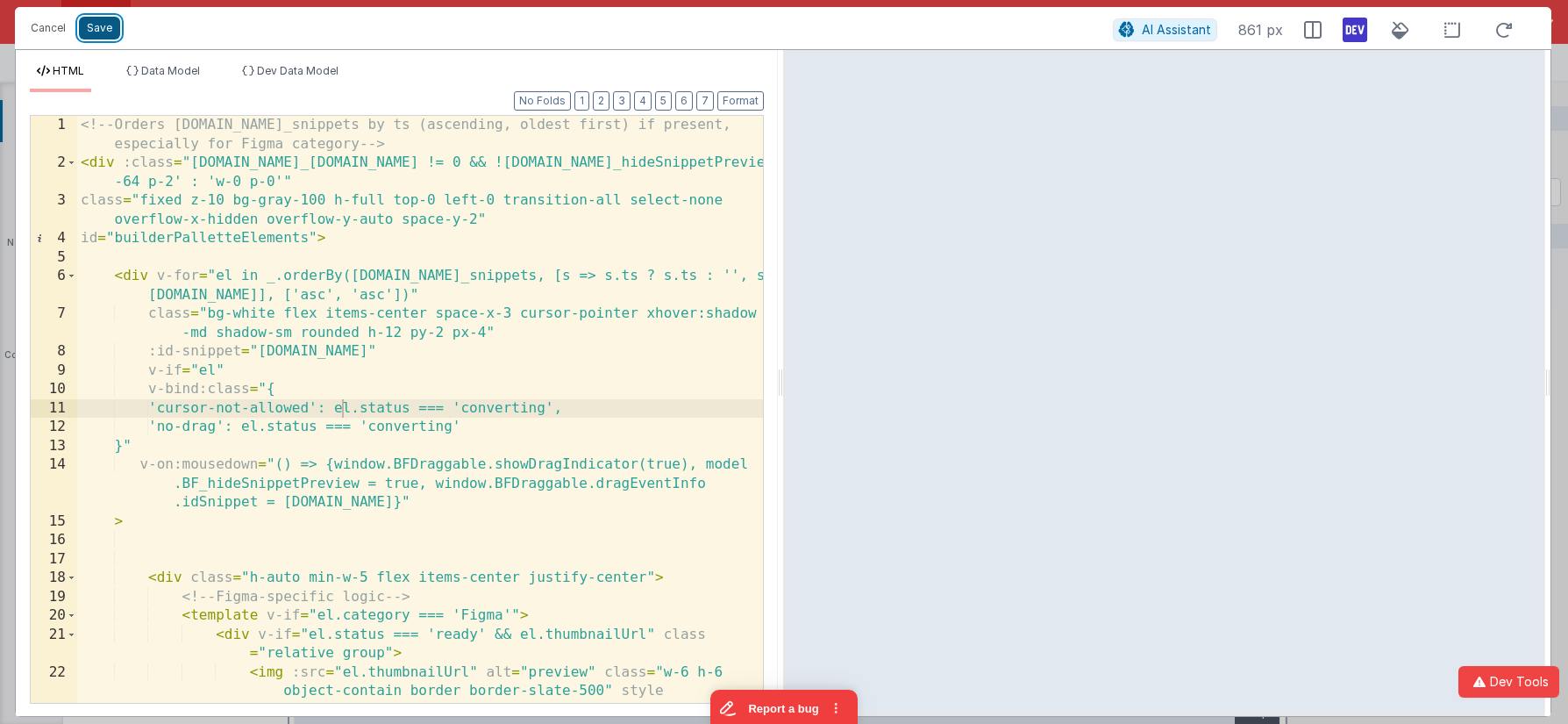
click at [99, 28] on button "Save" at bounding box center [100, 28] width 41 height 23
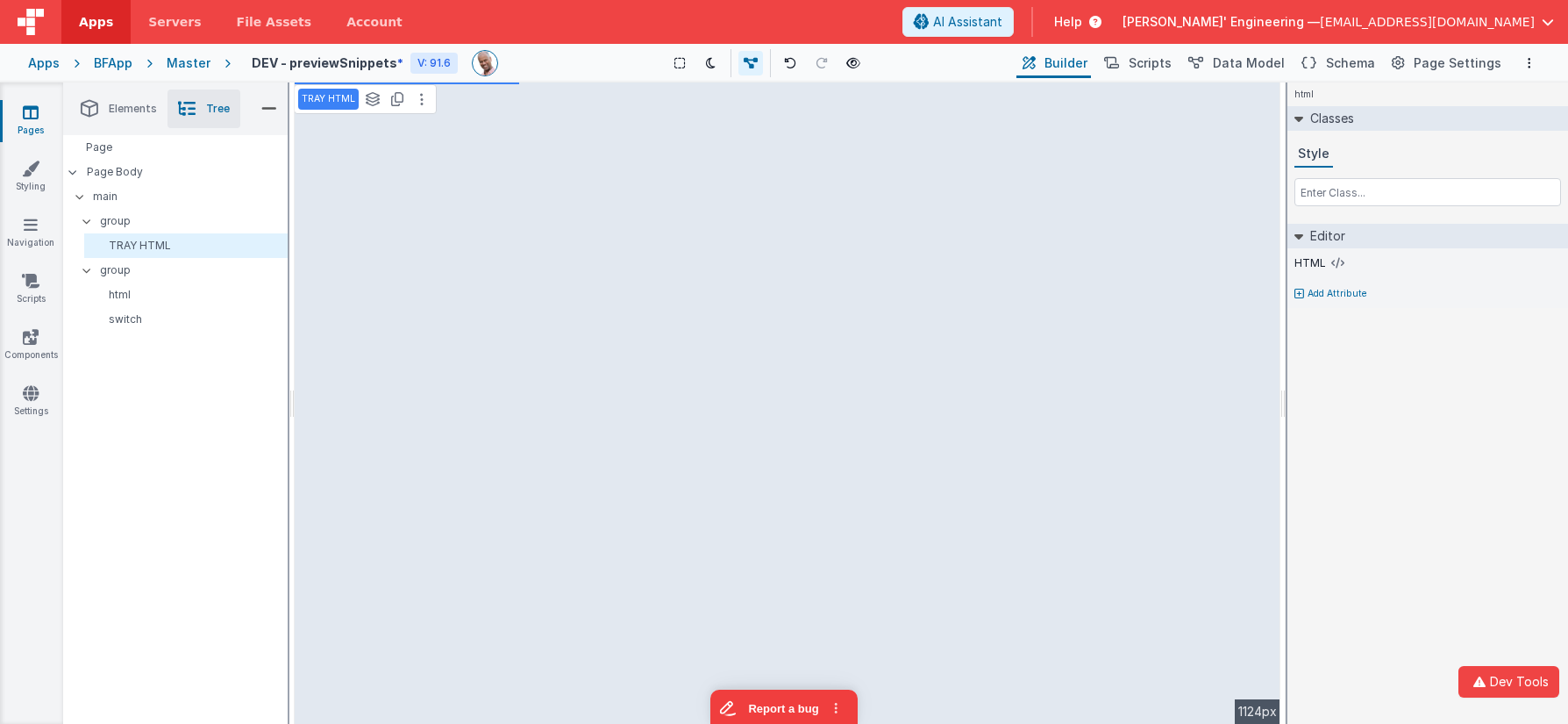
click at [1457, 460] on div "html Classes Style Editor HTML Add Attribute DEV: Focus DEV: builderToggleCondi…" at bounding box center [1428, 403] width 281 height 641
click at [33, 345] on link "Components" at bounding box center [30, 345] width 63 height 35
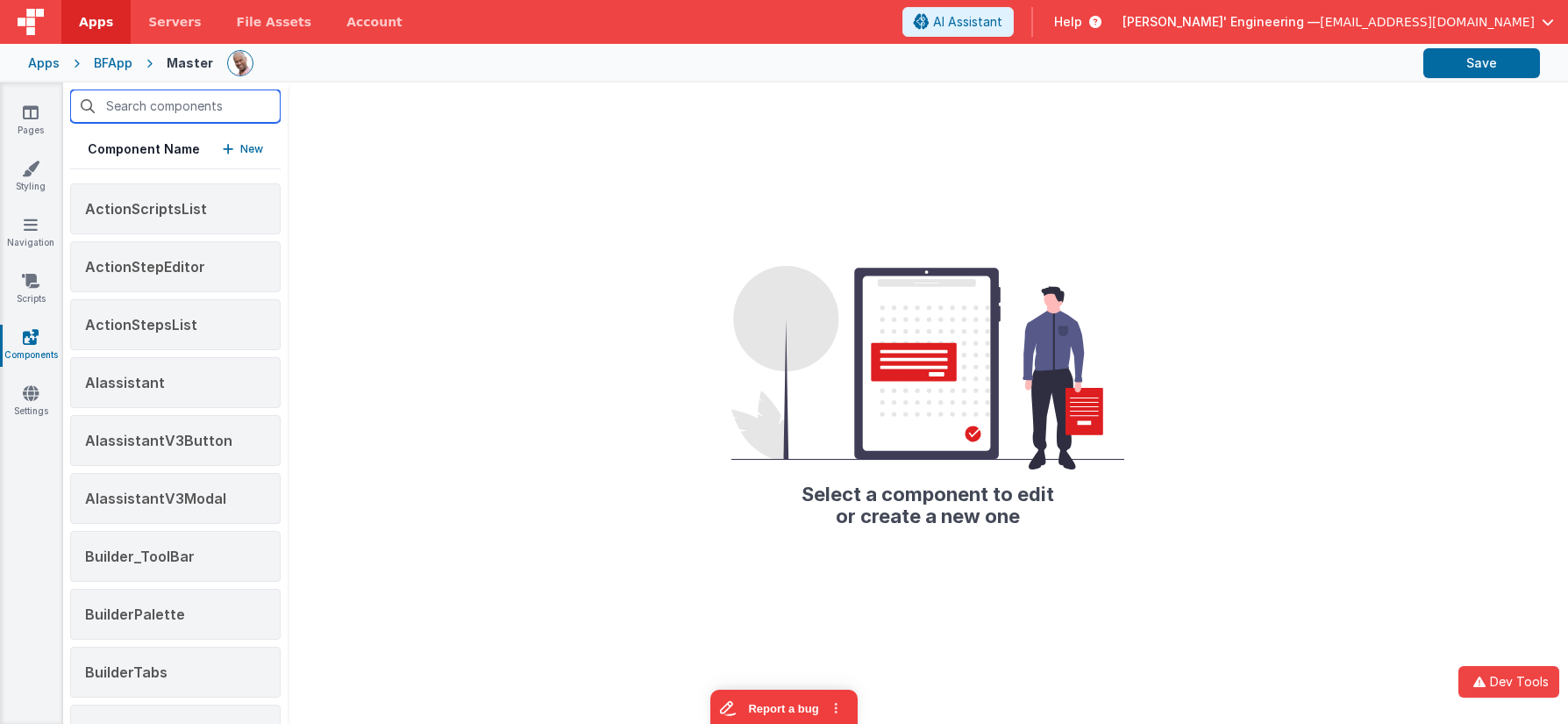
click at [244, 113] on input "text" at bounding box center [175, 106] width 211 height 33
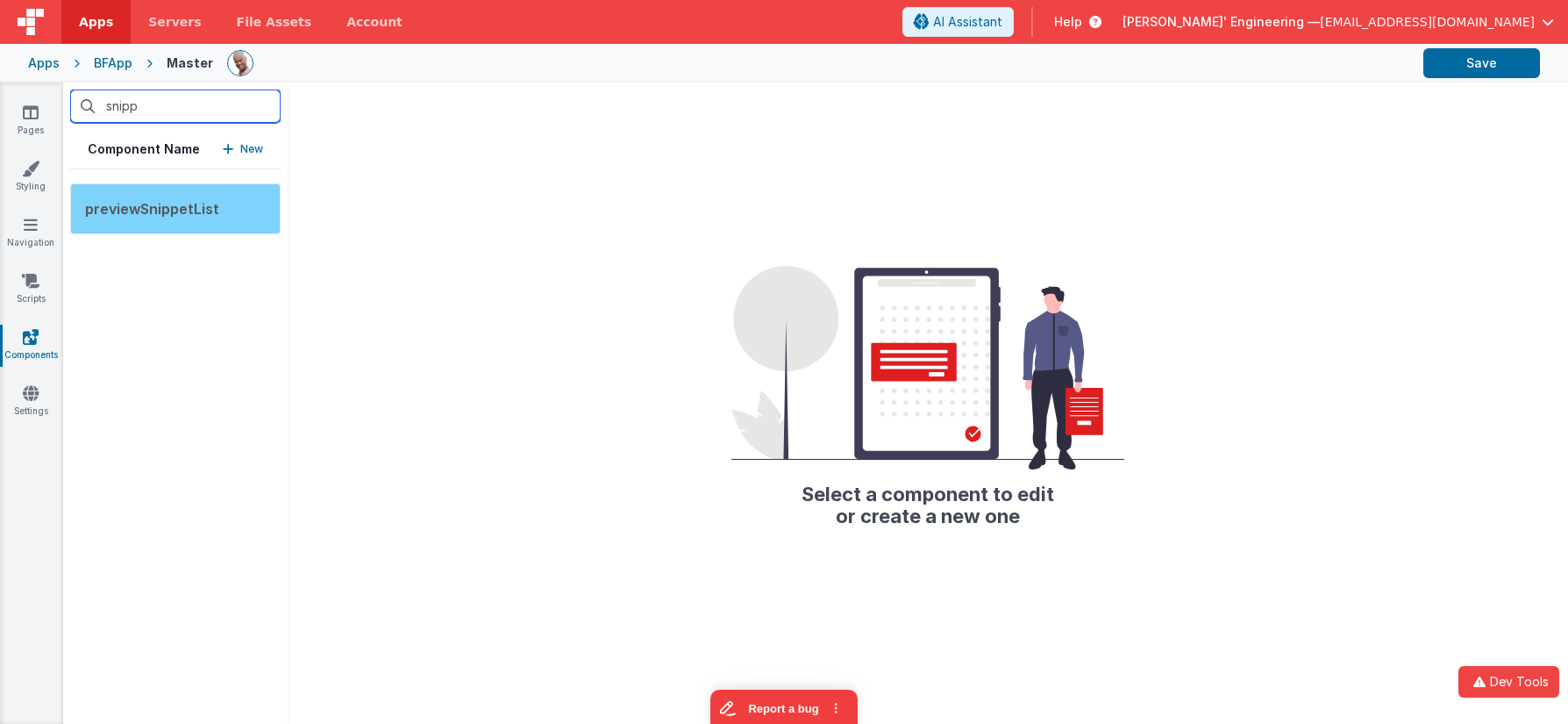
type input "snipp"
click at [195, 197] on div "previewSnippetList" at bounding box center [175, 208] width 211 height 51
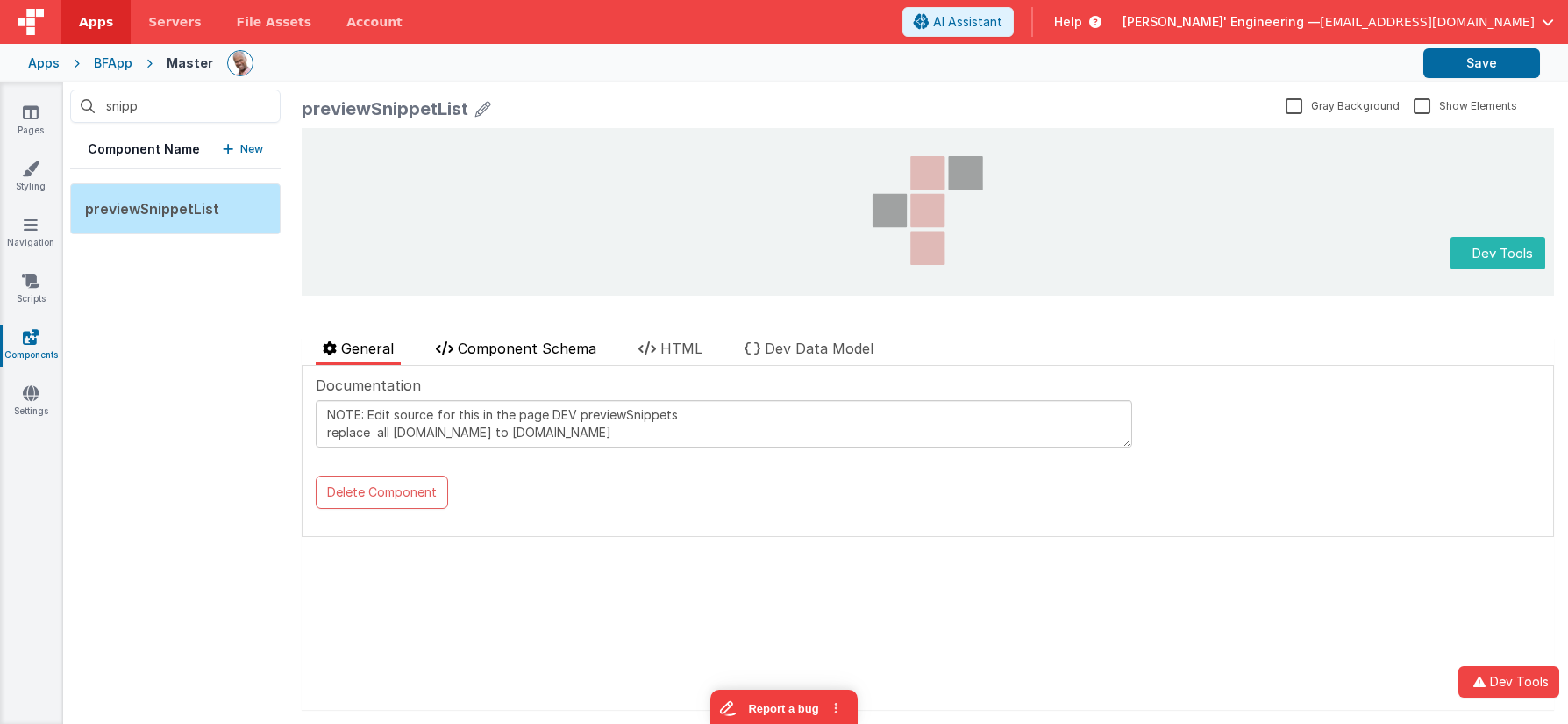
click at [540, 350] on span "Component Schema" at bounding box center [527, 349] width 139 height 18
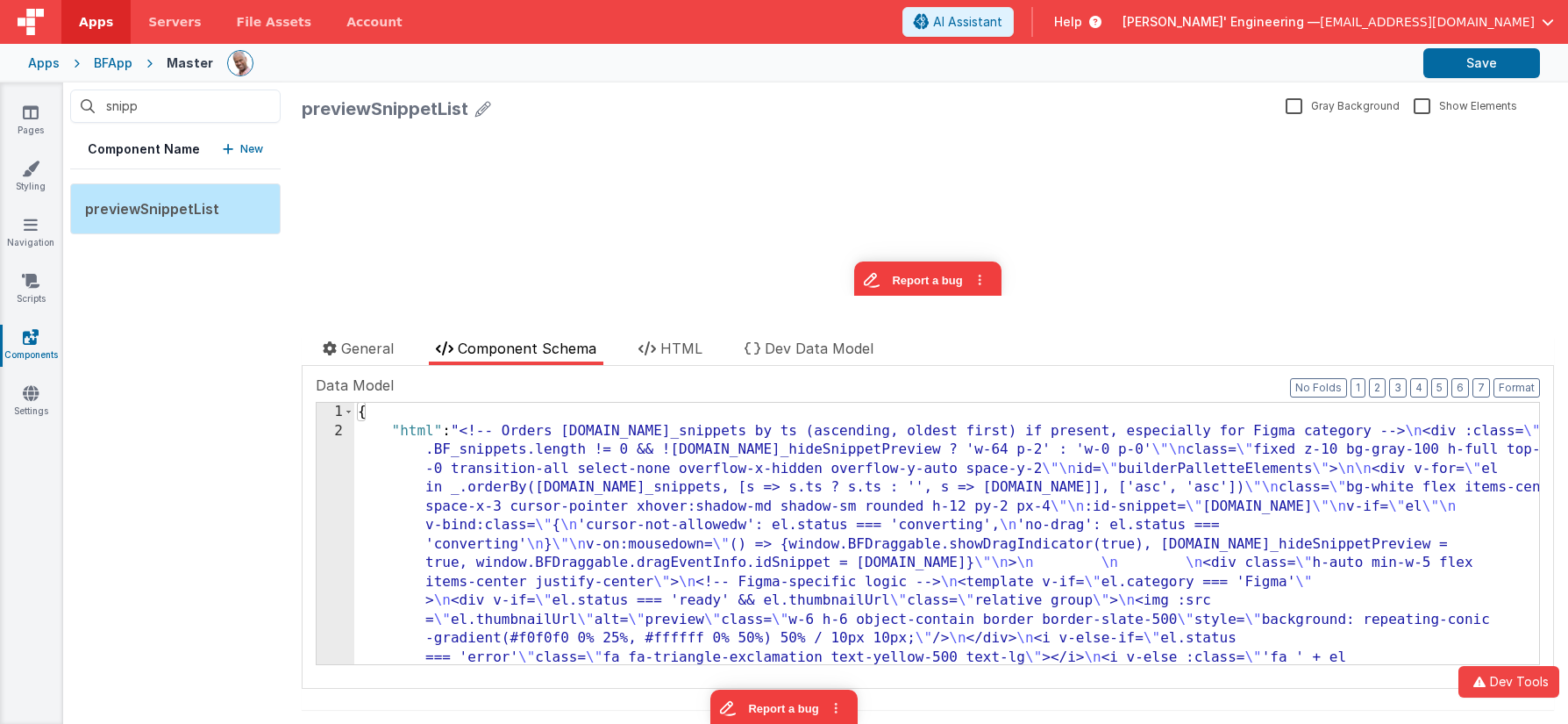
click at [308, 493] on div "Documentation NOTE: Edit source for this in the page DEV previewSnippets replac…" at bounding box center [927, 527] width 1252 height 323
click at [324, 489] on div "2" at bounding box center [335, 611] width 37 height 377
click at [347, 483] on div "2" at bounding box center [335, 611] width 37 height 377
click at [333, 480] on div "1 2" at bounding box center [335, 732] width 37 height 658
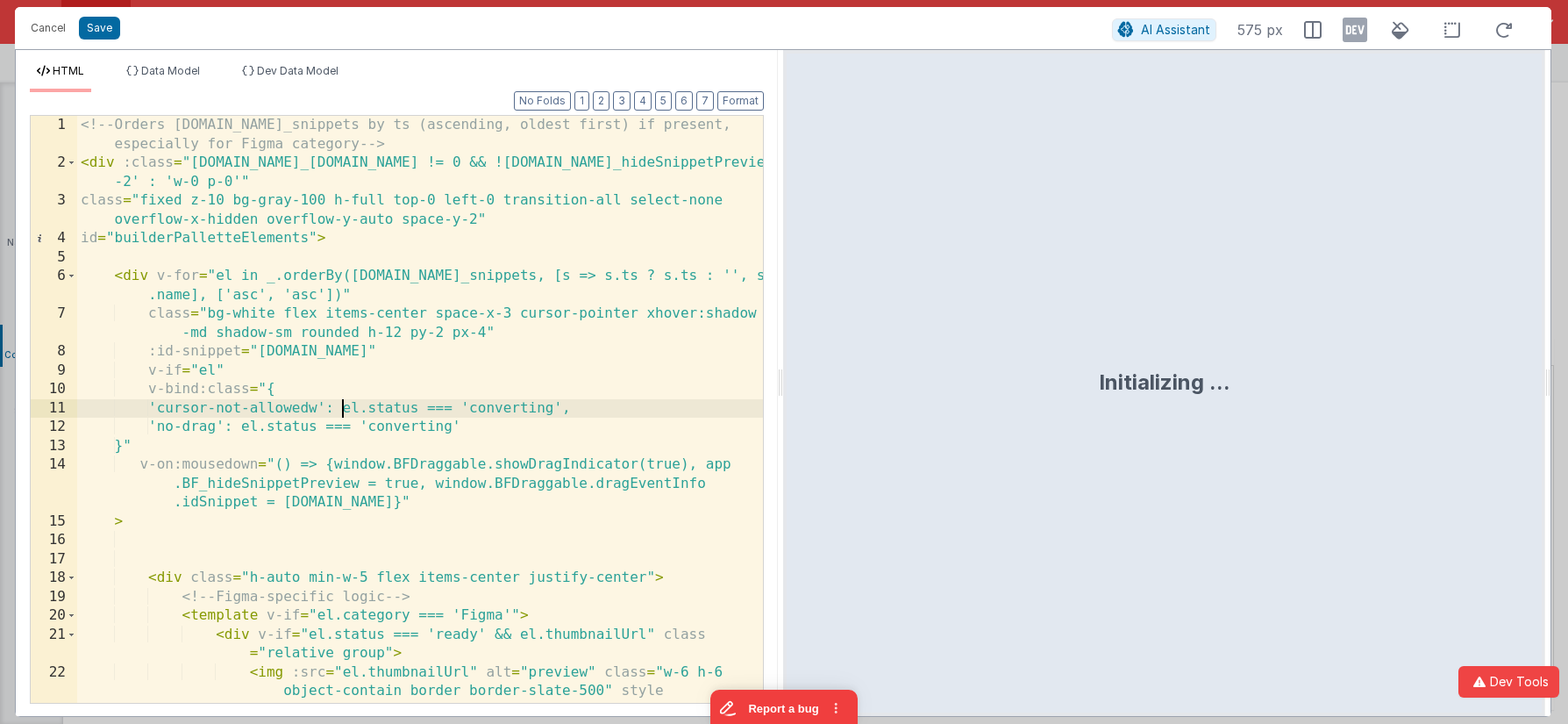
click at [345, 402] on div "<!-- Orders [DOMAIN_NAME]_snippets by ts (ascending, oldest first) if present, …" at bounding box center [420, 465] width 686 height 700
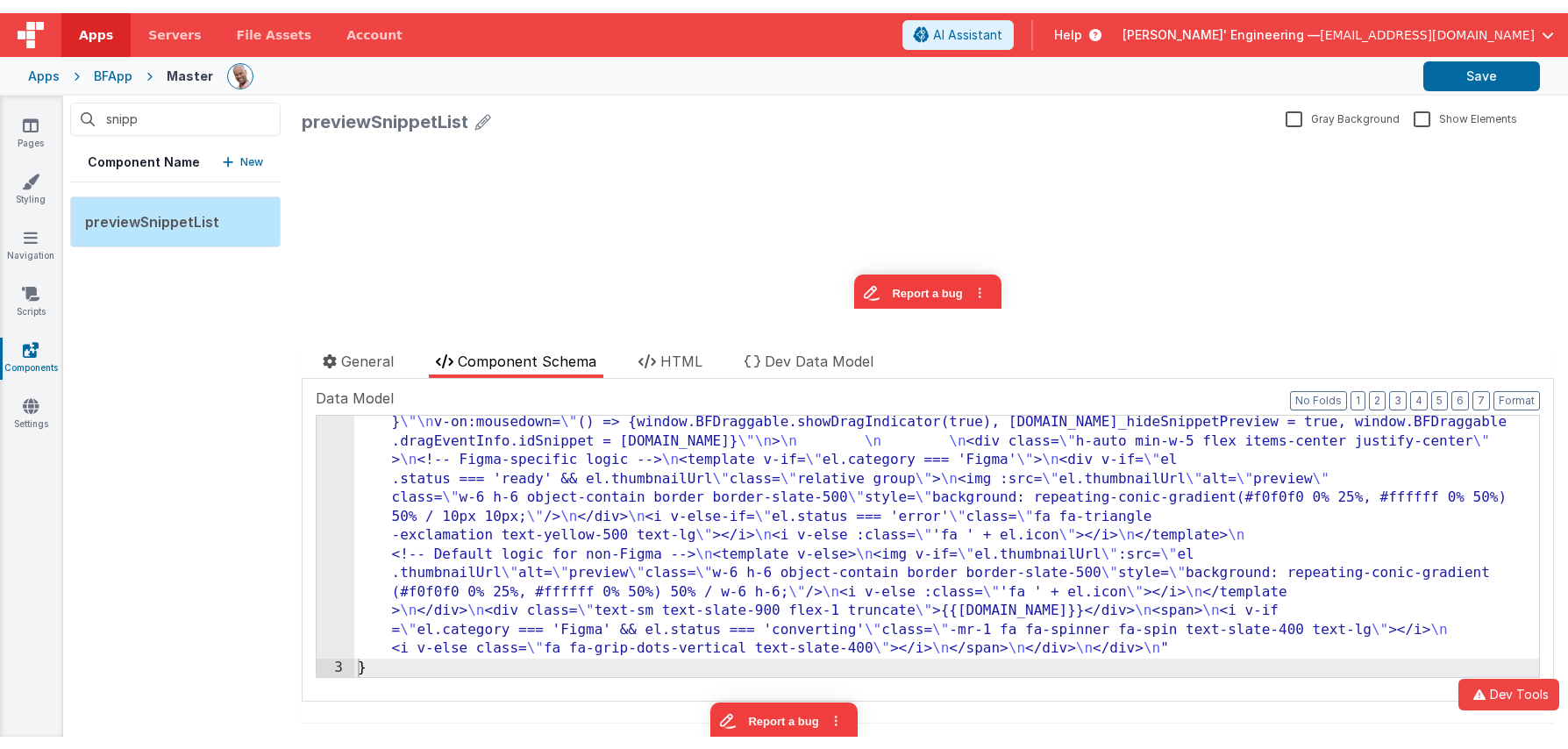
scroll to position [134, 0]
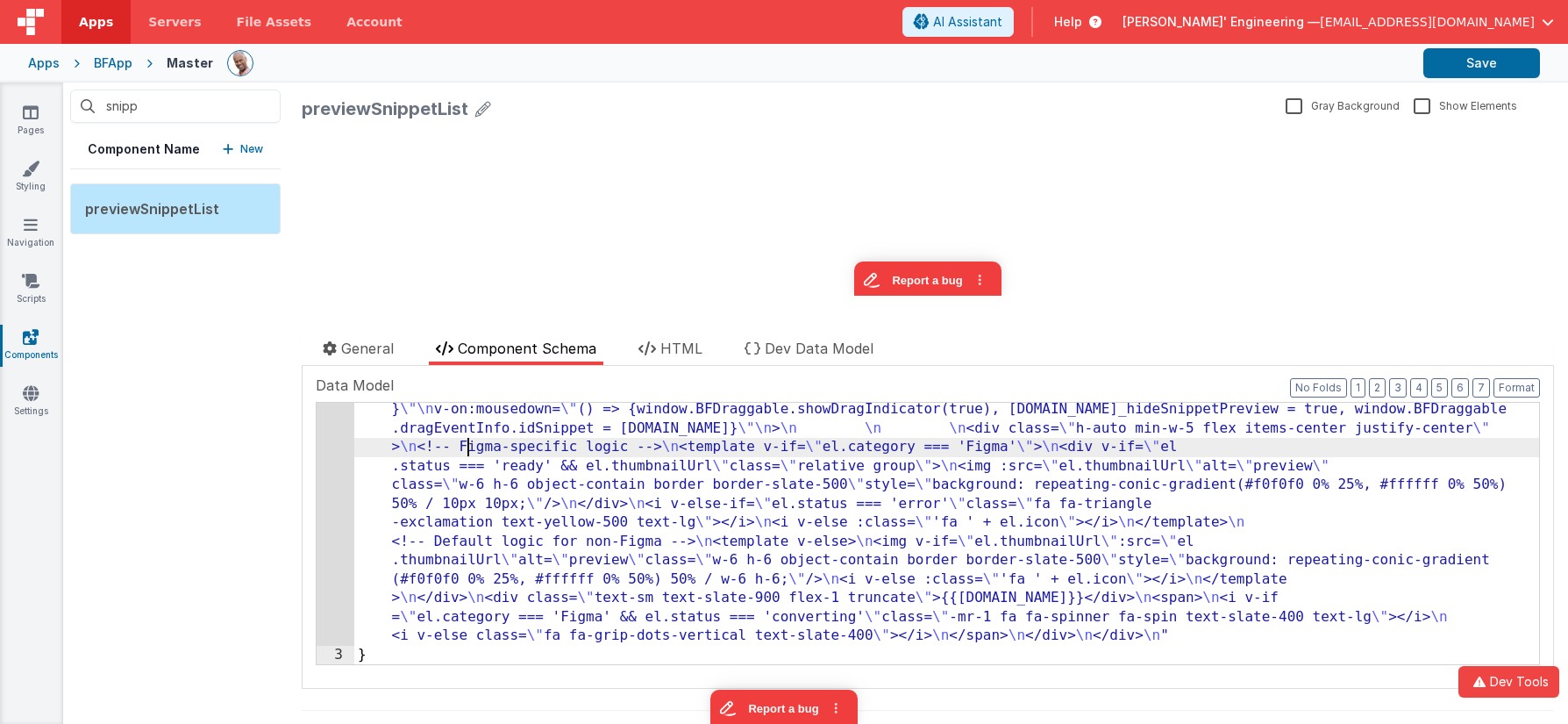
click at [468, 442] on div ""html" : "<!-- Orders [DOMAIN_NAME]_snippets by ts (ascending, oldest first) if…" at bounding box center [947, 607] width 1185 height 639
click at [331, 431] on div "2" at bounding box center [335, 467] width 37 height 359
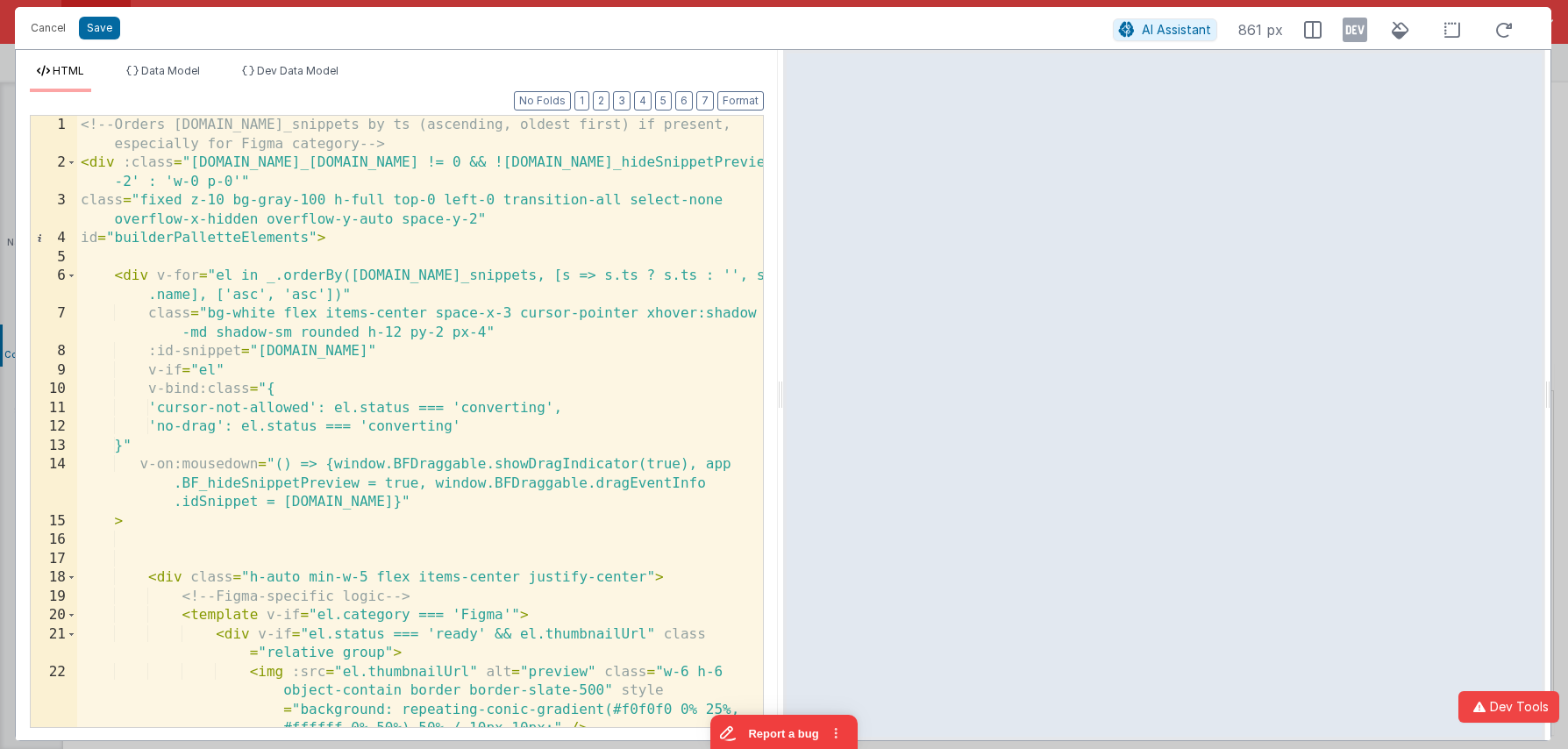
click at [468, 325] on div "<!-- Orders [DOMAIN_NAME]_snippets by ts (ascending, oldest first) if present, …" at bounding box center [420, 450] width 686 height 668
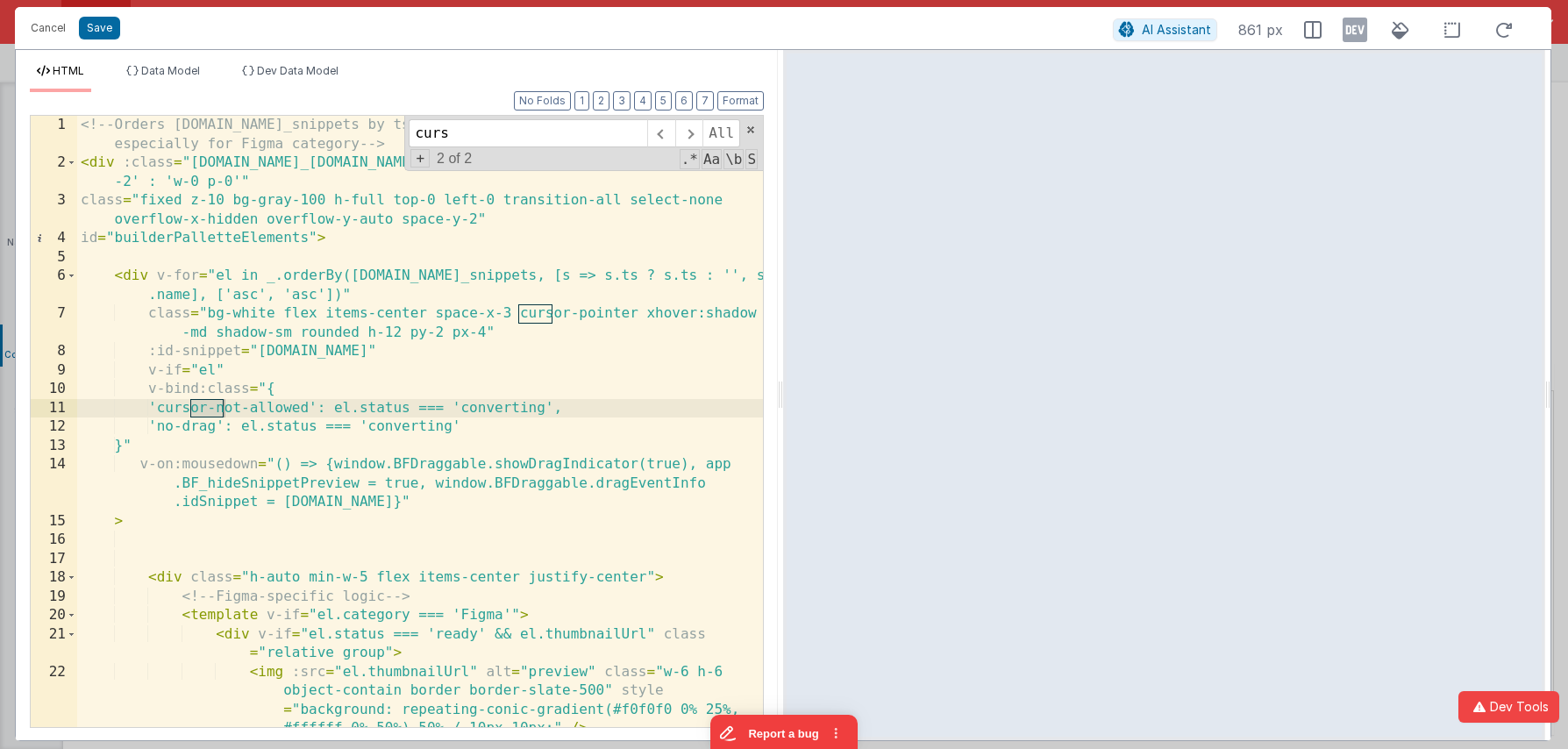
type input "curs"
drag, startPoint x: 345, startPoint y: 410, endPoint x: 188, endPoint y: 412, distance: 157.0
click at [188, 412] on div "<!-- Orders [DOMAIN_NAME]_snippets by ts (ascending, oldest first) if present, …" at bounding box center [420, 450] width 686 height 668
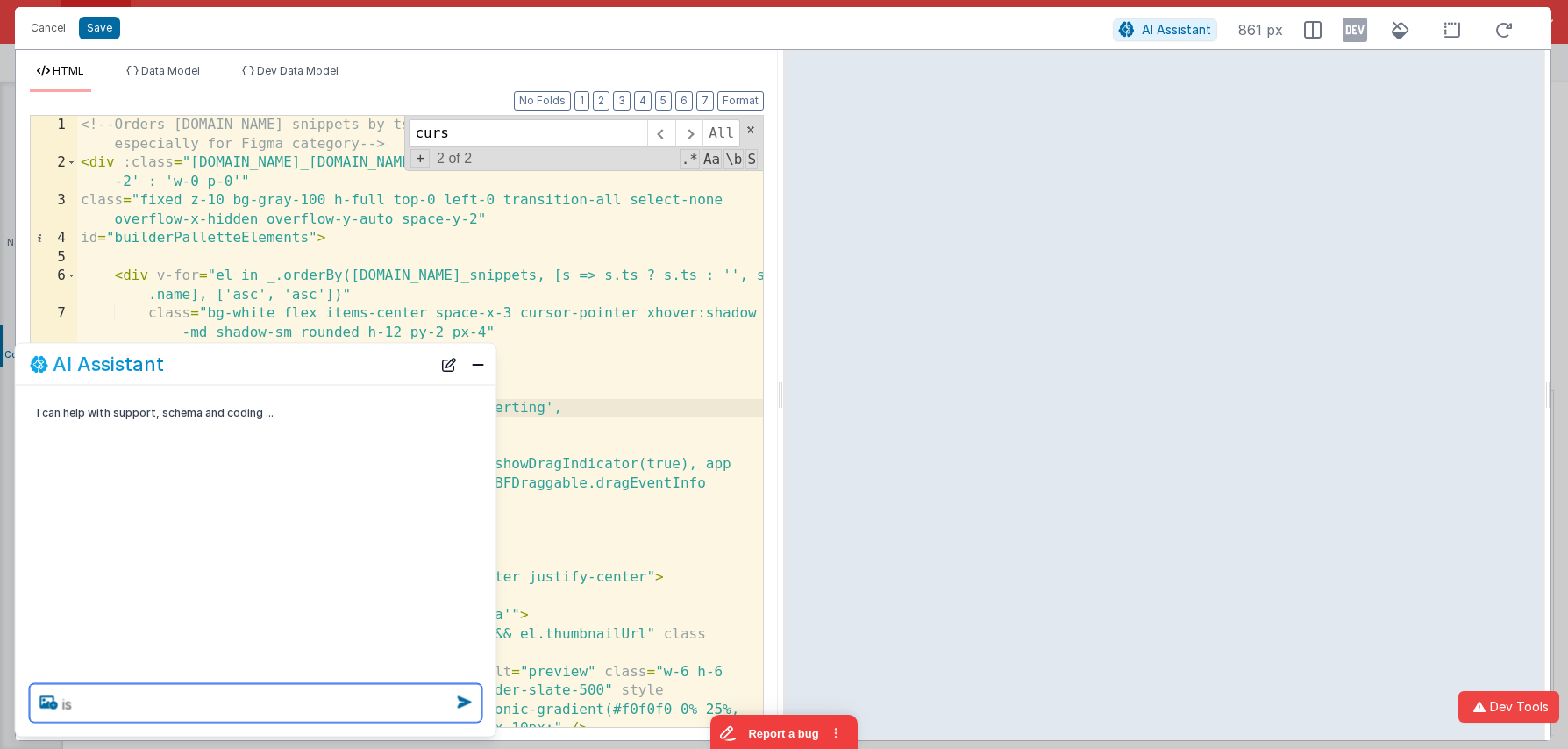
paste textarea "cursor-not-allowed"
click at [251, 702] on textarea "is cursor-not-allowed" at bounding box center [256, 703] width 452 height 38
click at [299, 696] on textarea "is cursor-not-allowed a valid" at bounding box center [256, 703] width 452 height 38
type textarea "is cursor-not-allowed a valid tailwind class"
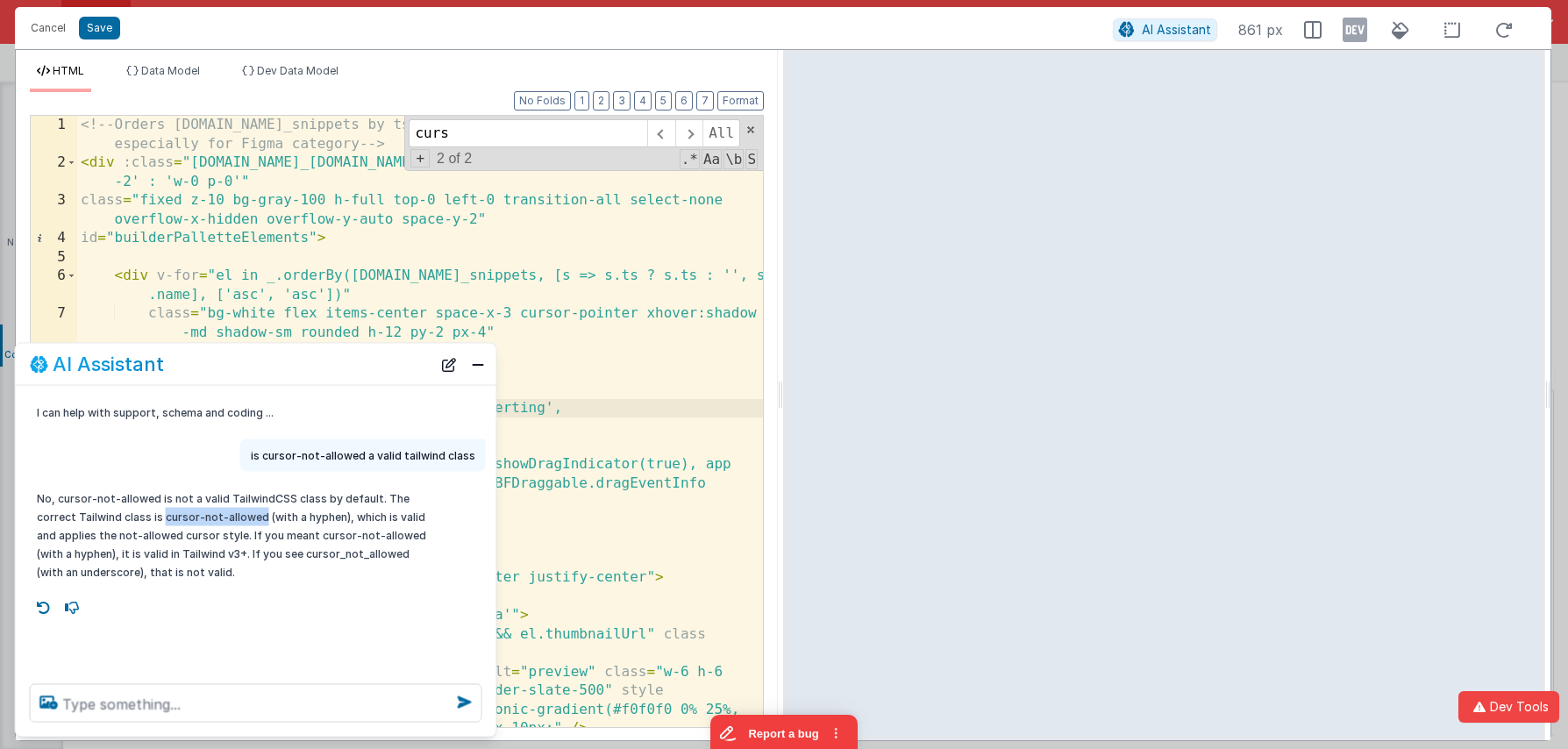
drag, startPoint x: 164, startPoint y: 517, endPoint x: 261, endPoint y: 515, distance: 97.0
click at [261, 515] on p "No, cursor-not-allowed is not a valid TailwindCSS class by default. The correct…" at bounding box center [233, 536] width 393 height 92
copy p "cursor-not-allowed"
click at [482, 363] on button "Close" at bounding box center [478, 364] width 23 height 25
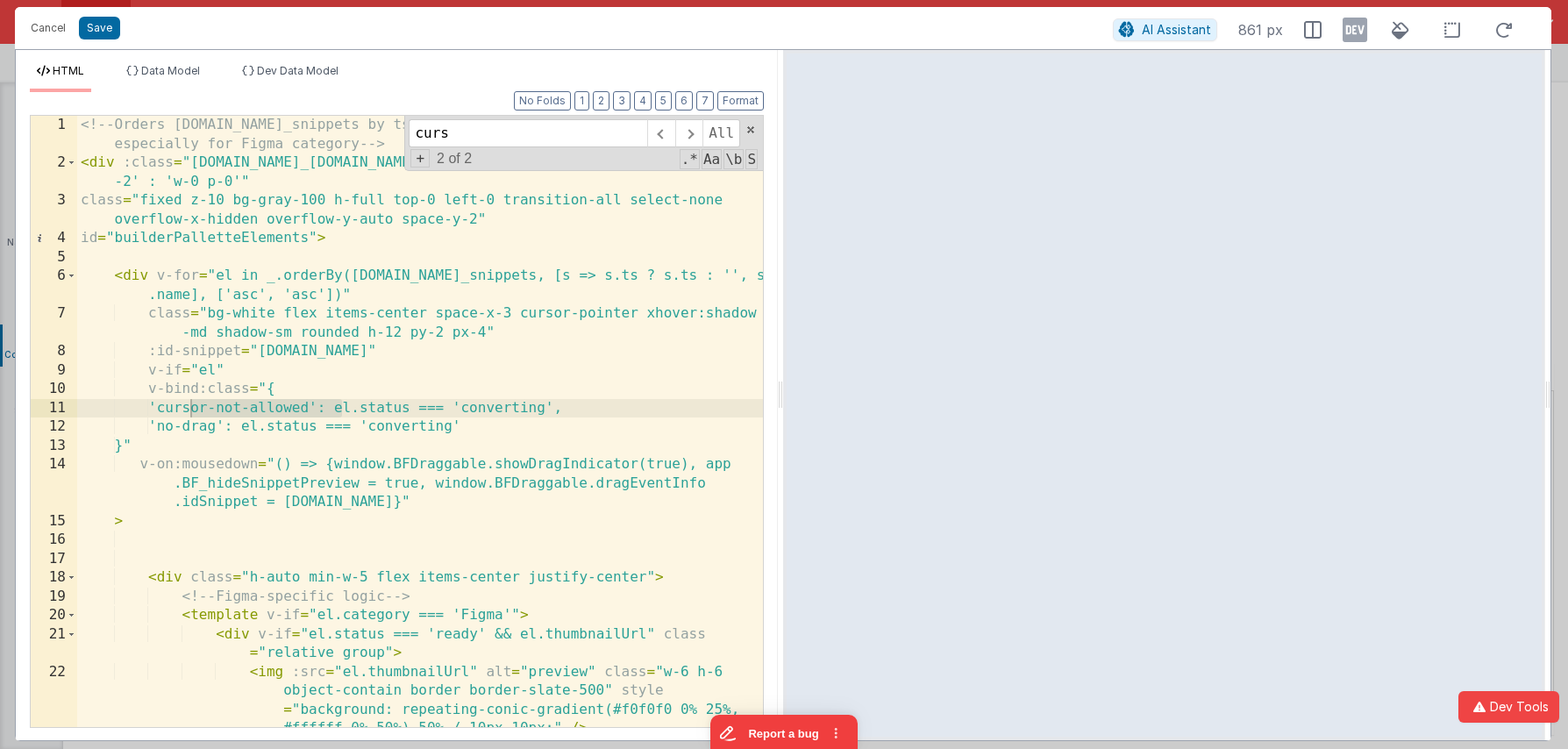
click at [332, 410] on div "<!-- Orders [DOMAIN_NAME]_snippets by ts (ascending, oldest first) if present, …" at bounding box center [420, 450] width 686 height 668
drag, startPoint x: 337, startPoint y: 410, endPoint x: 193, endPoint y: 407, distance: 144.0
click at [193, 407] on div "<!-- Orders [DOMAIN_NAME]_snippets by ts (ascending, oldest first) if present, …" at bounding box center [420, 450] width 686 height 668
click at [108, 30] on button "Save" at bounding box center [100, 28] width 41 height 23
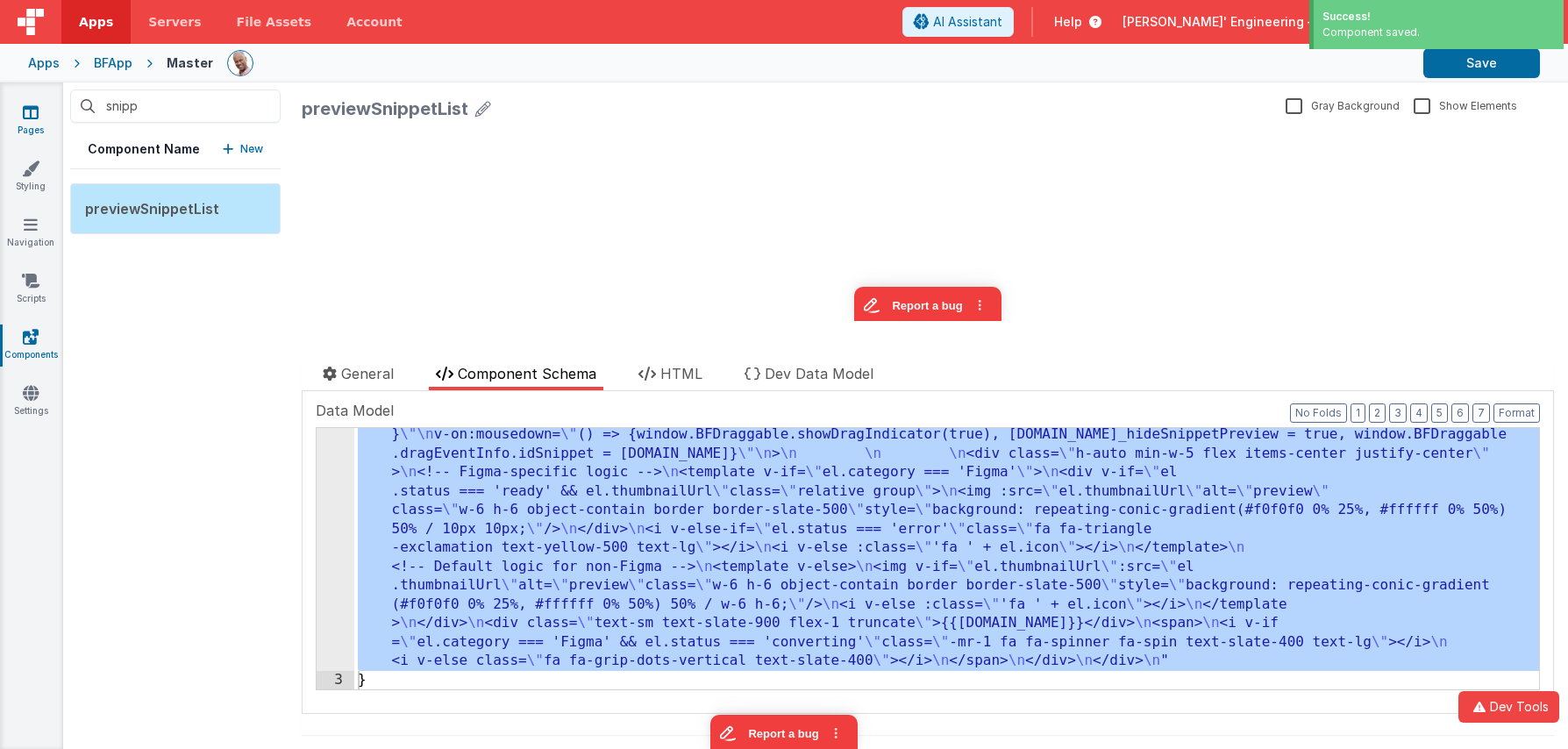
click at [31, 118] on icon at bounding box center [31, 112] width 16 height 18
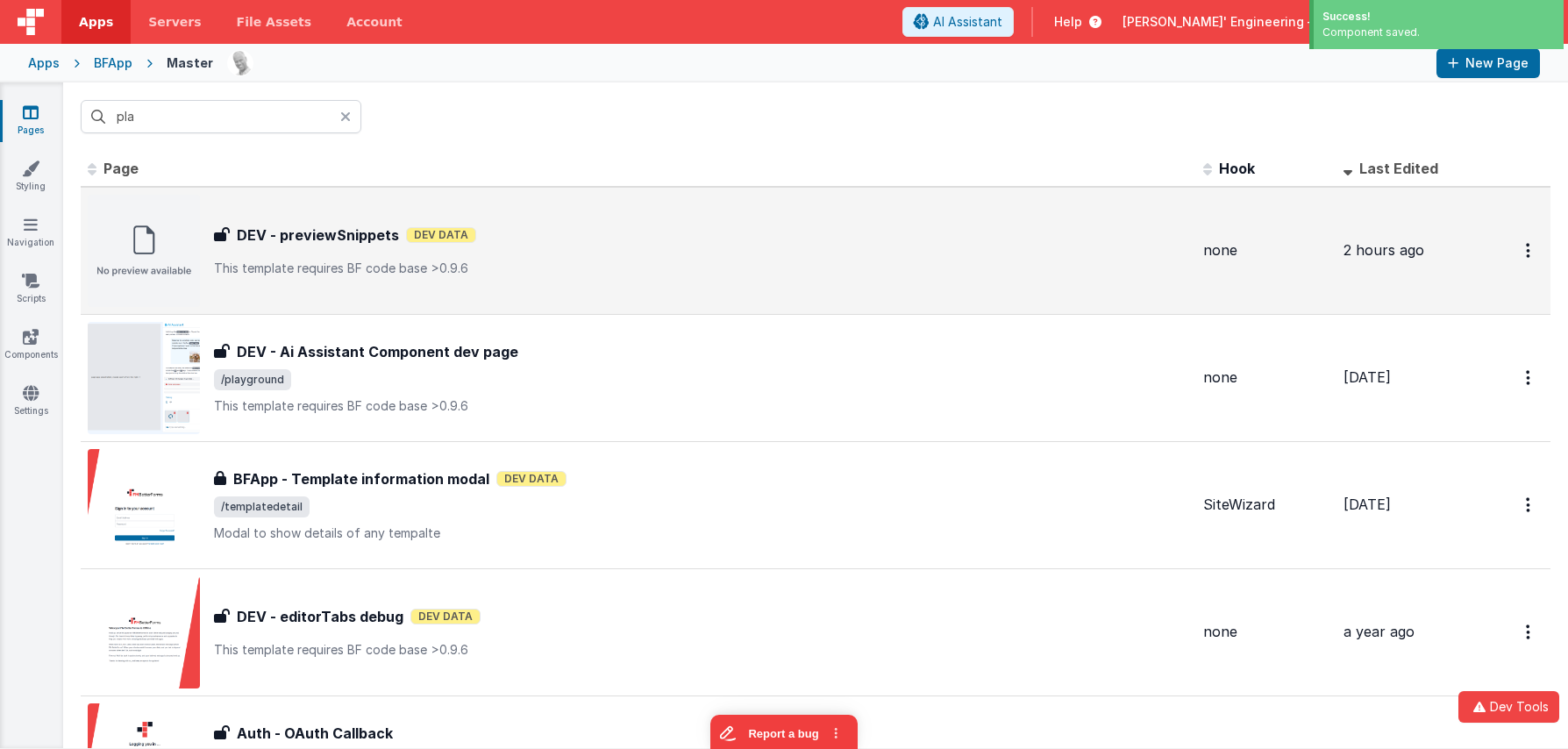
click at [379, 248] on div "DEV - previewSnippets DEV - previewSnippets Dev Data This template requires BF …" at bounding box center [701, 251] width 975 height 52
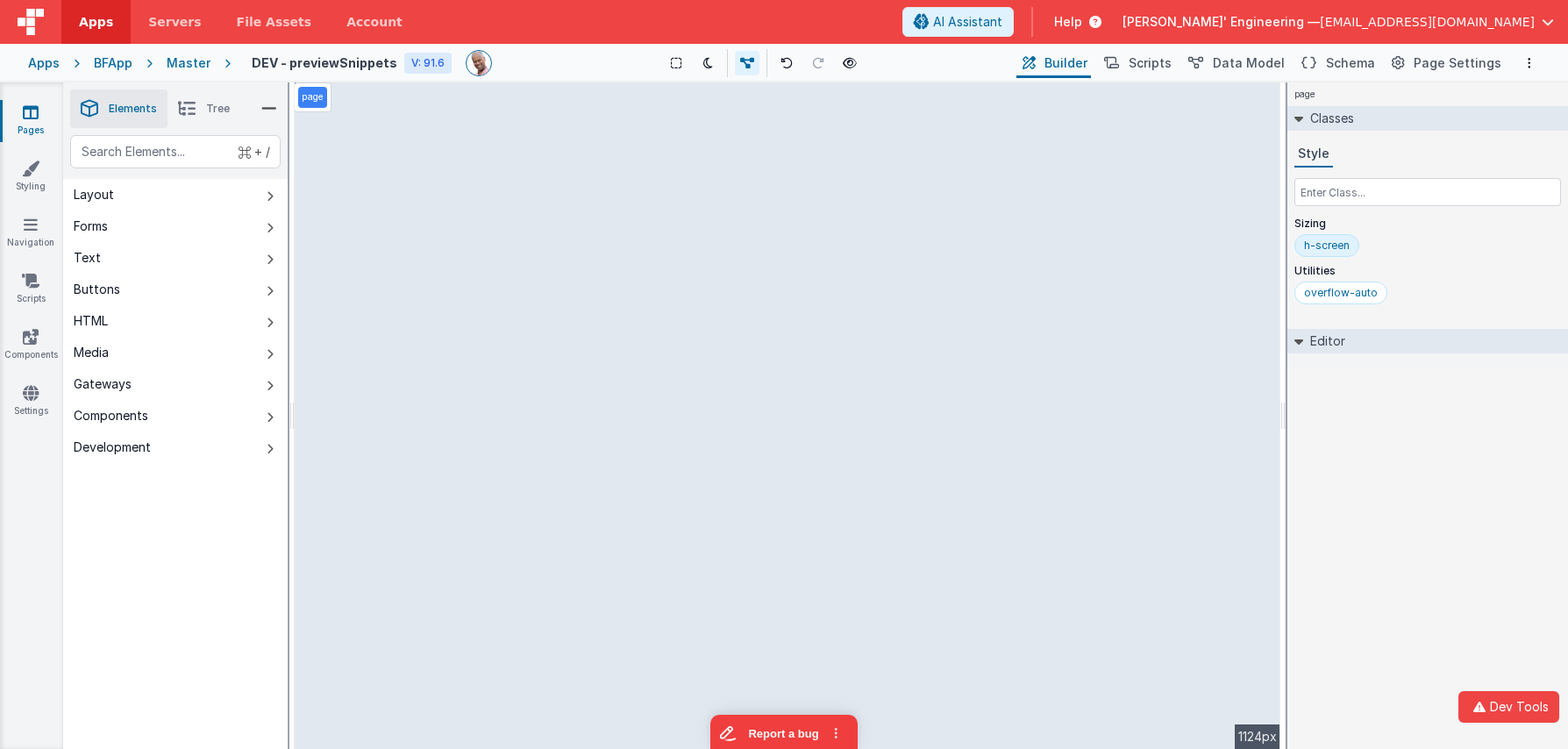
click at [438, 305] on div "page --> 1124px" at bounding box center [788, 416] width 986 height 666
click at [437, 248] on div "page --> 1124px" at bounding box center [788, 416] width 986 height 666
drag, startPoint x: 667, startPoint y: 197, endPoint x: 652, endPoint y: 202, distance: 15.8
click at [667, 197] on div "page --> 1124px" at bounding box center [788, 416] width 986 height 666
click at [456, 251] on div "page --> 1124px" at bounding box center [788, 416] width 986 height 666
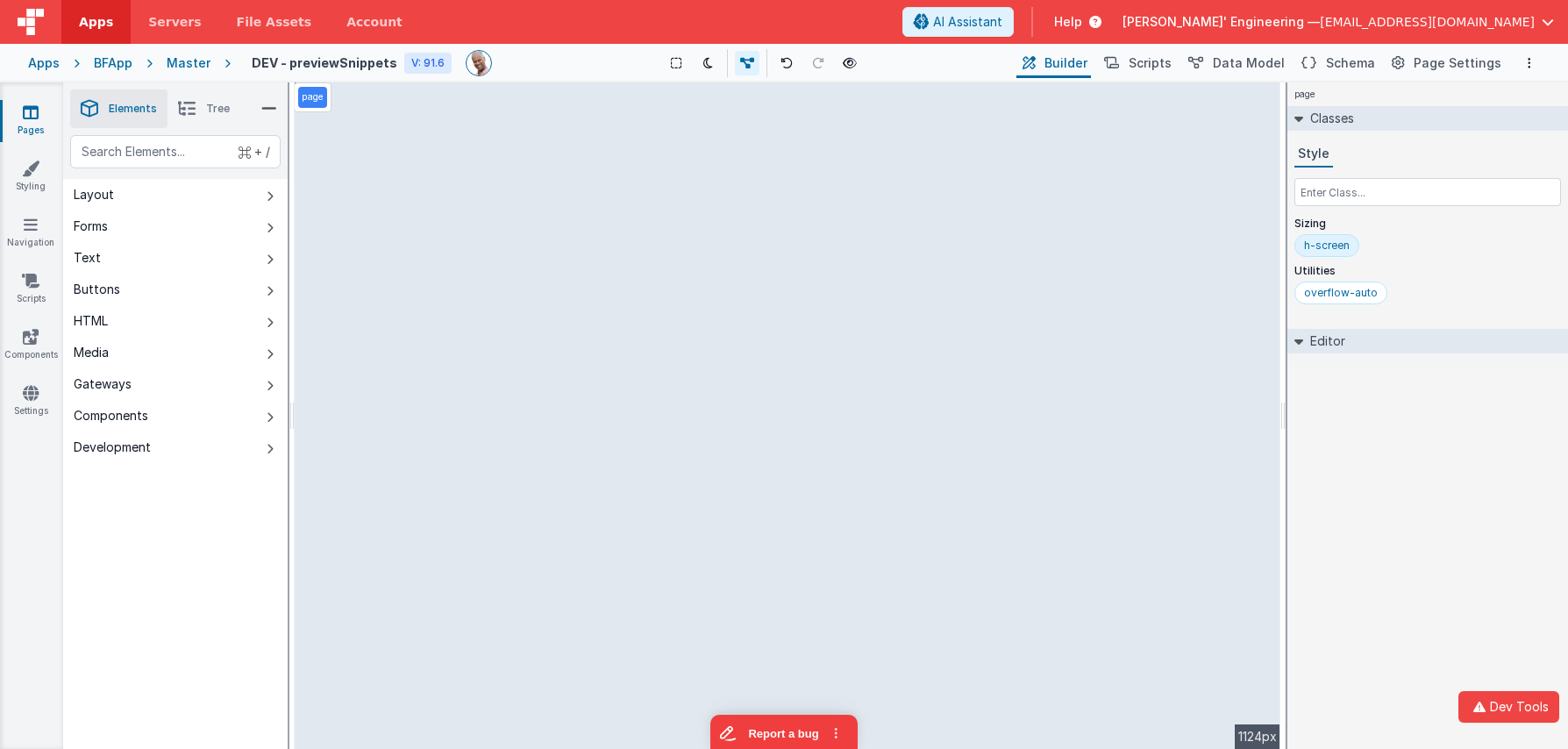
click at [456, 251] on div "page --> 1124px" at bounding box center [788, 416] width 986 height 666
click at [442, 99] on div "page --> 1124px" at bounding box center [788, 416] width 986 height 666
drag, startPoint x: 501, startPoint y: 108, endPoint x: 996, endPoint y: 176, distance: 499.6
click at [753, 142] on div "page --> 1124px" at bounding box center [788, 416] width 986 height 666
drag, startPoint x: 1020, startPoint y: 180, endPoint x: 980, endPoint y: 249, distance: 79.8
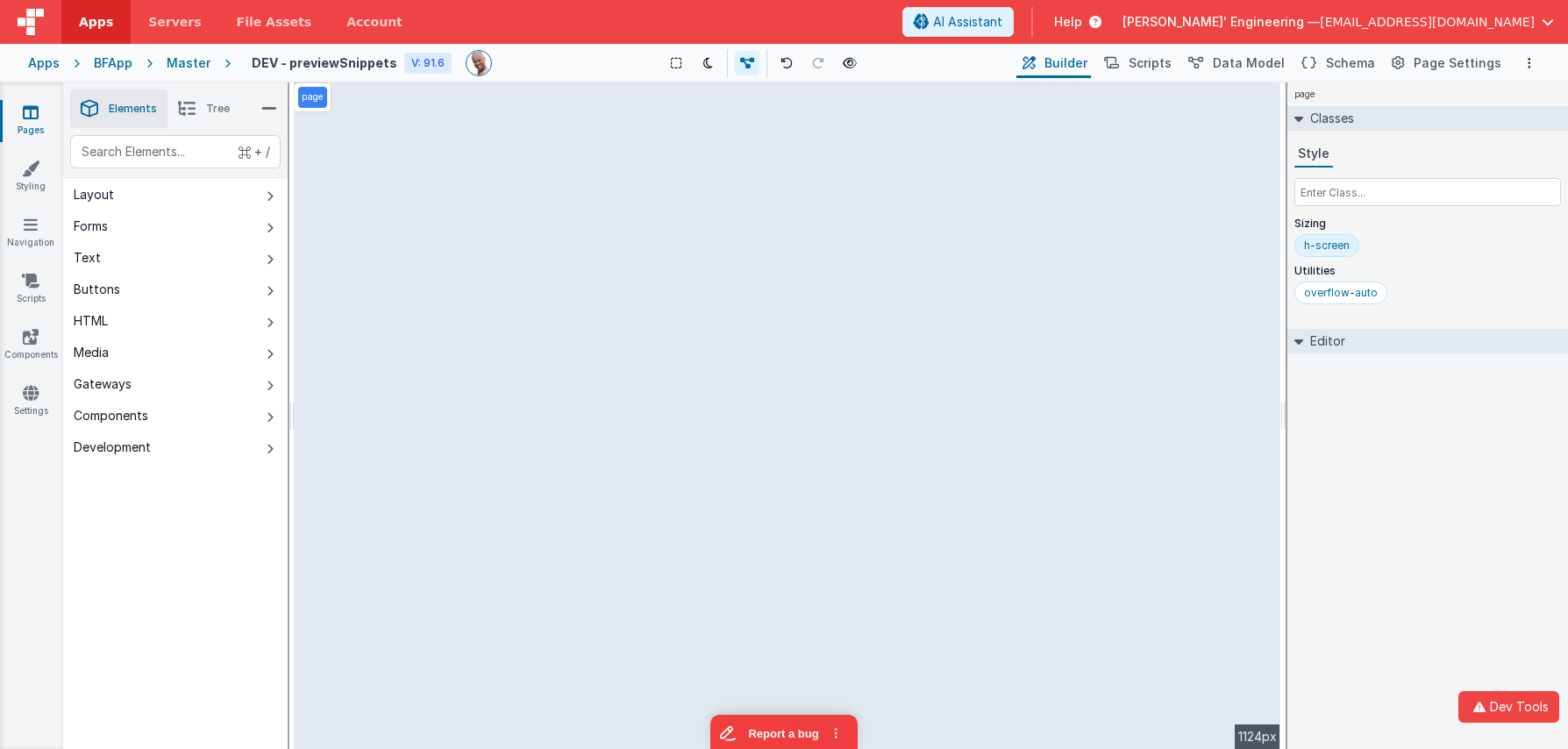
click at [1019, 180] on div "page --> 1124px" at bounding box center [788, 416] width 986 height 666
drag, startPoint x: 608, startPoint y: 200, endPoint x: 612, endPoint y: 190, distance: 10.8
click at [608, 199] on div "page --> 1124px" at bounding box center [788, 416] width 986 height 666
click at [626, 155] on div "page --> 1124px" at bounding box center [788, 416] width 986 height 666
click at [189, 59] on div "Master" at bounding box center [188, 63] width 44 height 18
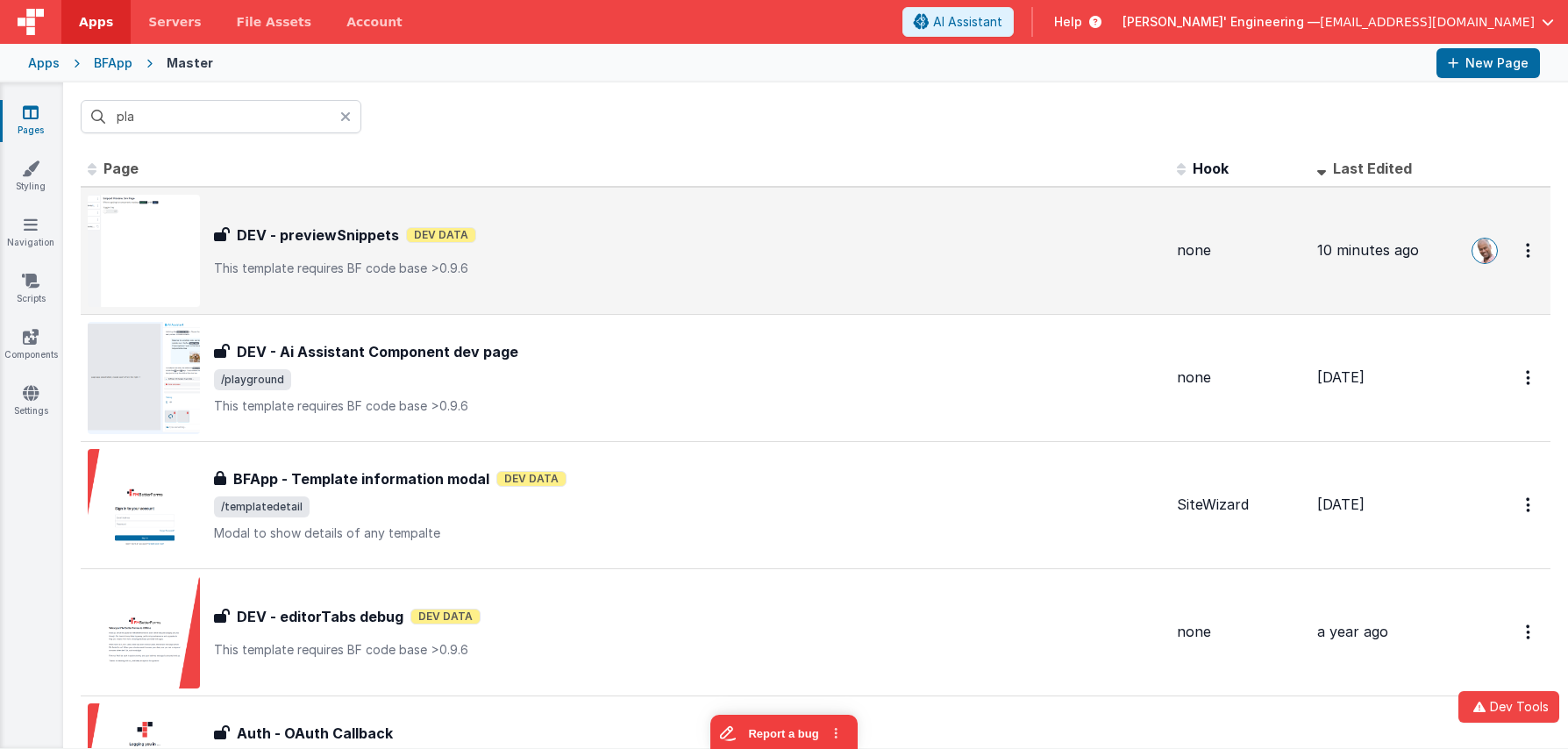
click at [457, 259] on p "This template requires BF code base >0.9.6" at bounding box center [689, 268] width 949 height 18
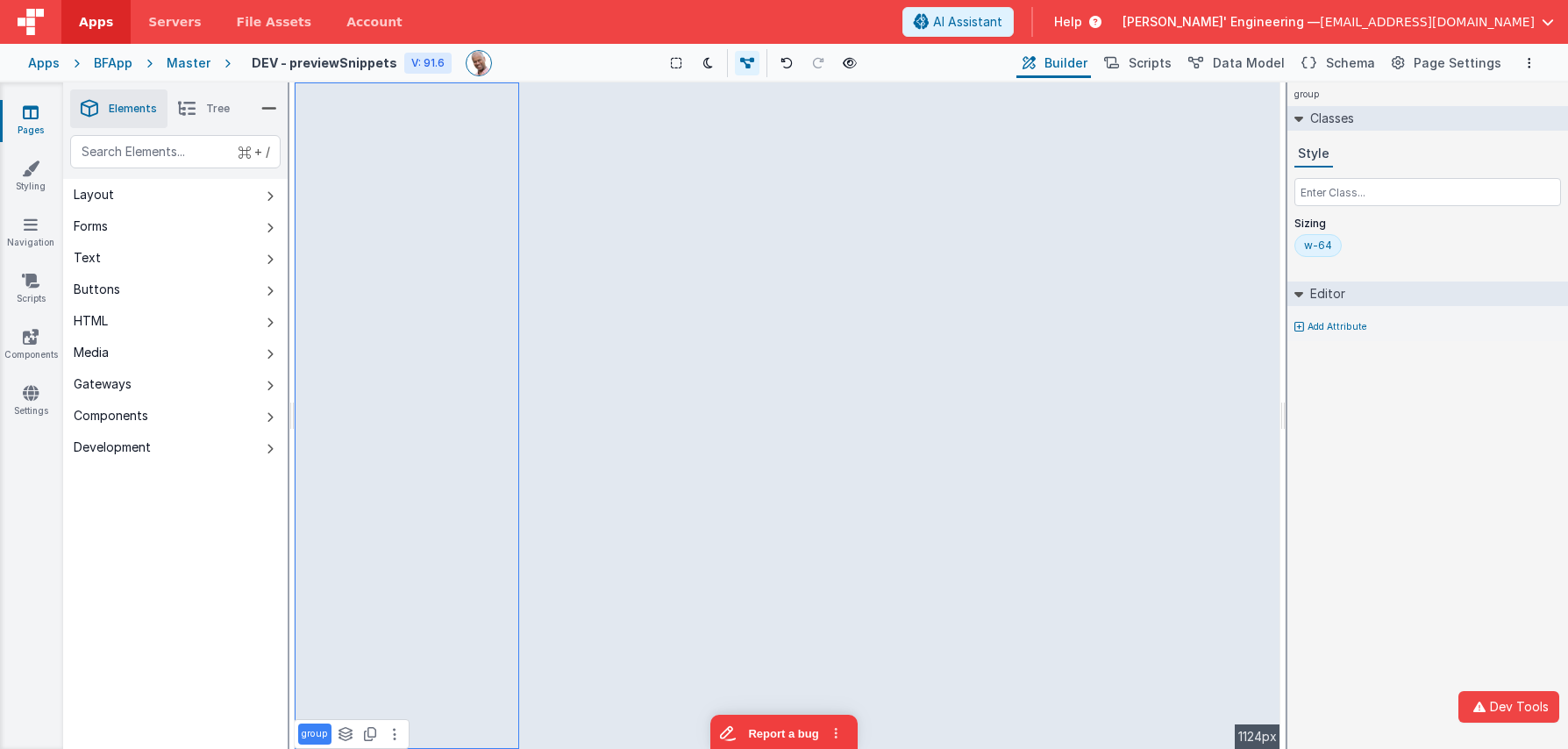
click at [199, 109] on li "Tree" at bounding box center [204, 108] width 73 height 38
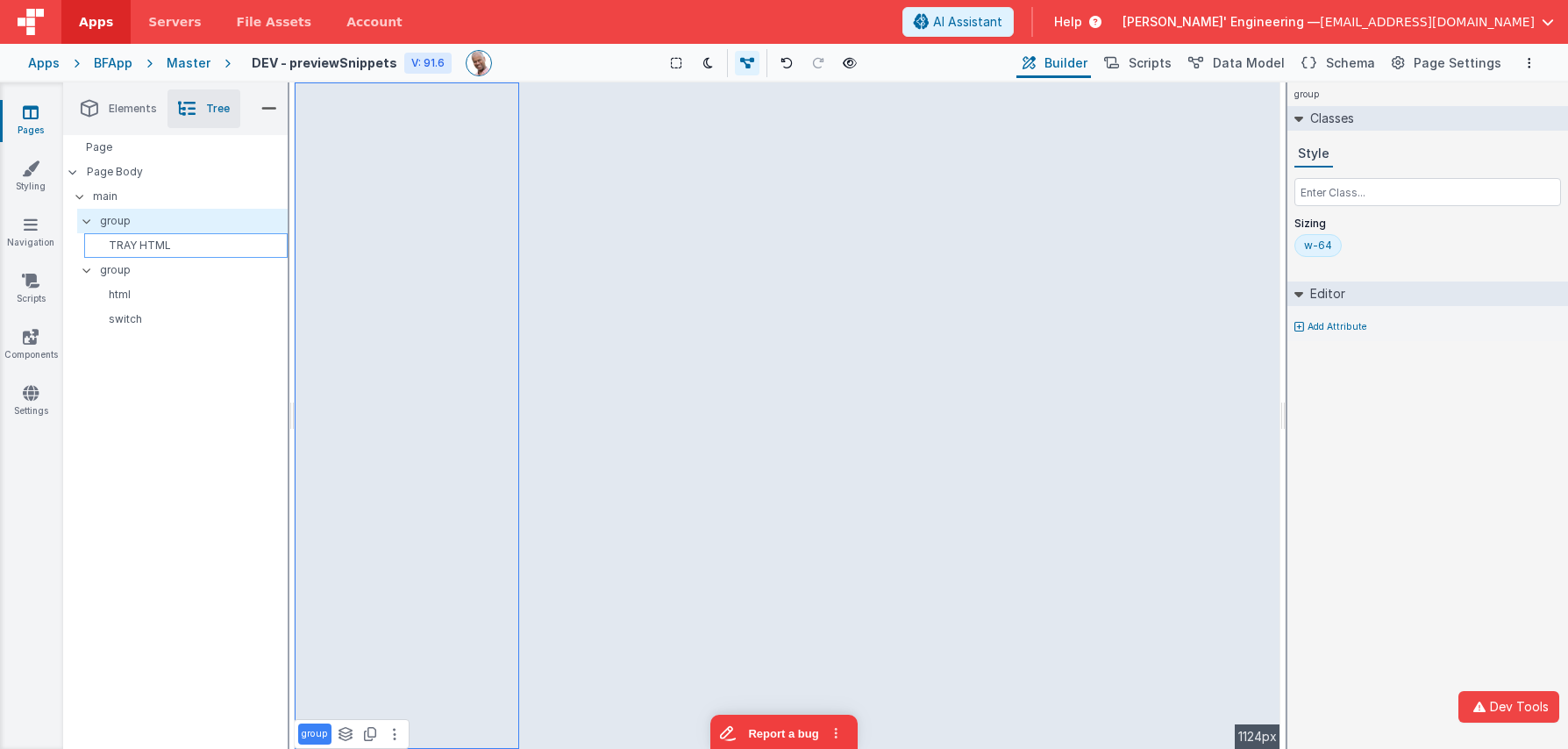
click at [151, 249] on p "TRAY HTML" at bounding box center [189, 245] width 196 height 14
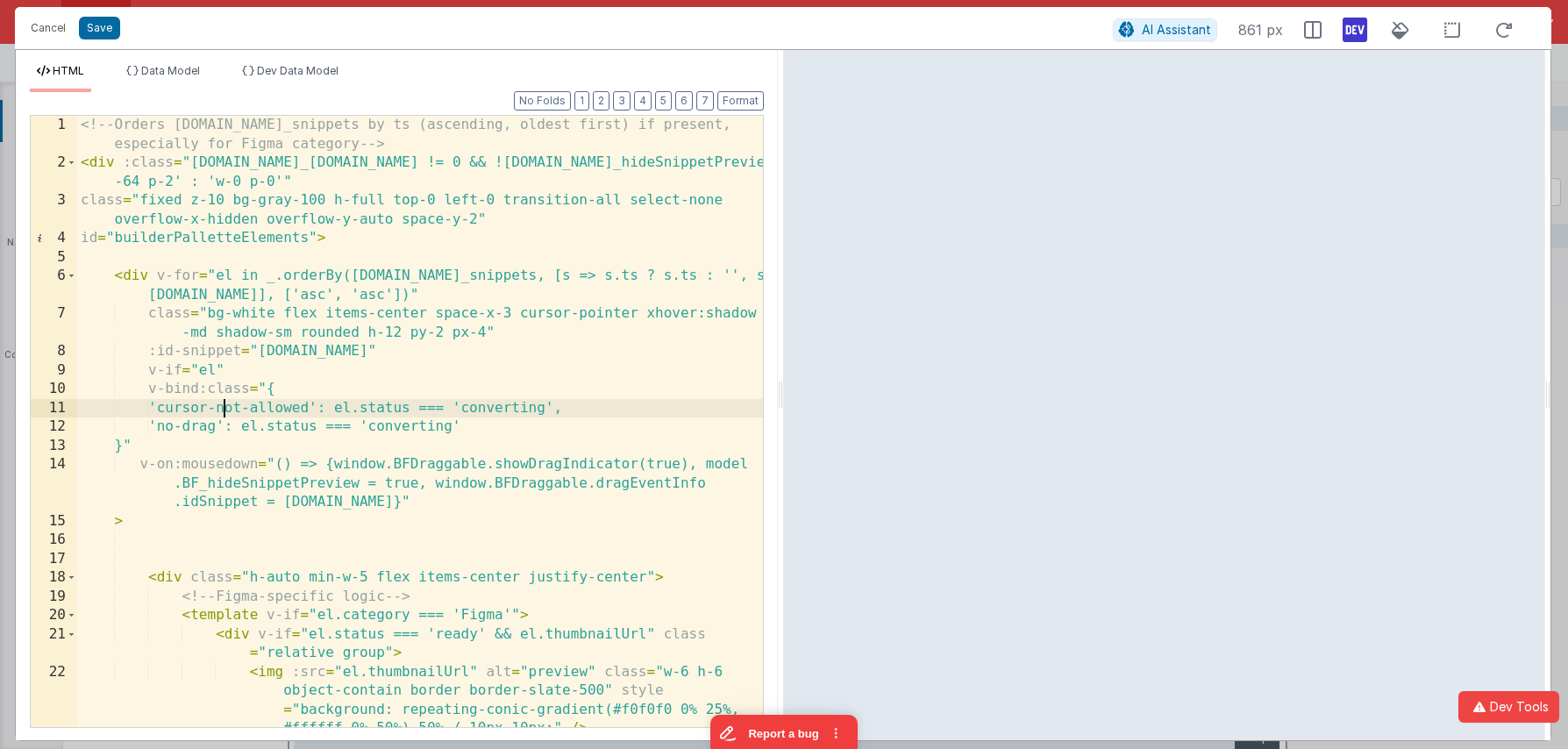
click at [223, 408] on div "<!-- Orders [DOMAIN_NAME]_snippets by ts (ascending, oldest first) if present, …" at bounding box center [420, 450] width 686 height 668
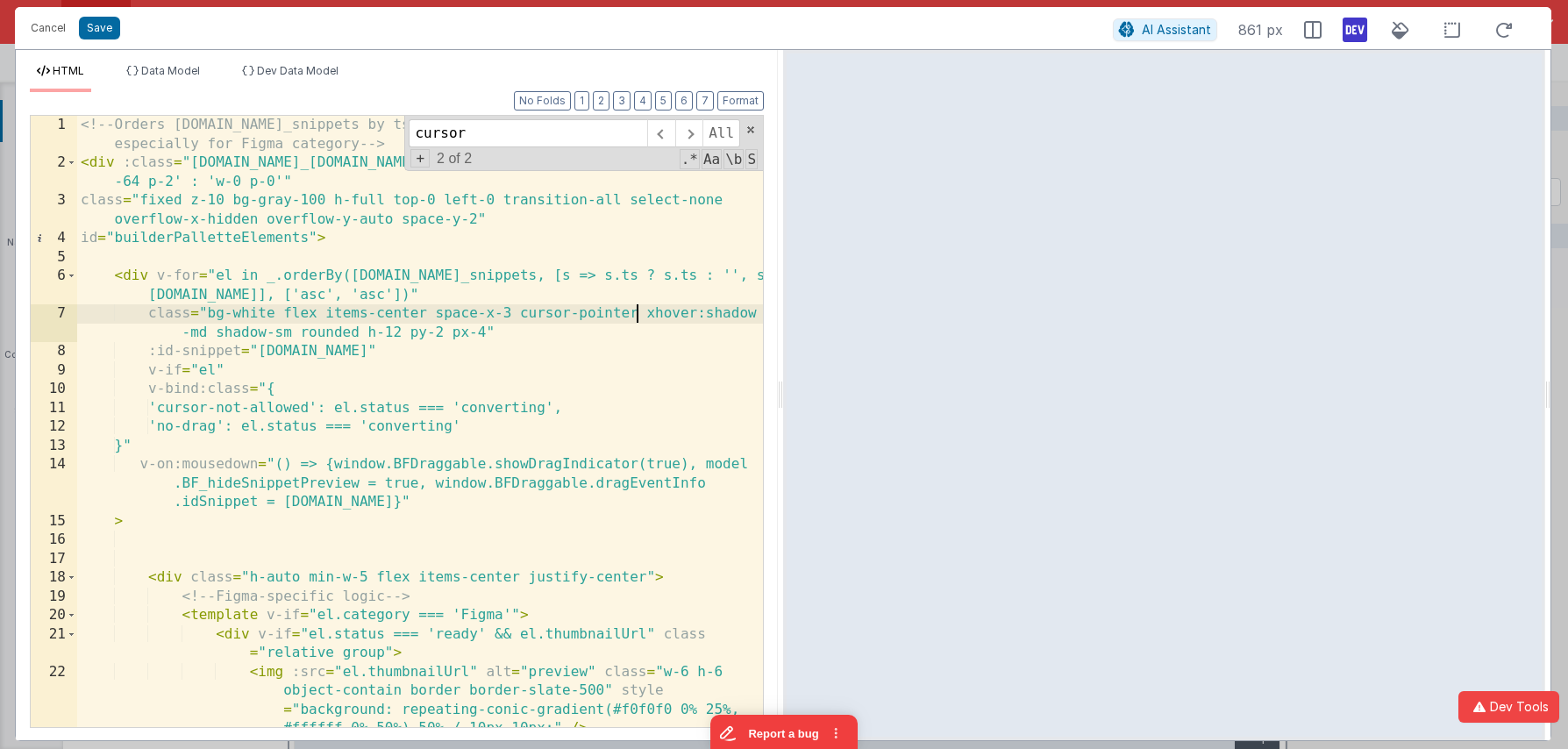
click at [635, 314] on div "<!-- Orders [DOMAIN_NAME]_snippets by ts (ascending, oldest first) if present, …" at bounding box center [420, 450] width 686 height 668
click at [516, 315] on div "<!-- Orders [DOMAIN_NAME]_snippets by ts (ascending, oldest first) if present, …" at bounding box center [420, 450] width 686 height 668
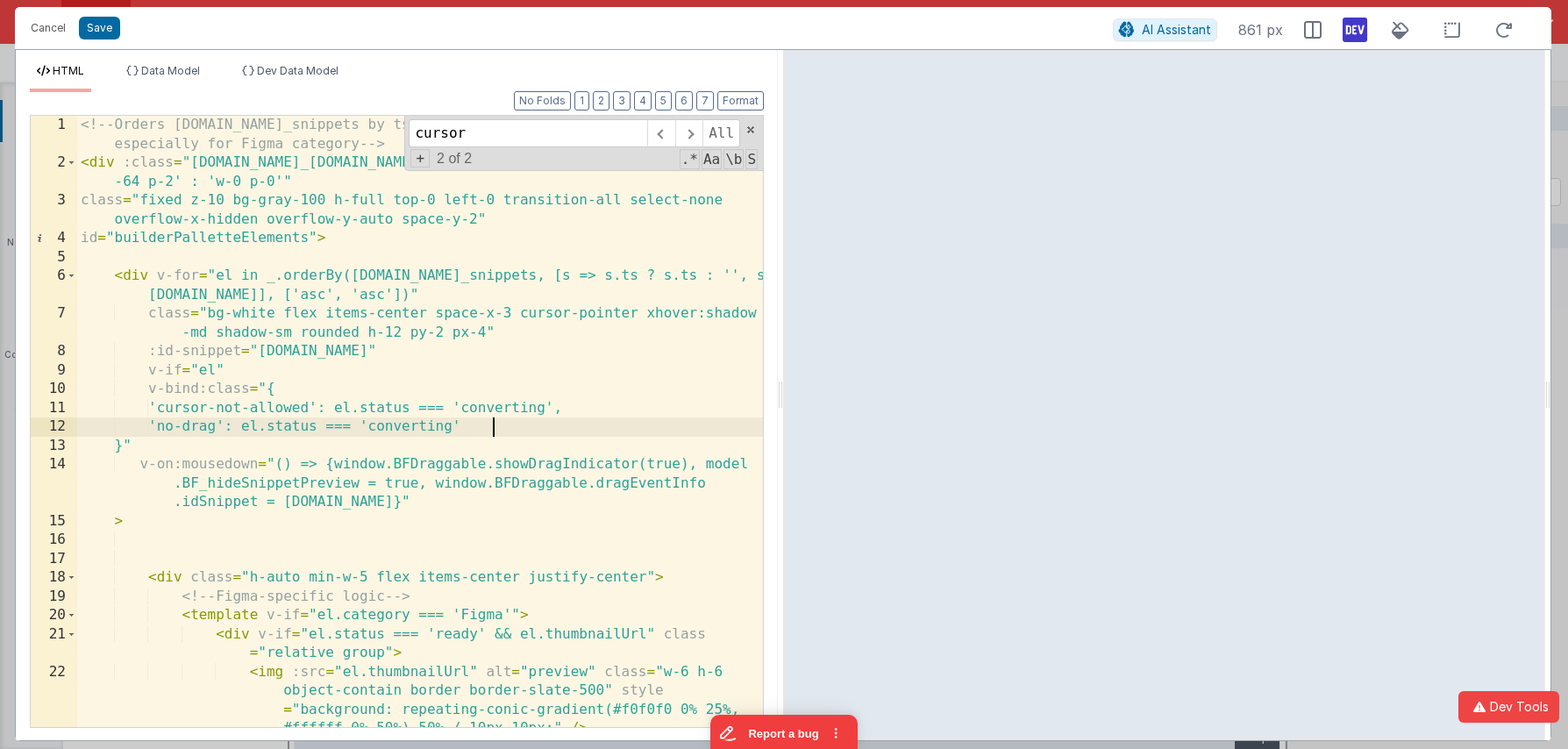
click at [501, 427] on div "<!-- Orders [DOMAIN_NAME]_snippets by ts (ascending, oldest first) if present, …" at bounding box center [420, 450] width 686 height 668
click at [500, 427] on div "<!-- Orders [DOMAIN_NAME]_snippets by ts (ascending, oldest first) if present, …" at bounding box center [420, 450] width 686 height 668
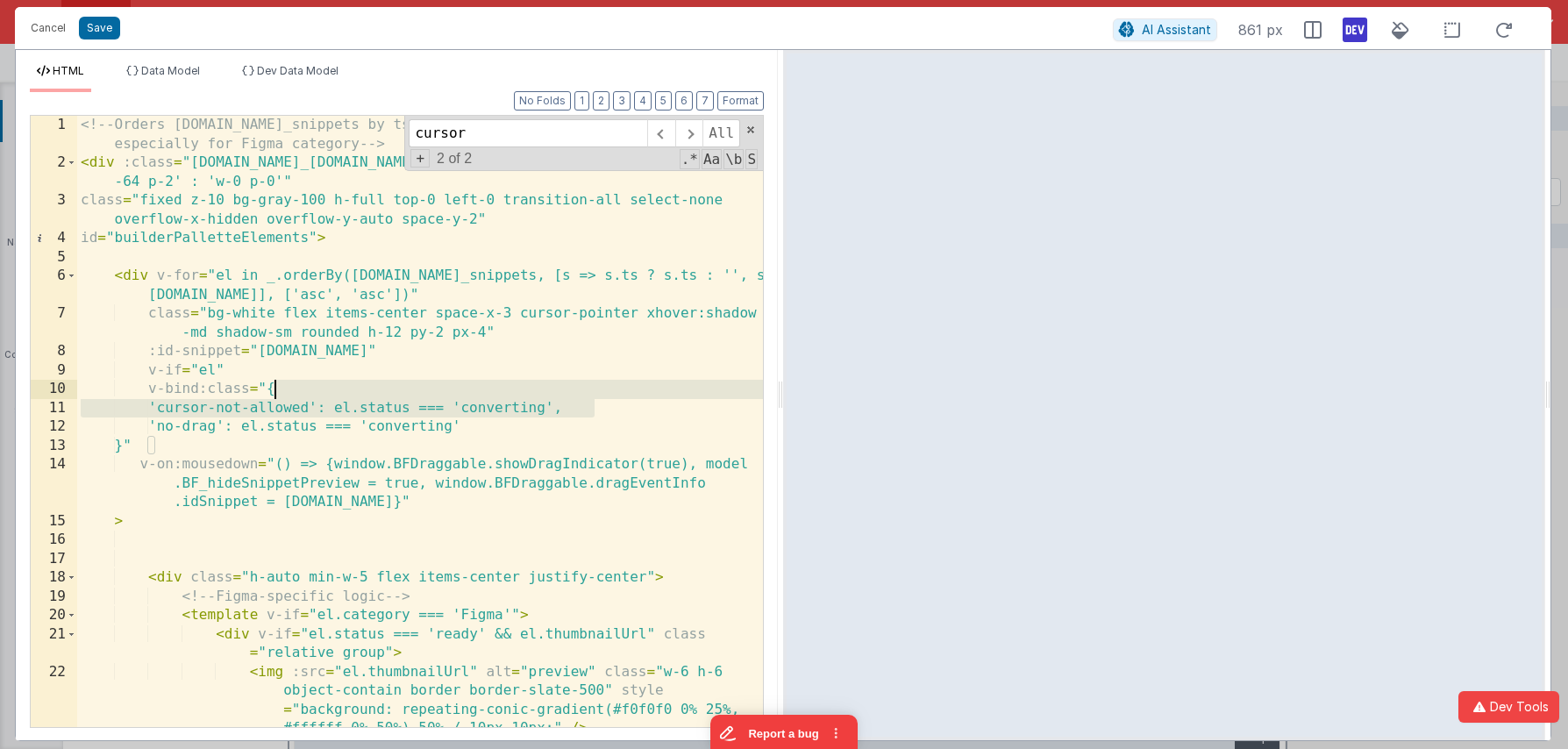
drag, startPoint x: 609, startPoint y: 406, endPoint x: 610, endPoint y: 394, distance: 12.0
click at [610, 394] on div "<!-- Orders [DOMAIN_NAME]_snippets by ts (ascending, oldest first) if present, …" at bounding box center [420, 450] width 686 height 668
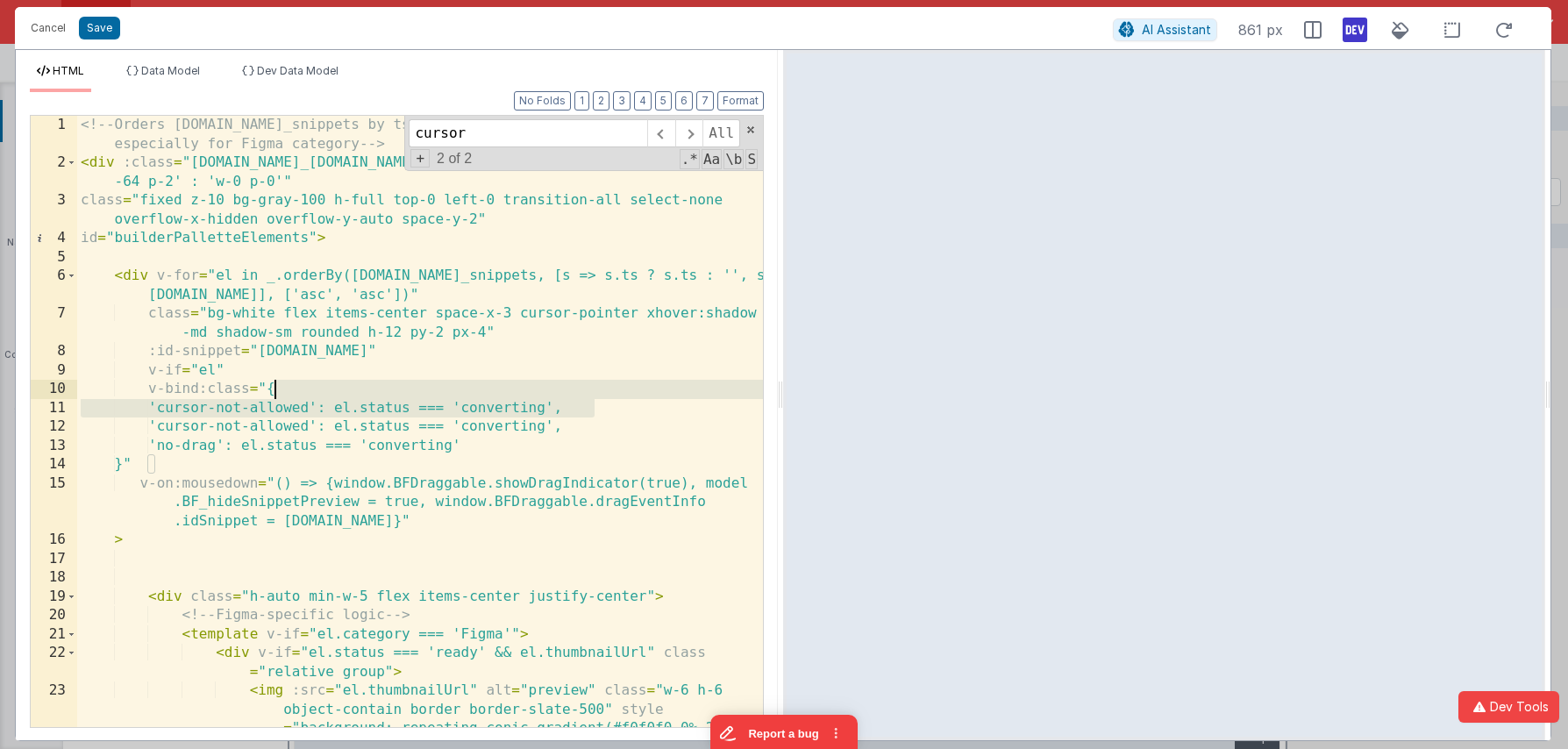
click at [238, 407] on div "<!-- Orders [DOMAIN_NAME]_snippets by ts (ascending, oldest first) if present, …" at bounding box center [420, 477] width 686 height 724
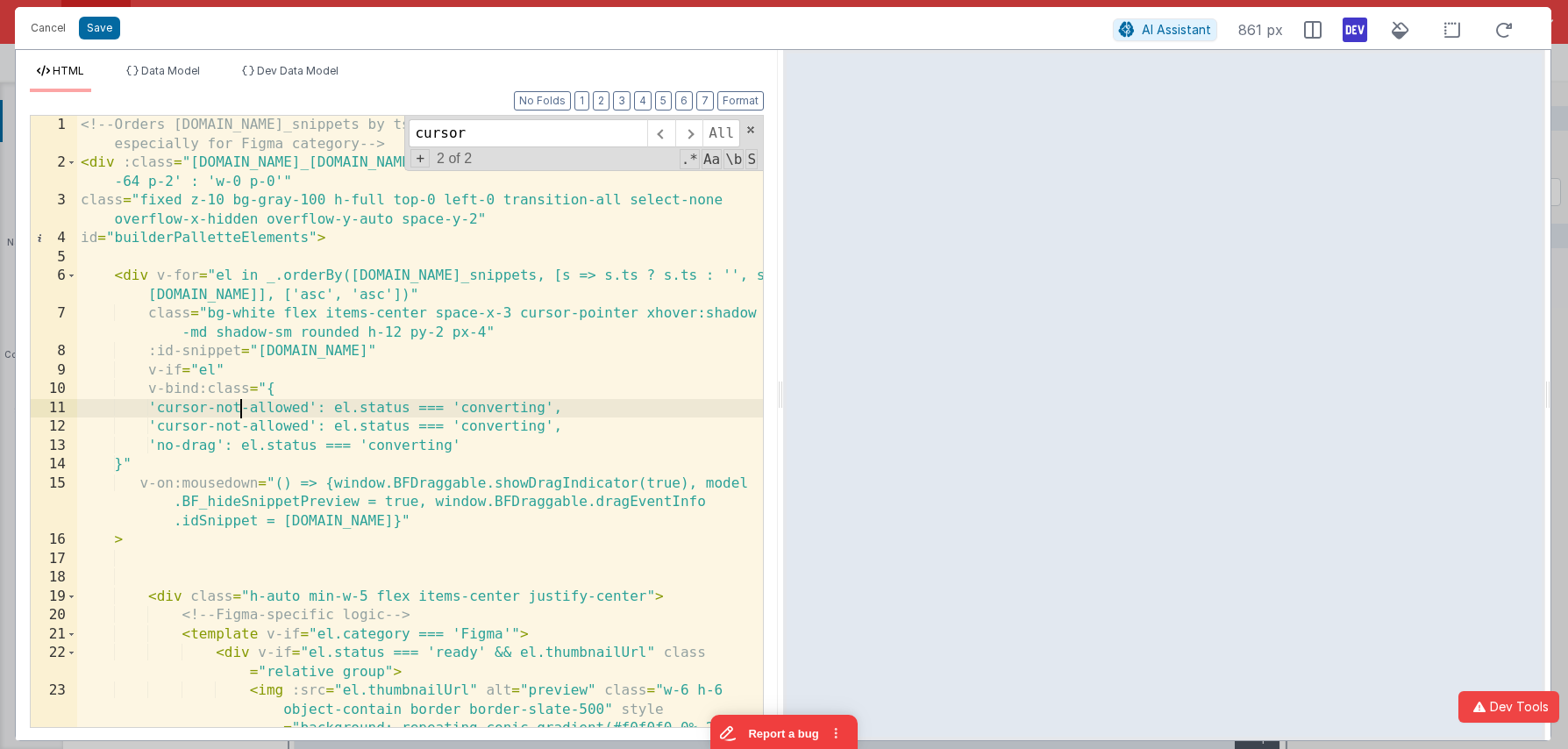
click at [238, 407] on div "<!-- Orders [DOMAIN_NAME]_snippets by ts (ascending, oldest first) if present, …" at bounding box center [420, 477] width 686 height 724
click at [417, 410] on div "<!-- Orders [DOMAIN_NAME]_snippets by ts (ascending, oldest first) if present, …" at bounding box center [420, 477] width 686 height 724
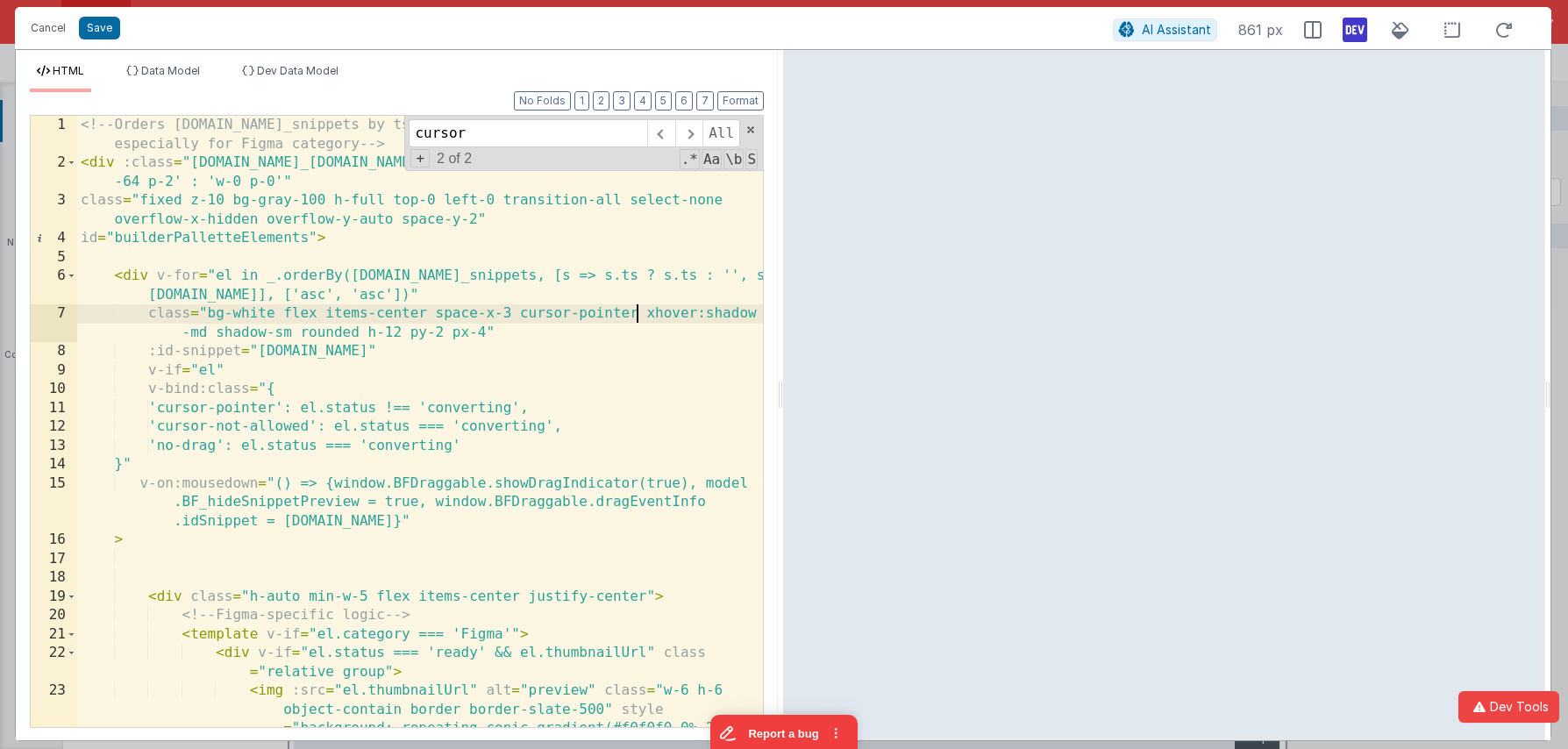
click at [636, 315] on div "<!-- Orders [DOMAIN_NAME]_snippets by ts (ascending, oldest first) if present, …" at bounding box center [420, 477] width 686 height 724
click at [516, 315] on div "<!-- Orders [DOMAIN_NAME]_snippets by ts (ascending, oldest first) if present, …" at bounding box center [420, 477] width 686 height 724
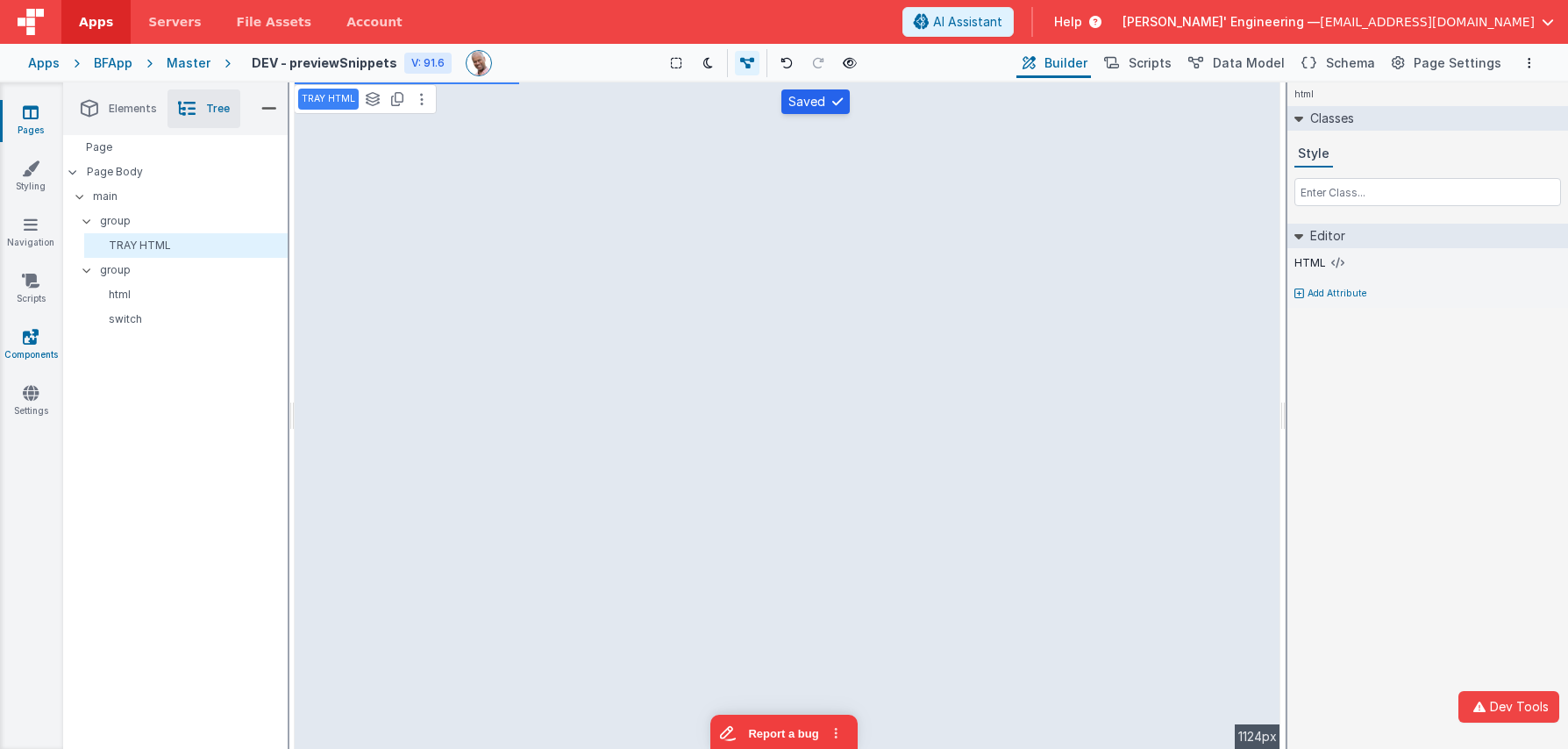
click at [33, 337] on icon at bounding box center [31, 337] width 16 height 18
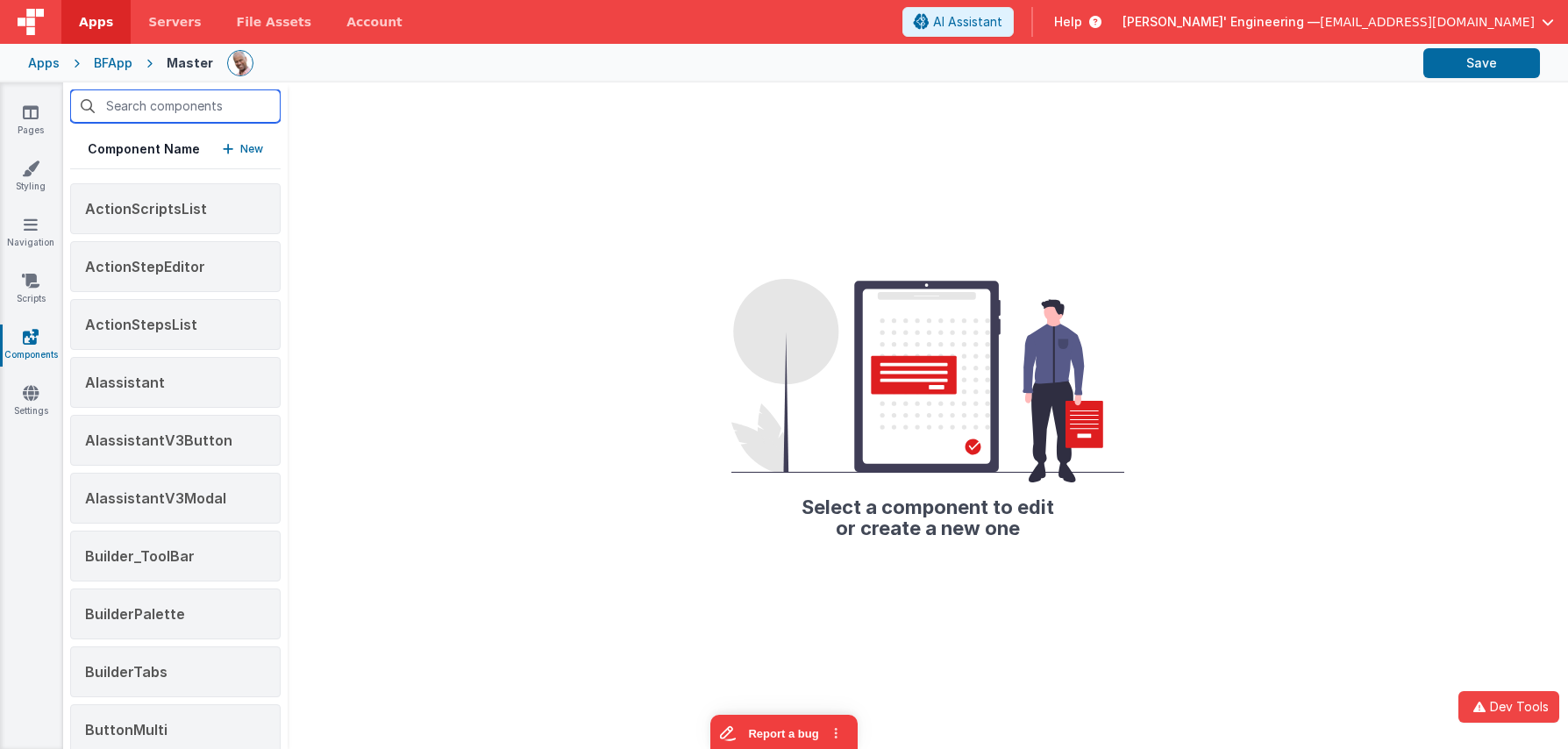
click at [185, 107] on input "text" at bounding box center [175, 106] width 211 height 33
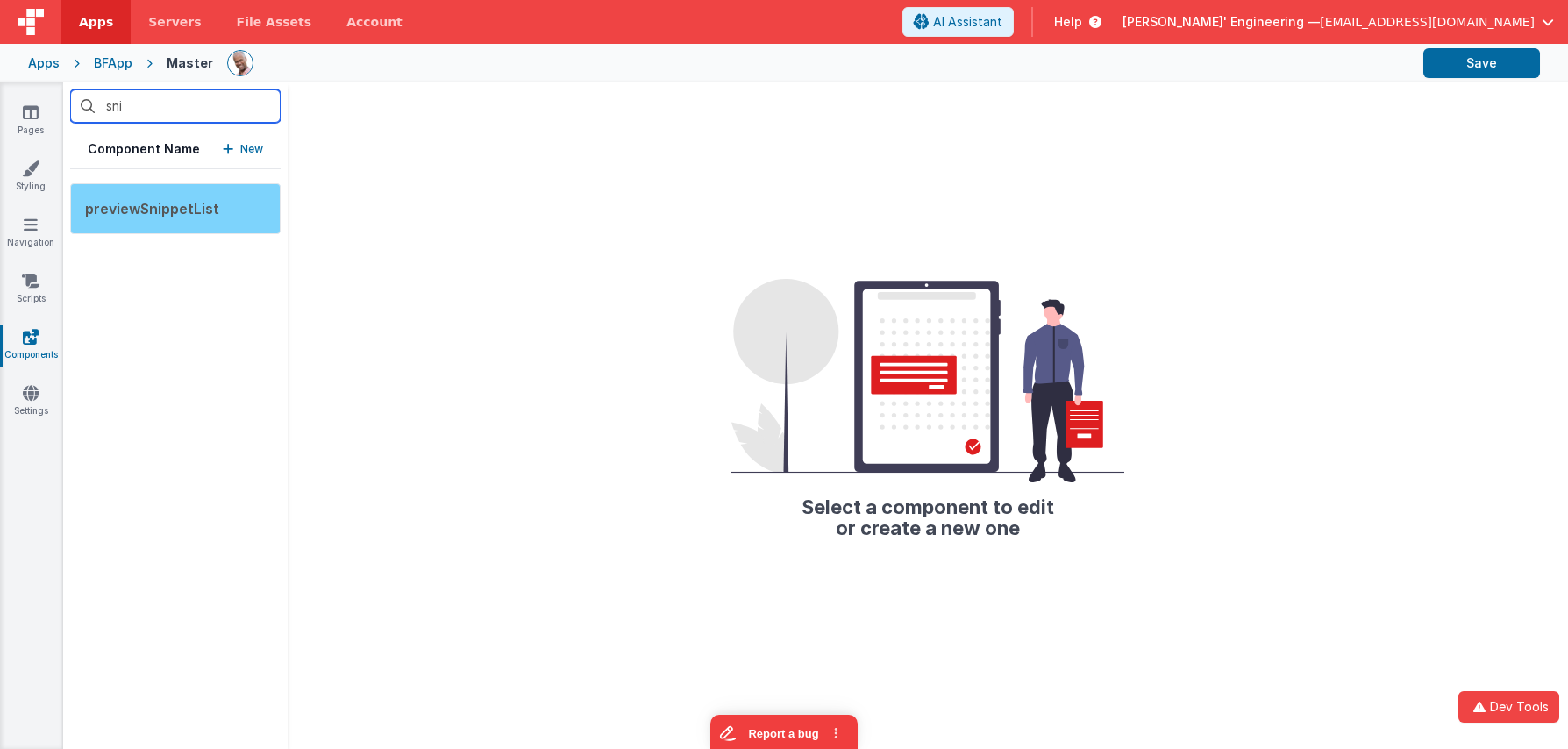
type input "sni"
click at [191, 215] on span "previewSnippetList" at bounding box center [152, 209] width 134 height 18
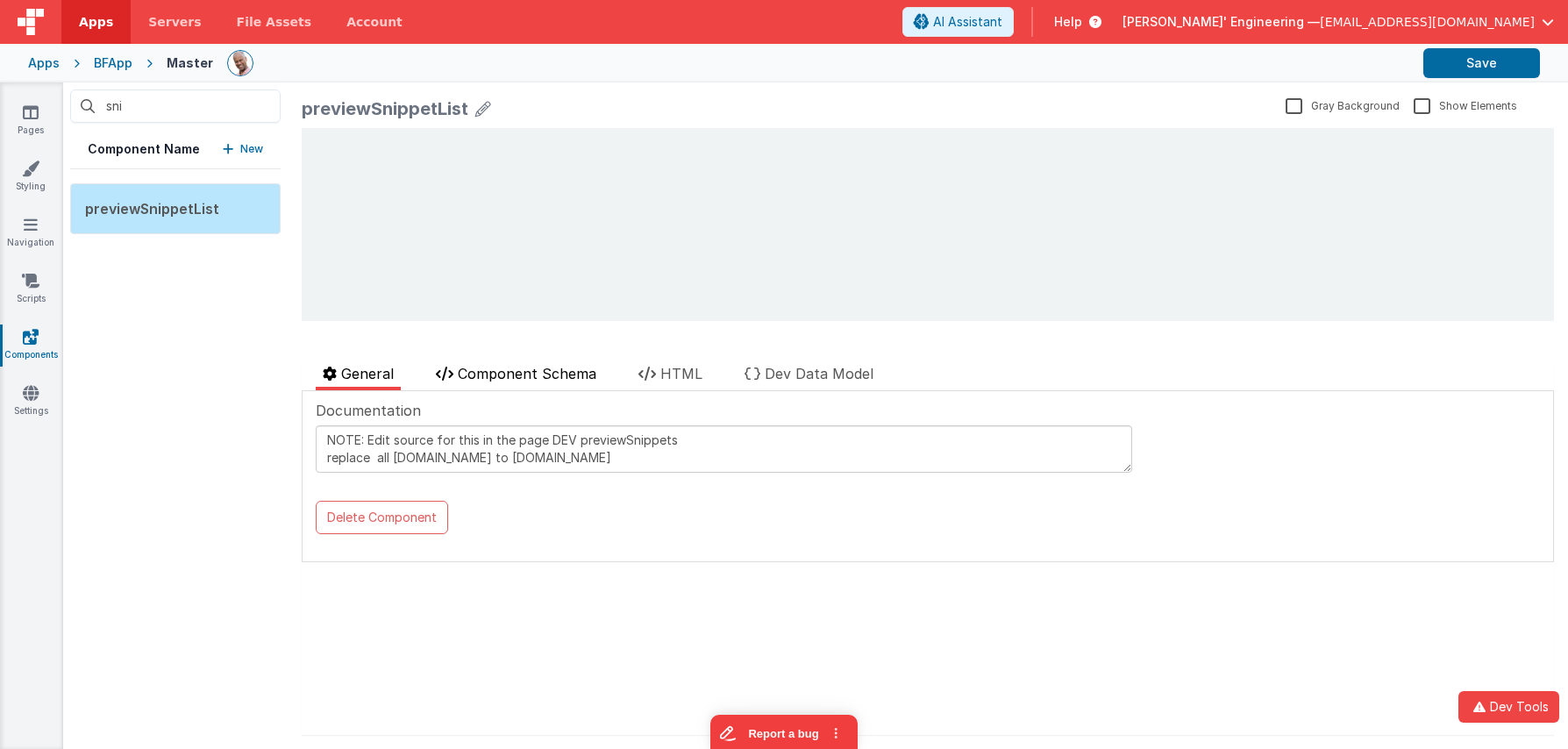
click at [522, 376] on span "Component Schema" at bounding box center [527, 373] width 139 height 18
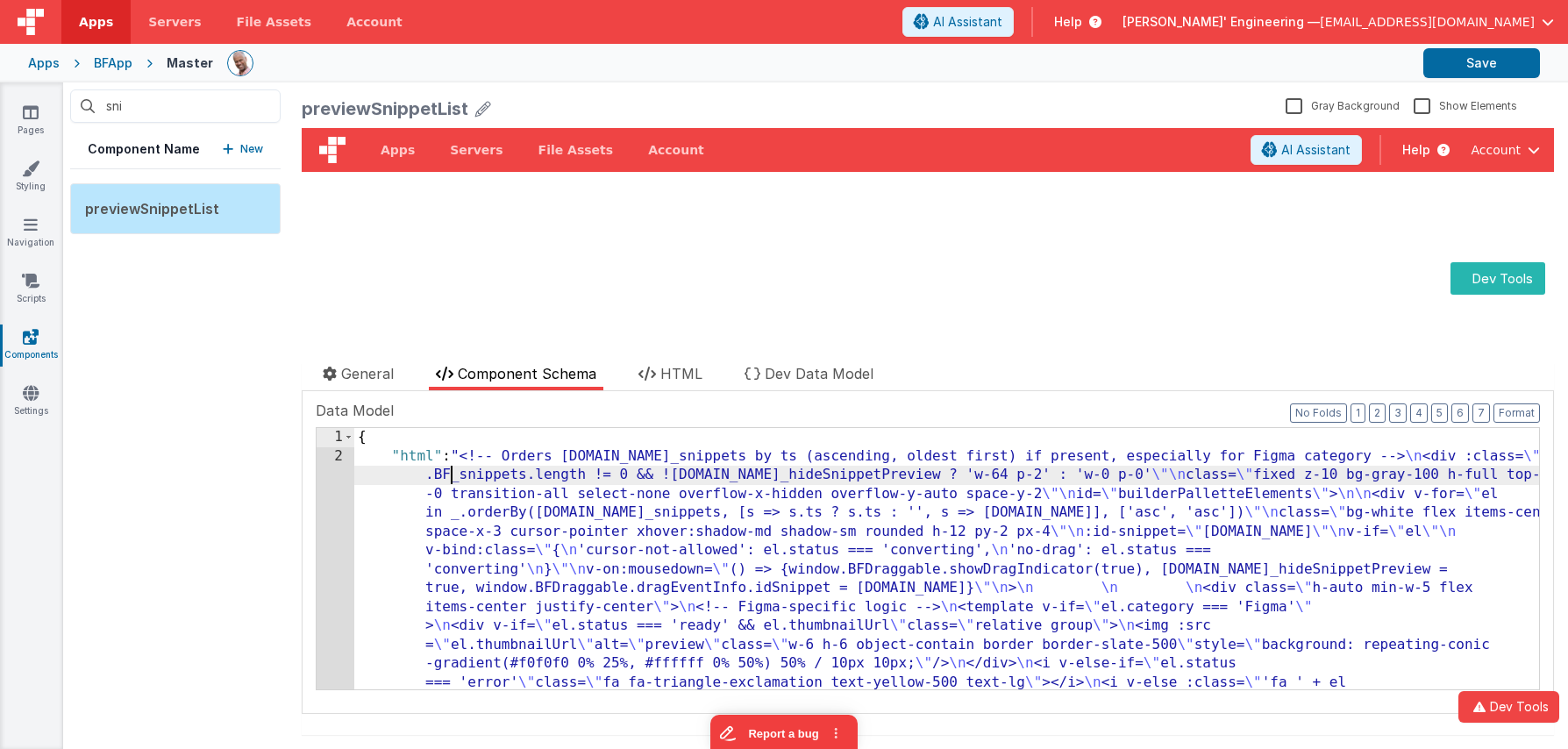
drag, startPoint x: 451, startPoint y: 479, endPoint x: 309, endPoint y: 479, distance: 142.0
click at [451, 479] on div "{ "html" : "<!-- Orders [DOMAIN_NAME]_snippets by ts (ascending, oldest first) …" at bounding box center [947, 756] width 1185 height 657
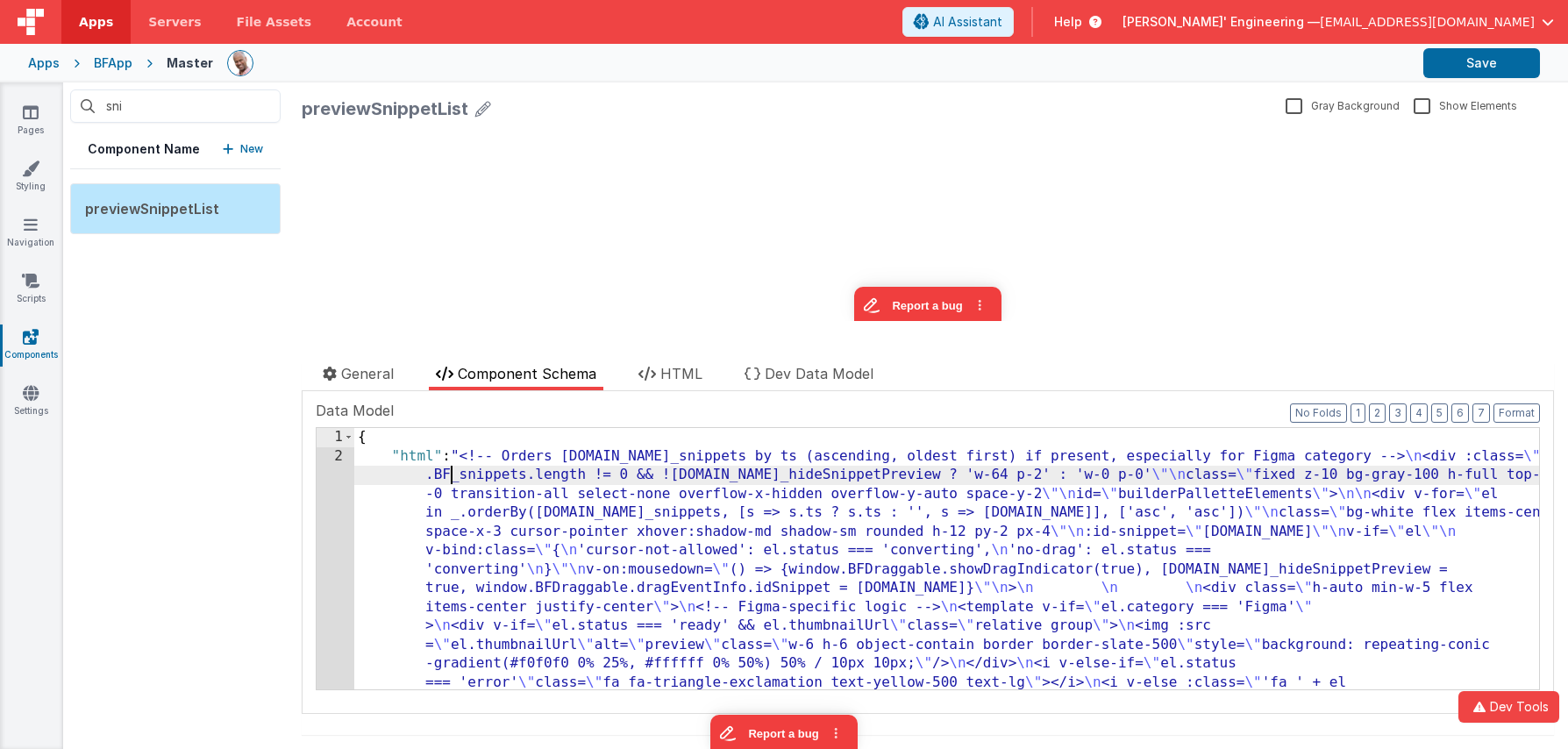
click at [338, 483] on div "1 2" at bounding box center [335, 756] width 37 height 657
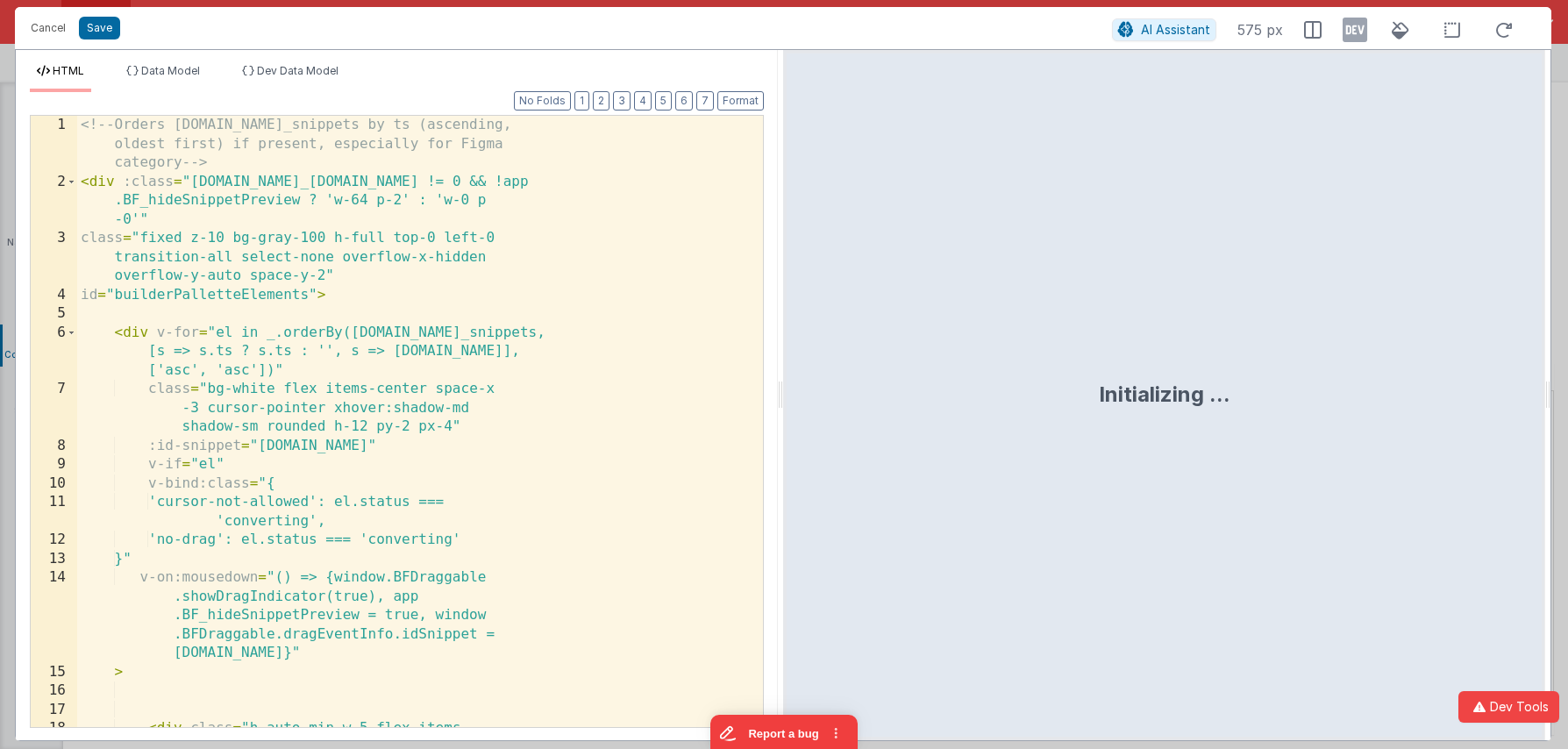
scroll to position [154, 0]
click at [338, 483] on div "<!-- Orders [DOMAIN_NAME]_snippets by ts (ascending, oldest first) if present, …" at bounding box center [420, 468] width 686 height 705
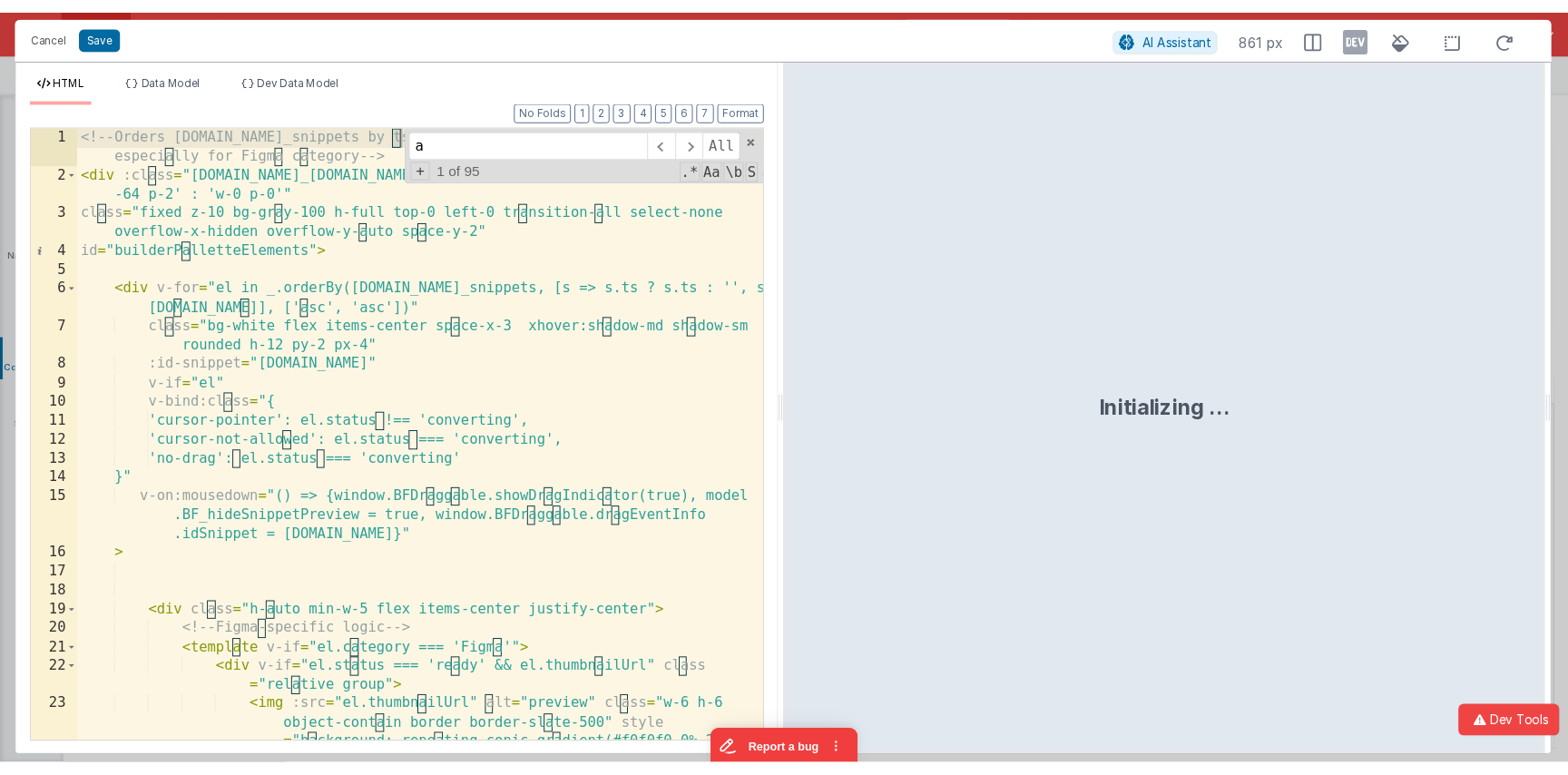
scroll to position [0, 0]
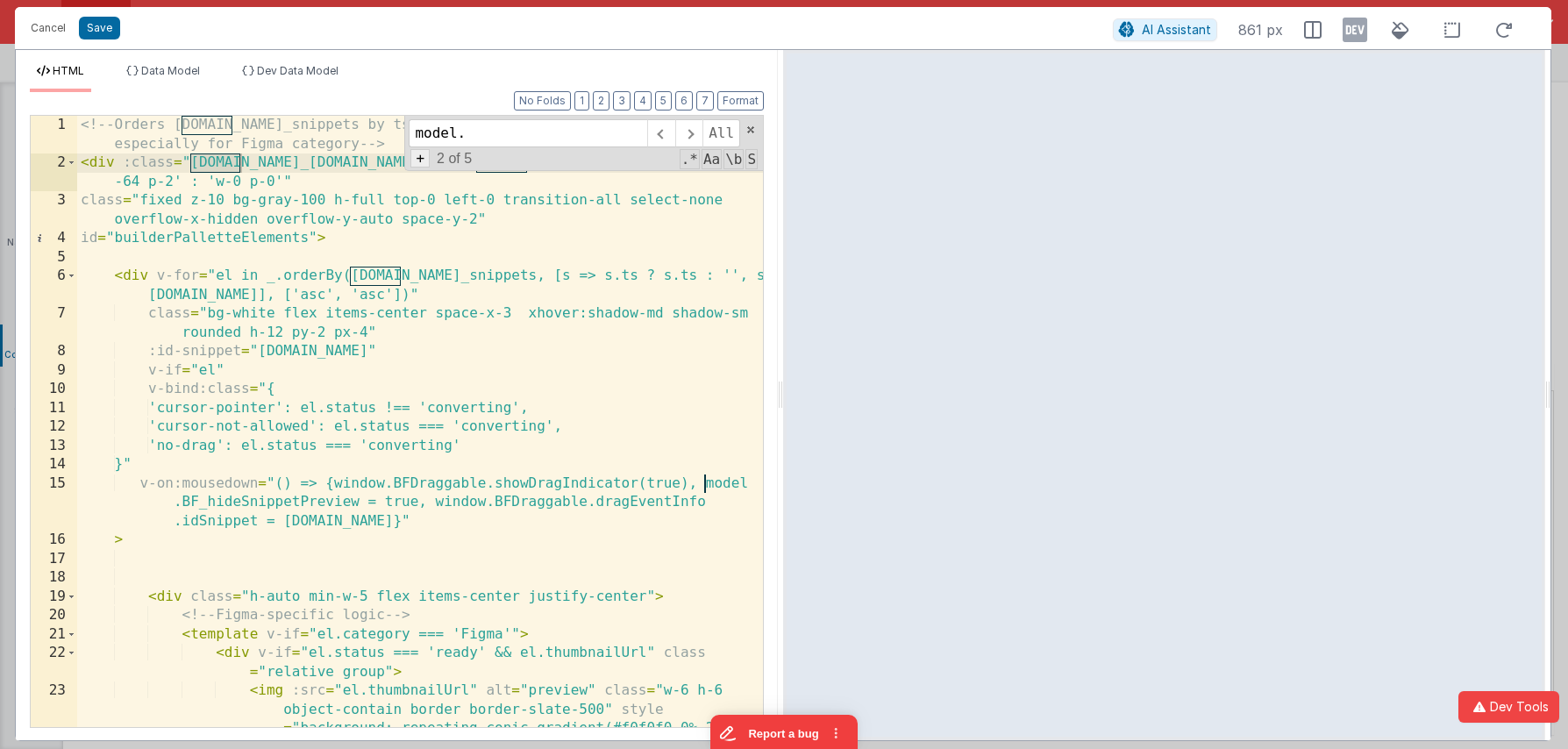
type input "model."
click at [423, 161] on span "+" at bounding box center [420, 158] width 20 height 19
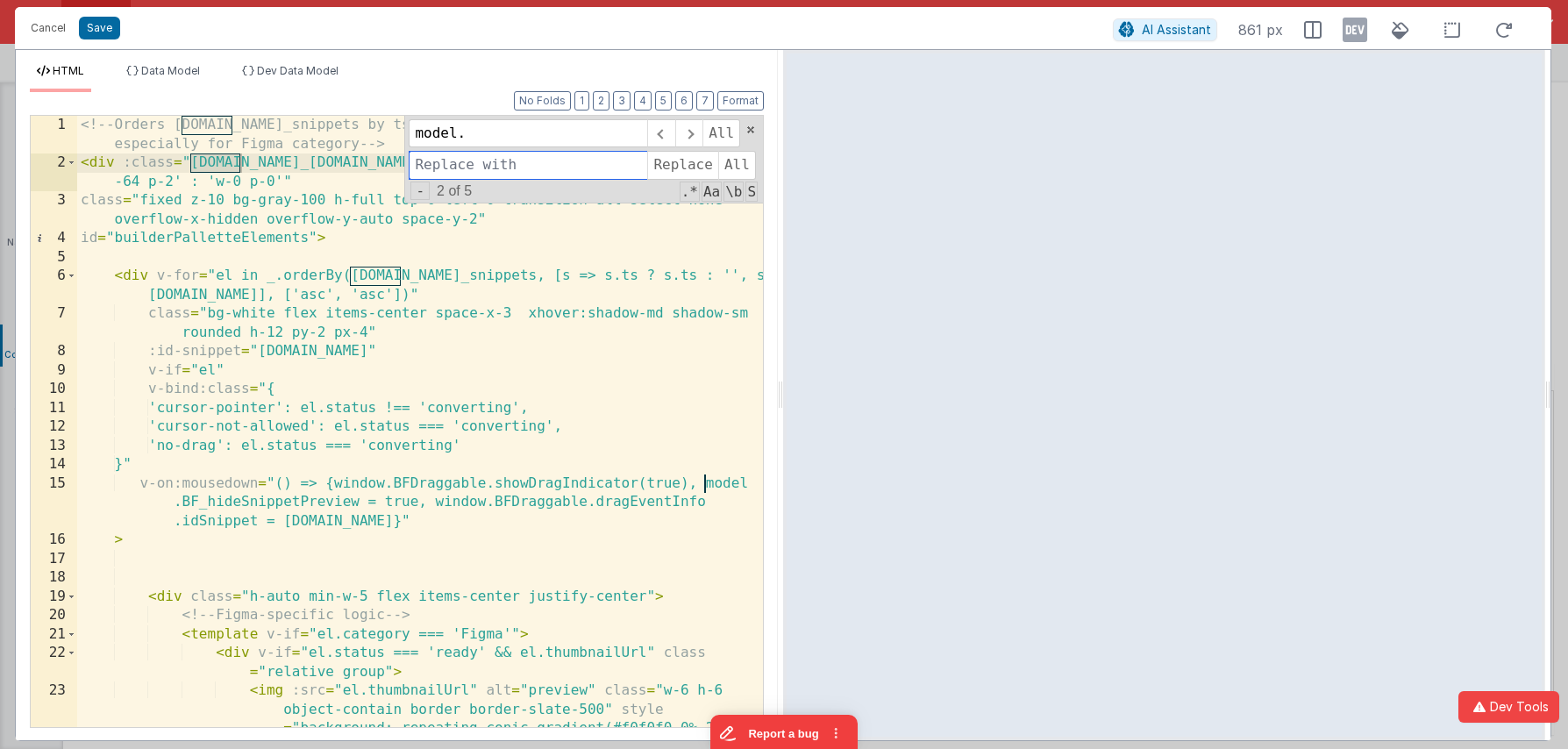
click at [484, 159] on input at bounding box center [528, 165] width 238 height 28
type input "app."
click at [729, 171] on span "All" at bounding box center [737, 165] width 37 height 28
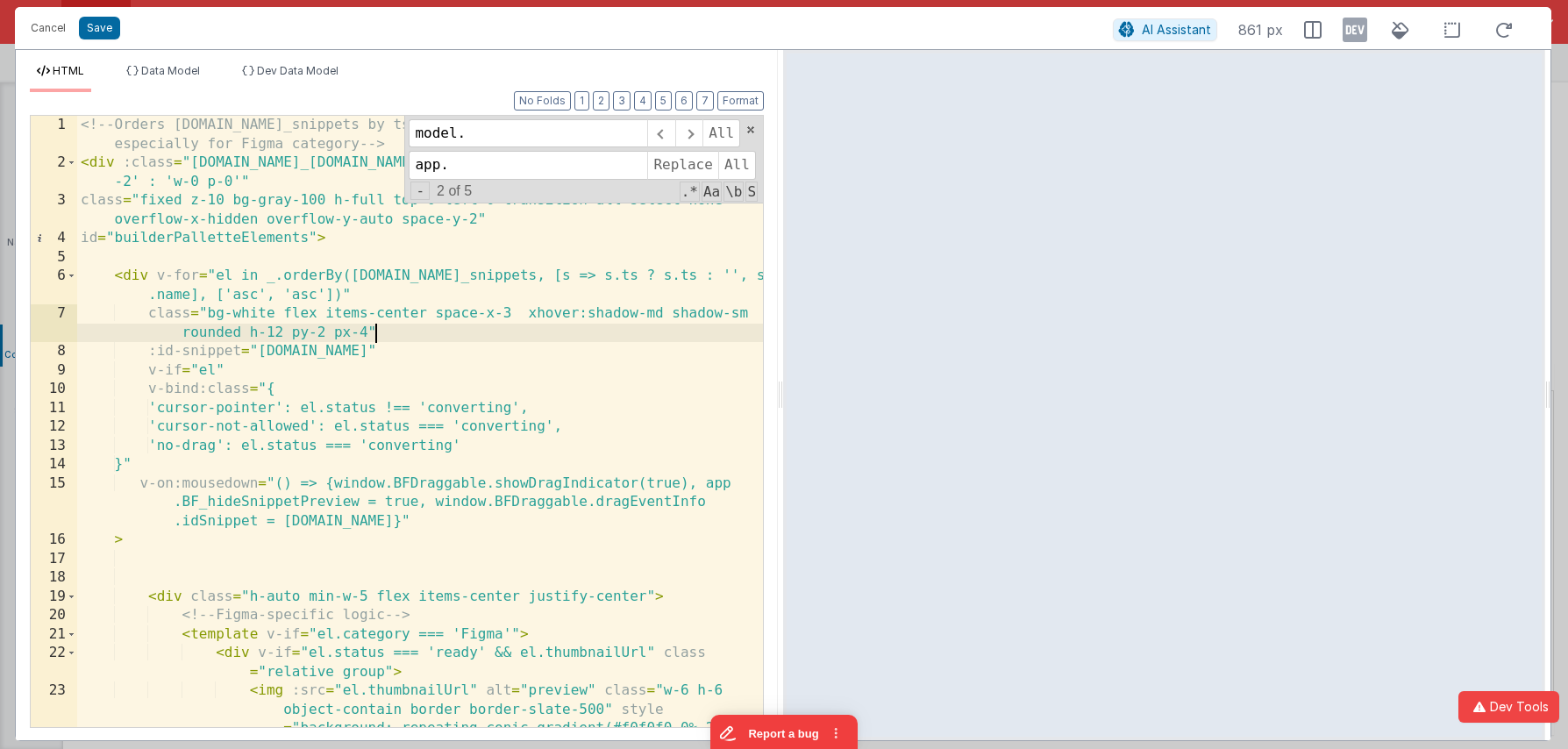
click at [562, 323] on div "<!-- Orders [DOMAIN_NAME]_snippets by ts (ascending, oldest first) if present, …" at bounding box center [420, 477] width 686 height 724
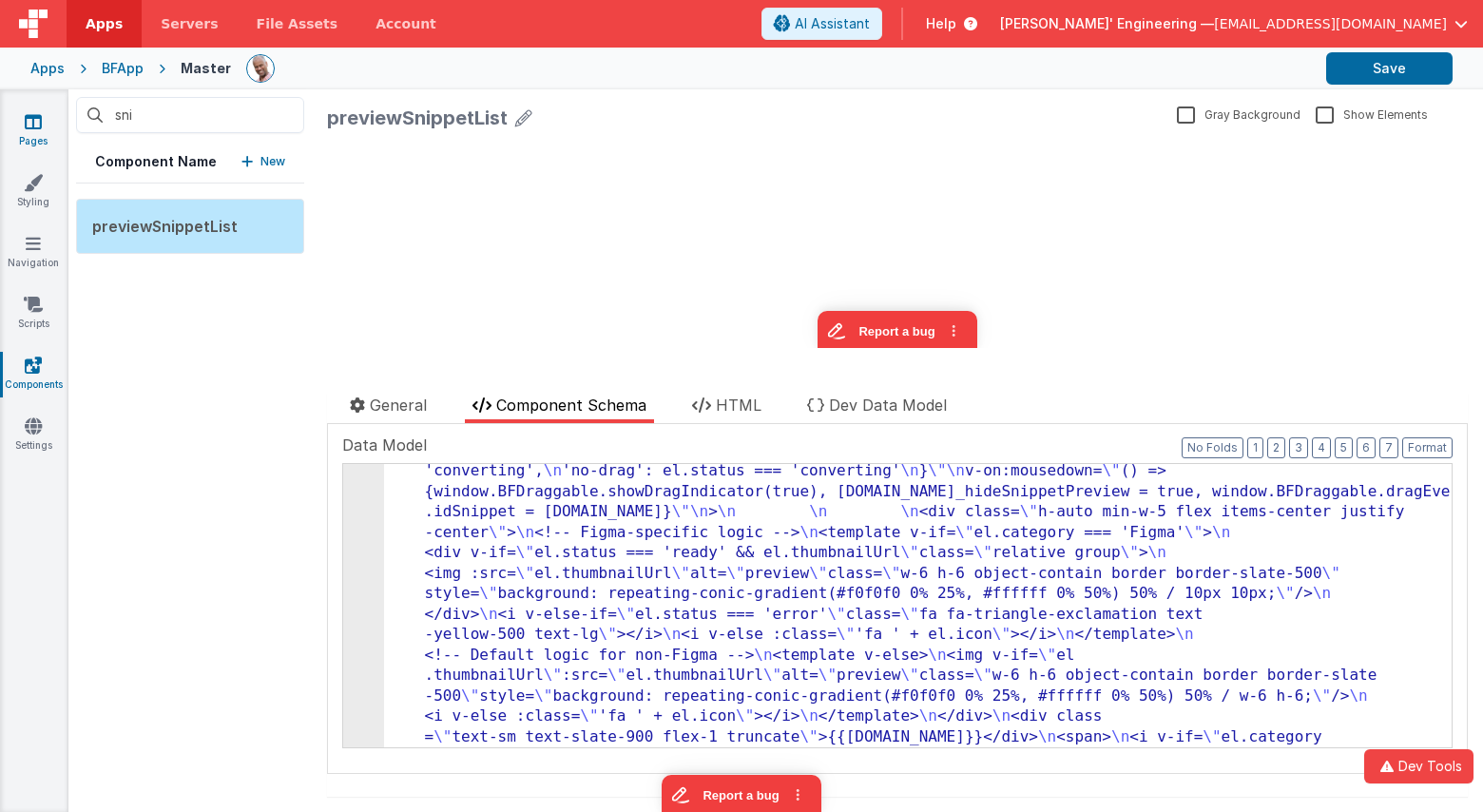
click at [31, 124] on icon at bounding box center [34, 121] width 17 height 19
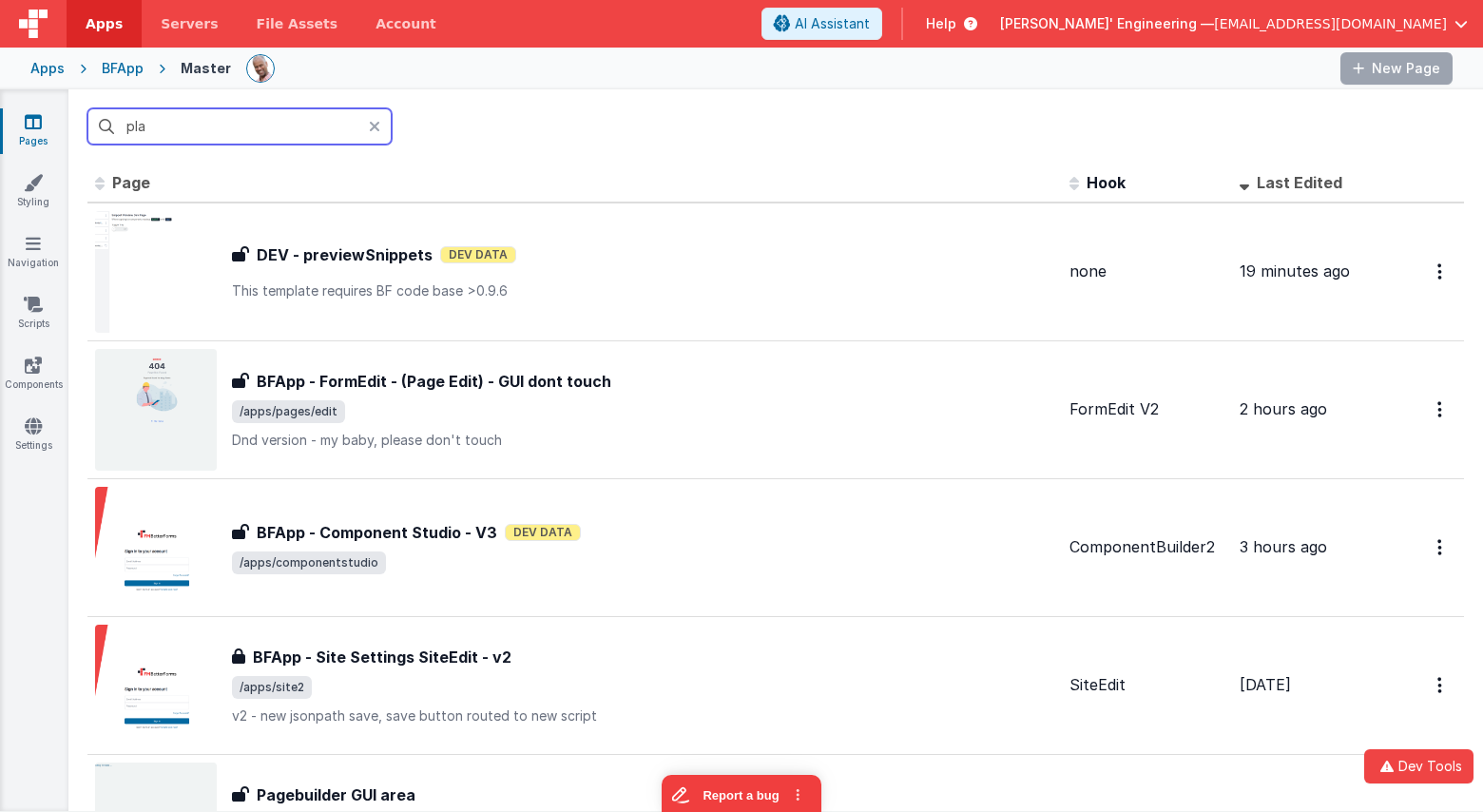
click at [193, 127] on input "pla" at bounding box center [240, 125] width 305 height 36
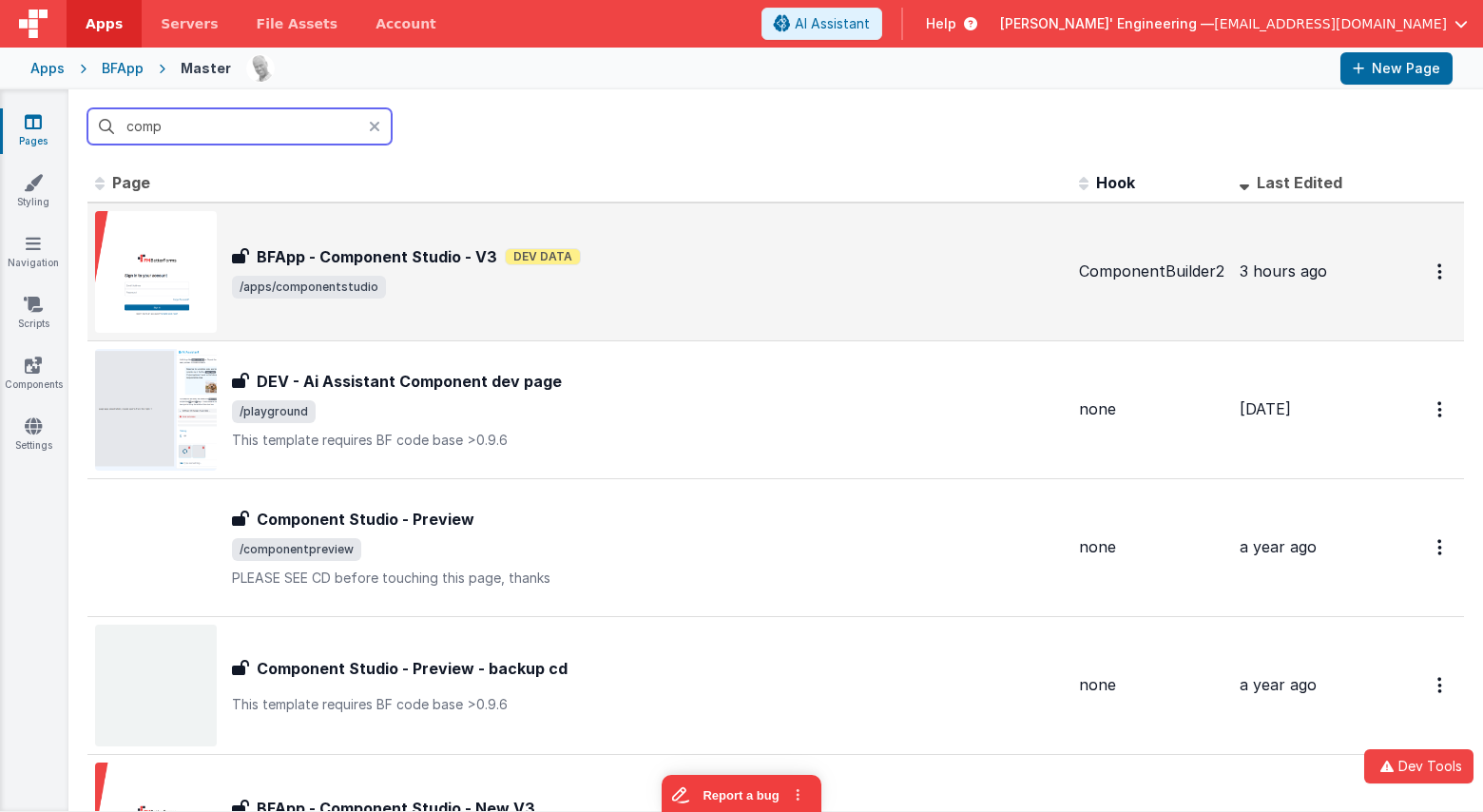
type input "comp"
click at [1143, 257] on td "ComponentBuilder2" at bounding box center [1152, 272] width 161 height 139
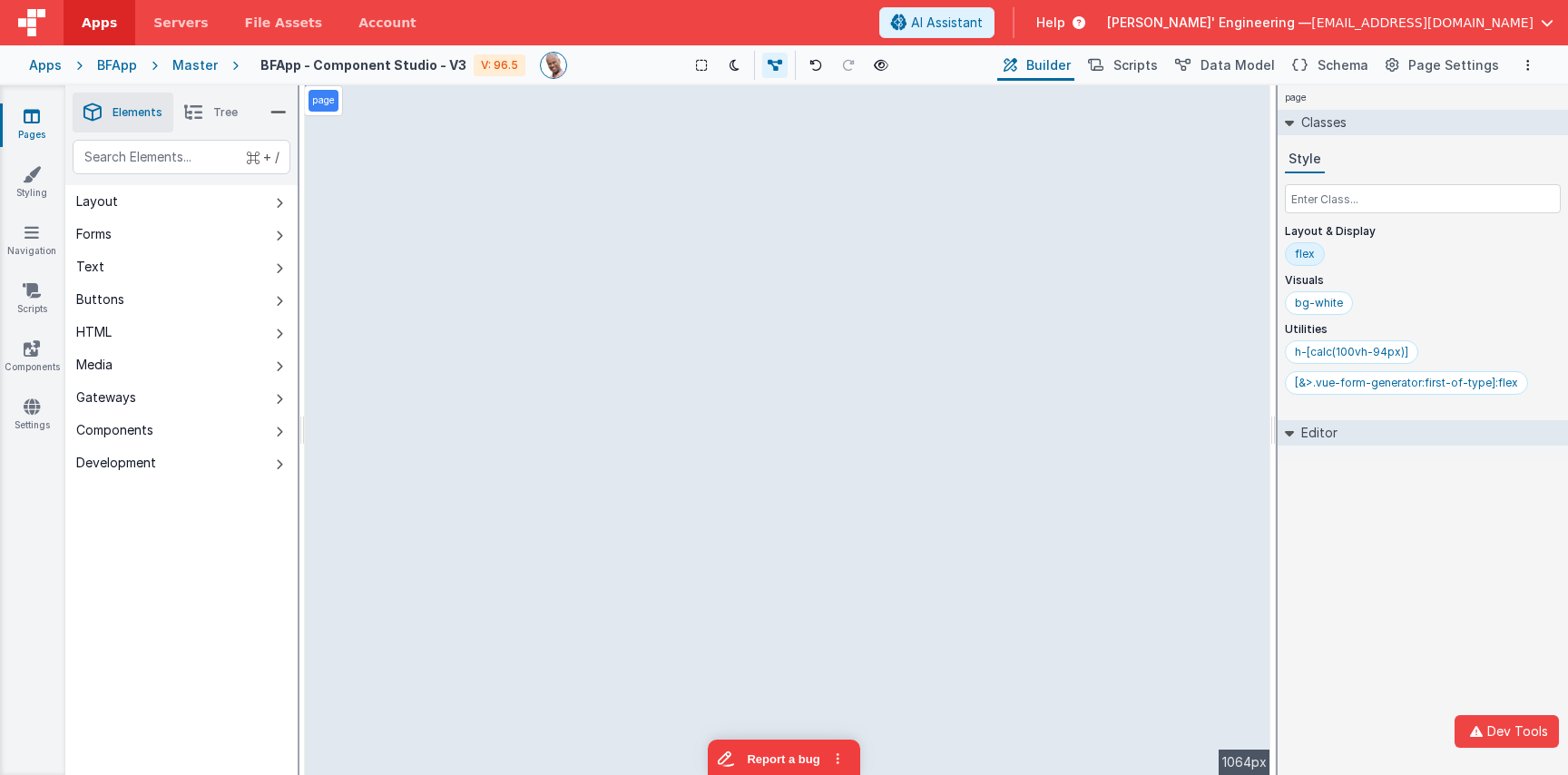
click at [486, 250] on div "page --> 1064px" at bounding box center [788, 430] width 966 height 690
click at [736, 168] on div "page --> 1064px" at bounding box center [788, 430] width 966 height 690
drag, startPoint x: 627, startPoint y: 111, endPoint x: 606, endPoint y: 129, distance: 27.7
click at [628, 111] on div "page --> 1064px" at bounding box center [788, 430] width 966 height 690
click at [576, 170] on div "page --> 1064px" at bounding box center [788, 430] width 966 height 690
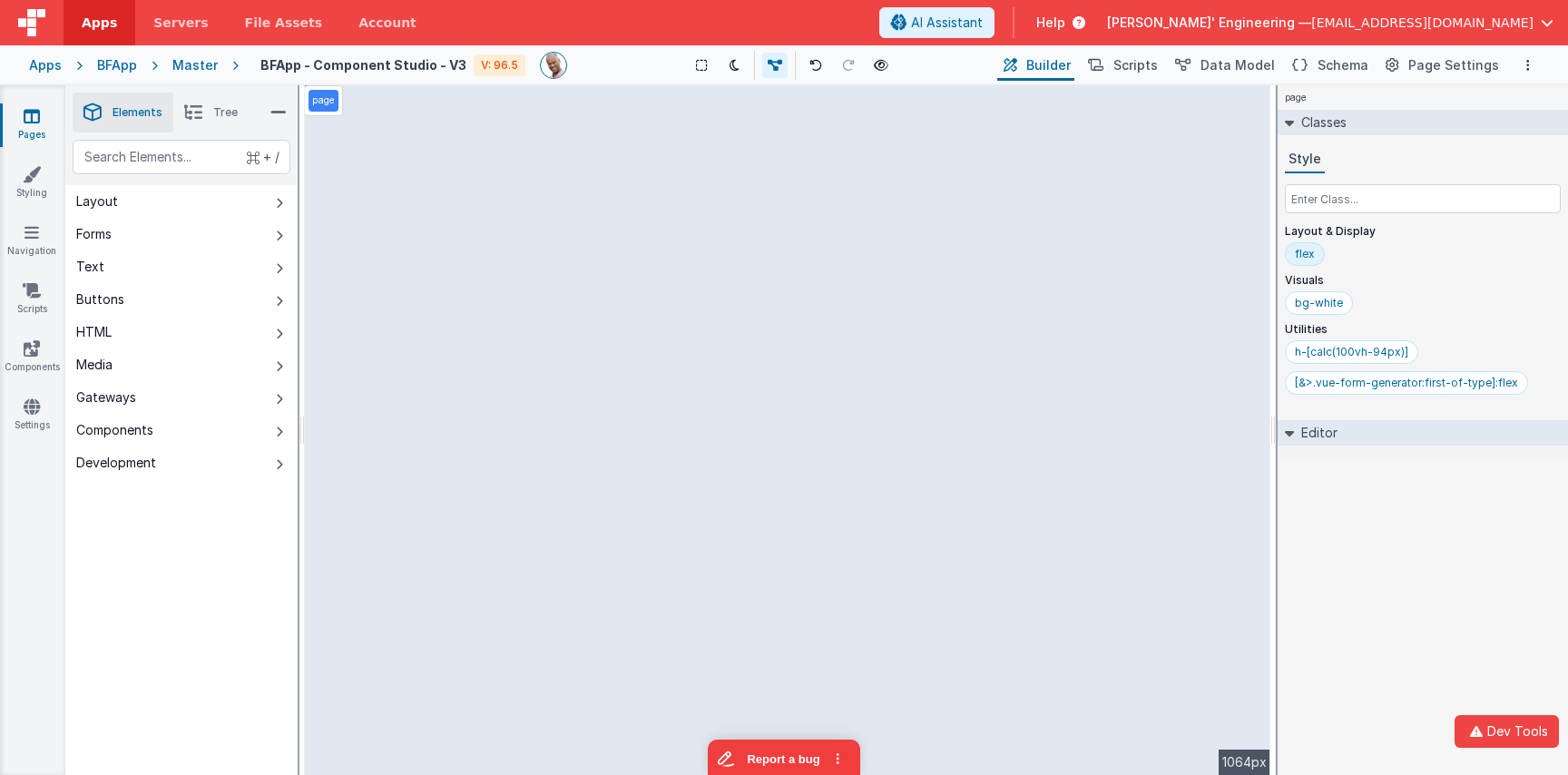
drag, startPoint x: 724, startPoint y: 381, endPoint x: 494, endPoint y: 325, distance: 236.7
click at [709, 376] on div "page --> 1064px" at bounding box center [788, 430] width 966 height 690
click at [212, 125] on li "Tree" at bounding box center [211, 112] width 75 height 40
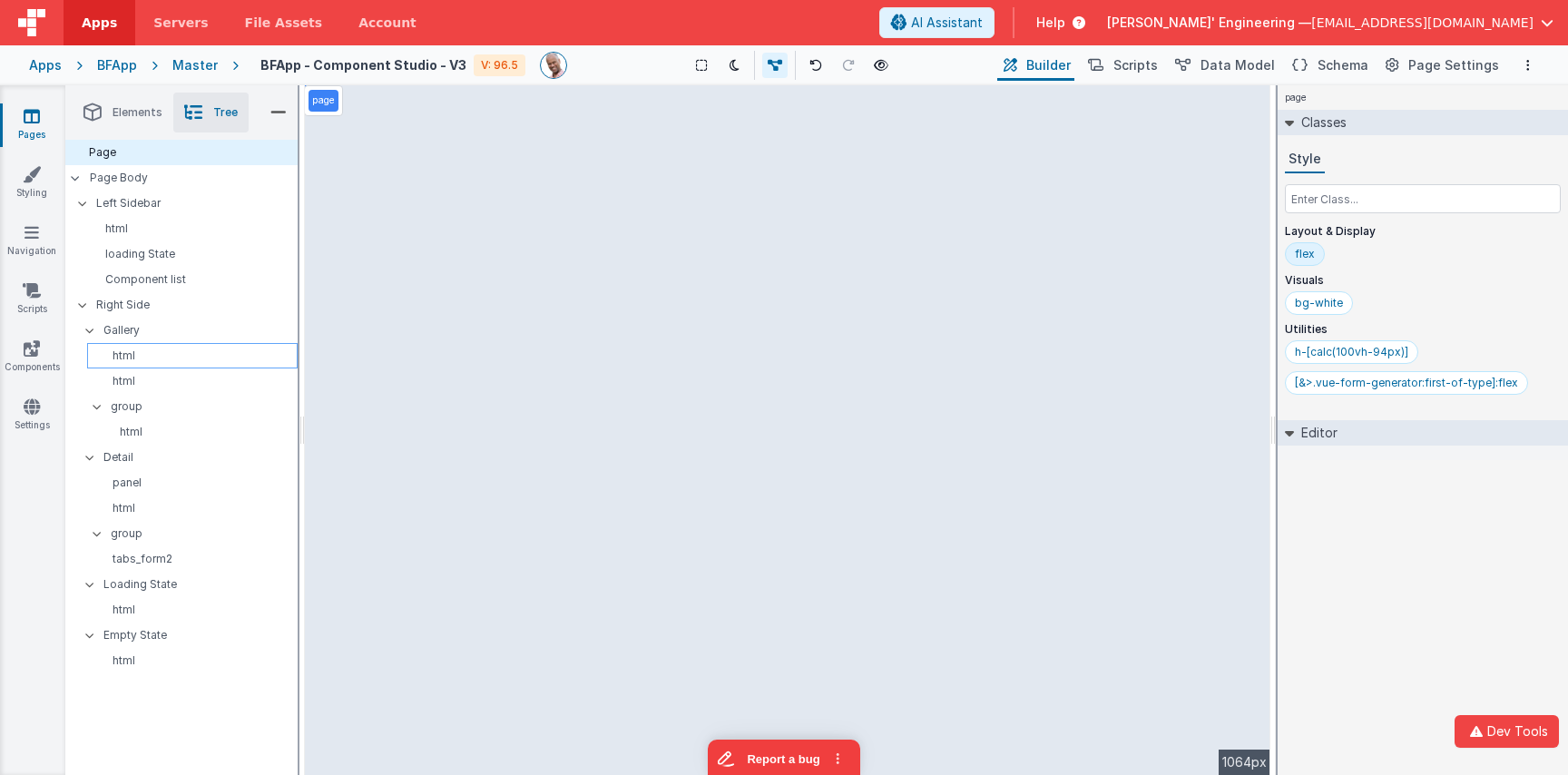
drag, startPoint x: 185, startPoint y: 332, endPoint x: 177, endPoint y: 349, distance: 18.8
click at [185, 332] on p "Gallery" at bounding box center [200, 330] width 194 height 20
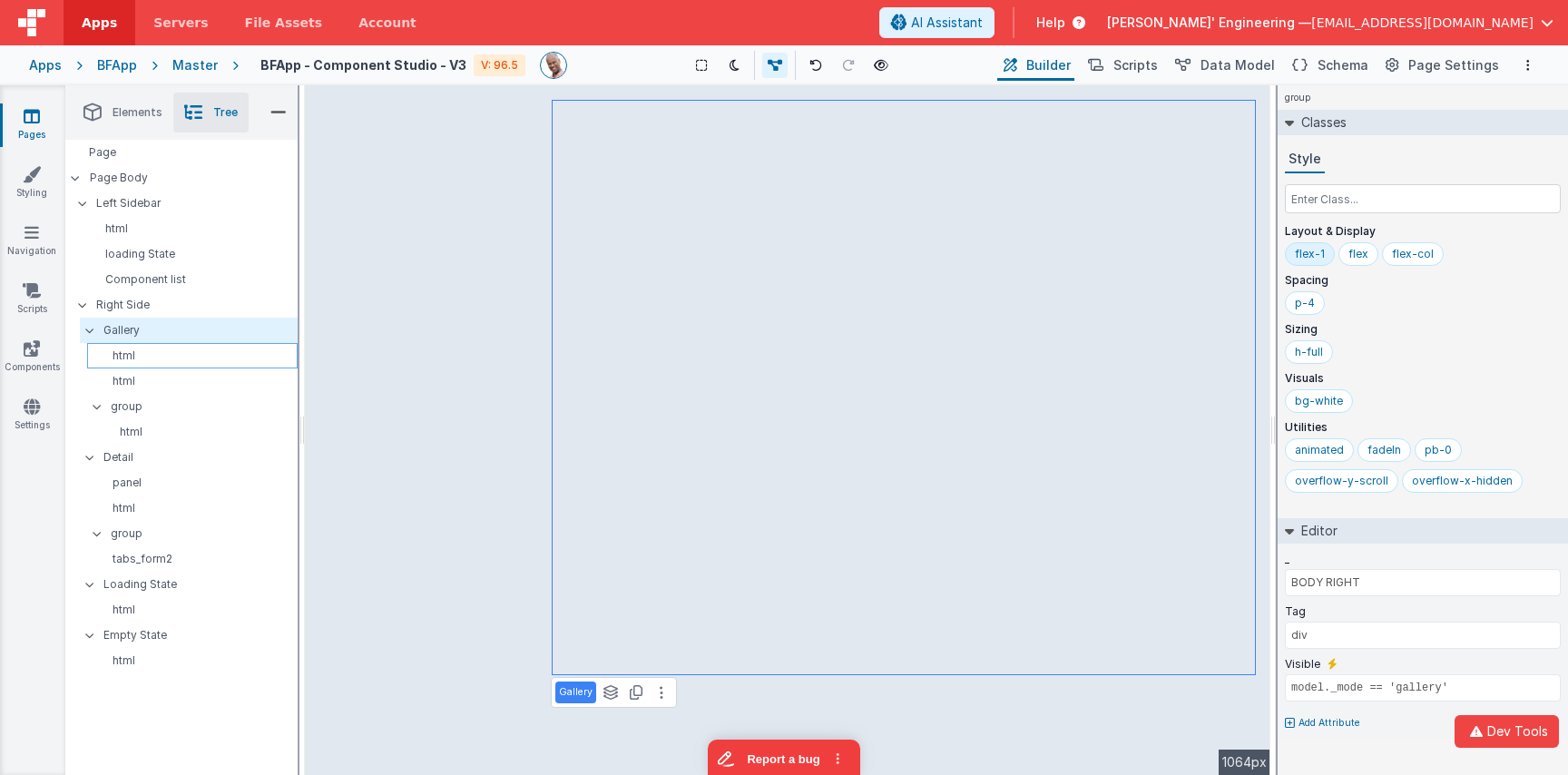
click at [177, 355] on p "html" at bounding box center [196, 356] width 202 height 15
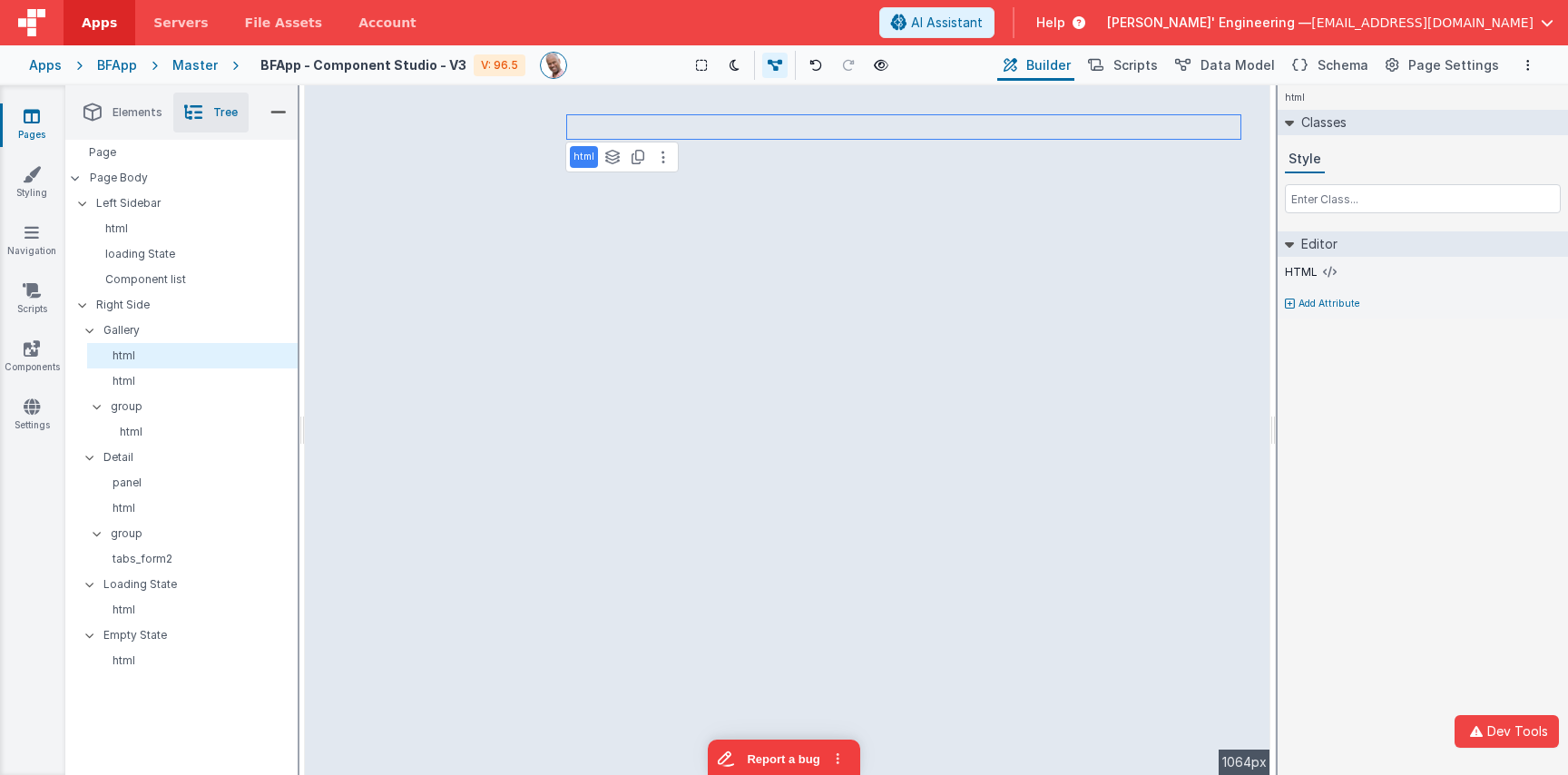
click at [673, 173] on div "html See layers + L Duplicate + D --> 1064px" at bounding box center [788, 430] width 966 height 690
click at [170, 366] on div "html" at bounding box center [192, 356] width 211 height 26
click at [672, 256] on div "html See layers + L Duplicate + D --> 1064px" at bounding box center [788, 430] width 966 height 690
click at [147, 122] on li "Elements" at bounding box center [123, 112] width 101 height 40
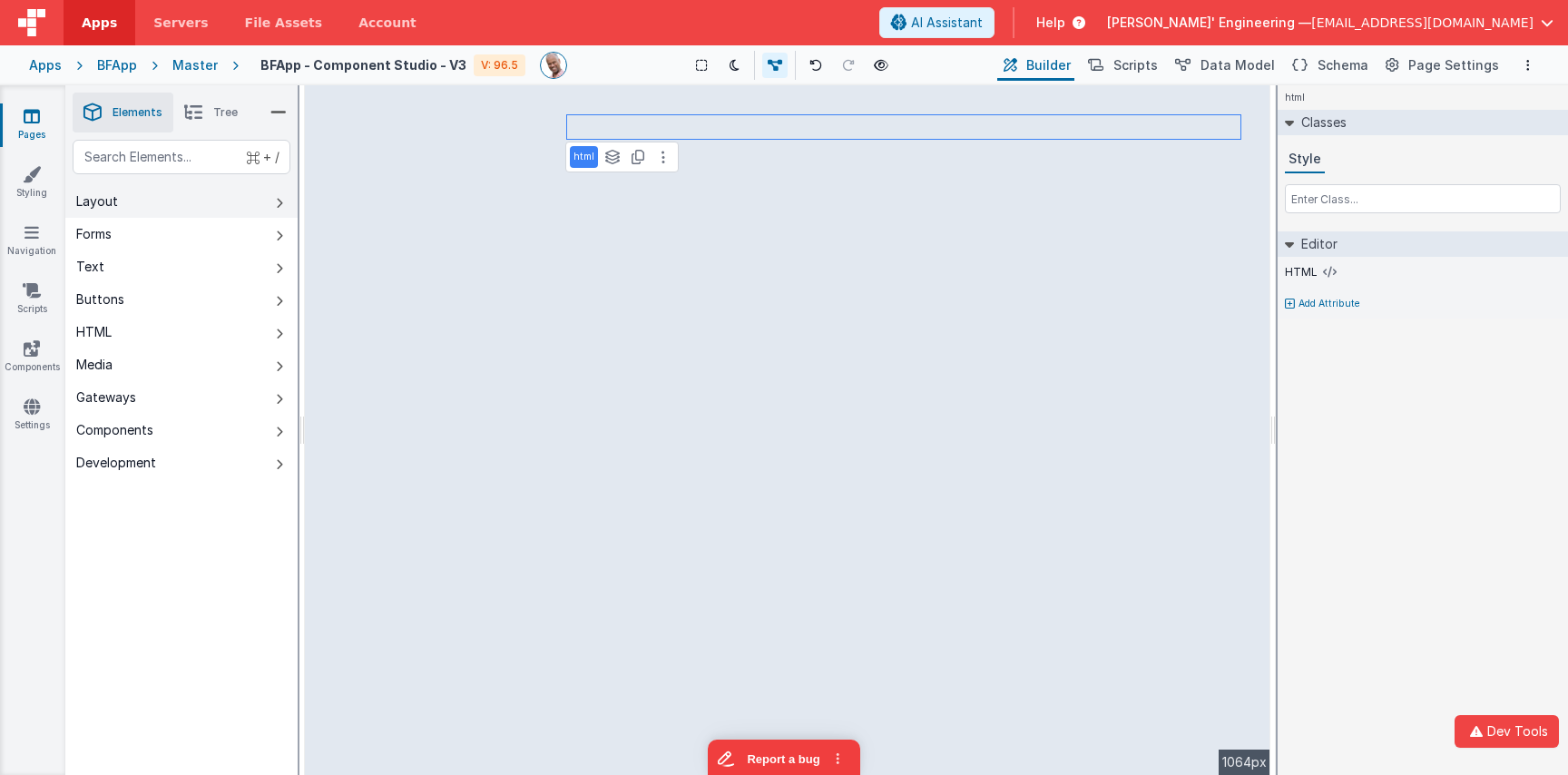
click at [230, 205] on button "Layout" at bounding box center [181, 201] width 233 height 33
drag, startPoint x: 438, startPoint y: 200, endPoint x: 614, endPoint y: 216, distance: 176.7
click at [685, 240] on div "--> 1064px" at bounding box center [788, 430] width 966 height 690
drag, startPoint x: 532, startPoint y: 210, endPoint x: 713, endPoint y: 245, distance: 184.4
click at [707, 244] on div "--> 1064px" at bounding box center [788, 430] width 966 height 690
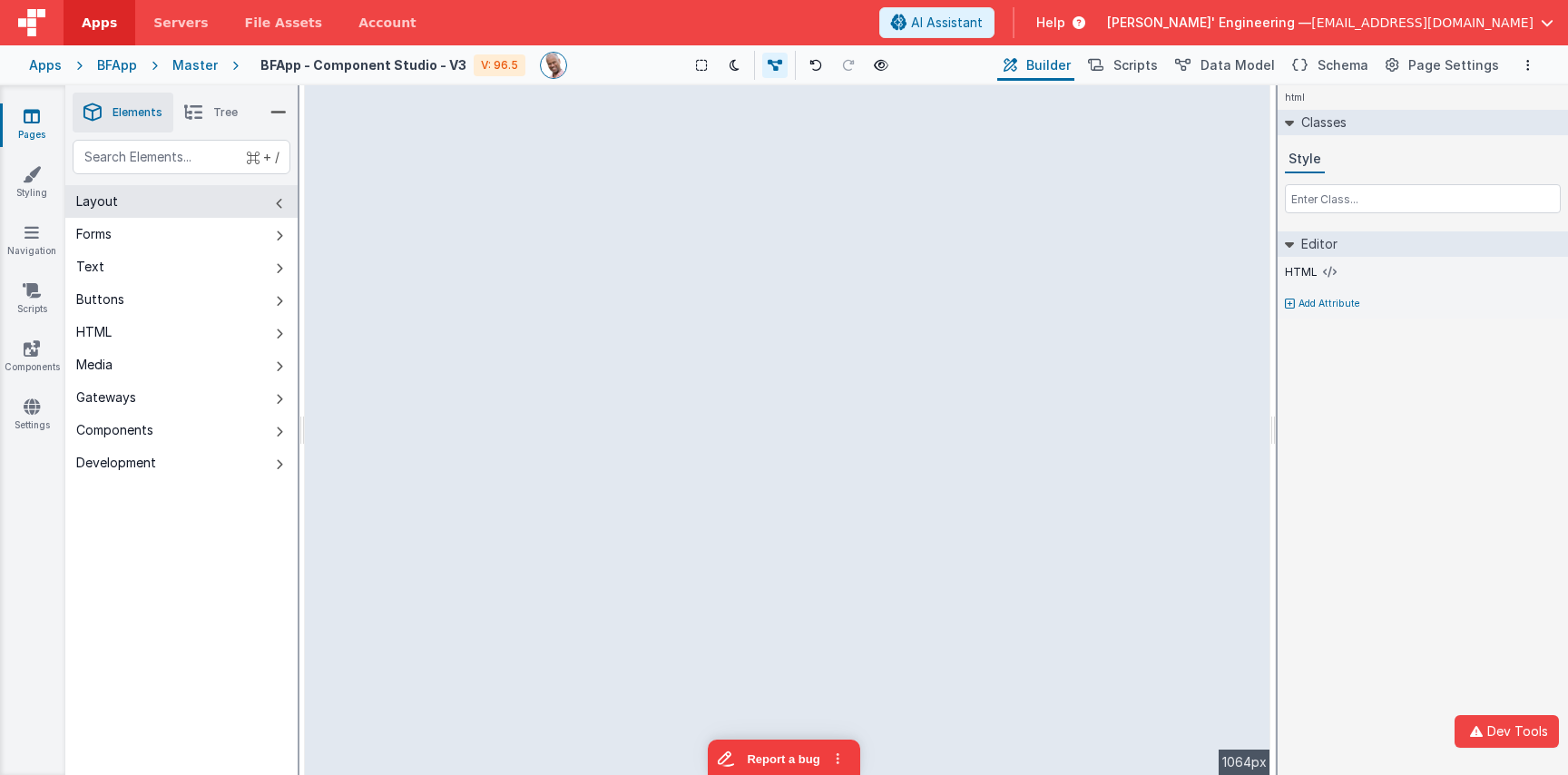
click at [733, 247] on div "--> 1064px" at bounding box center [788, 430] width 966 height 690
click at [194, 63] on div "Master" at bounding box center [194, 65] width 45 height 18
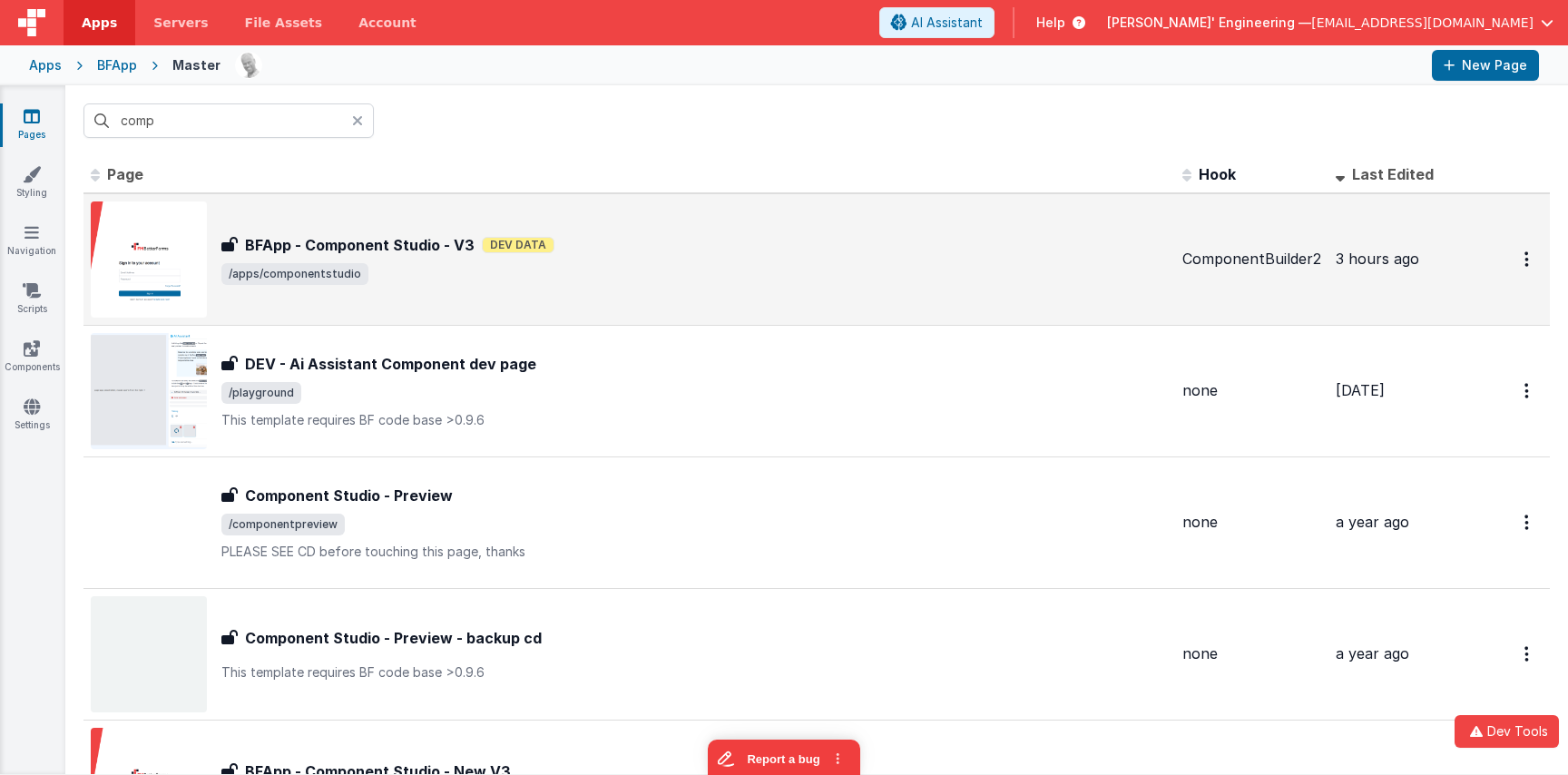
click at [464, 268] on span "/apps/componentstudio" at bounding box center [694, 274] width 946 height 22
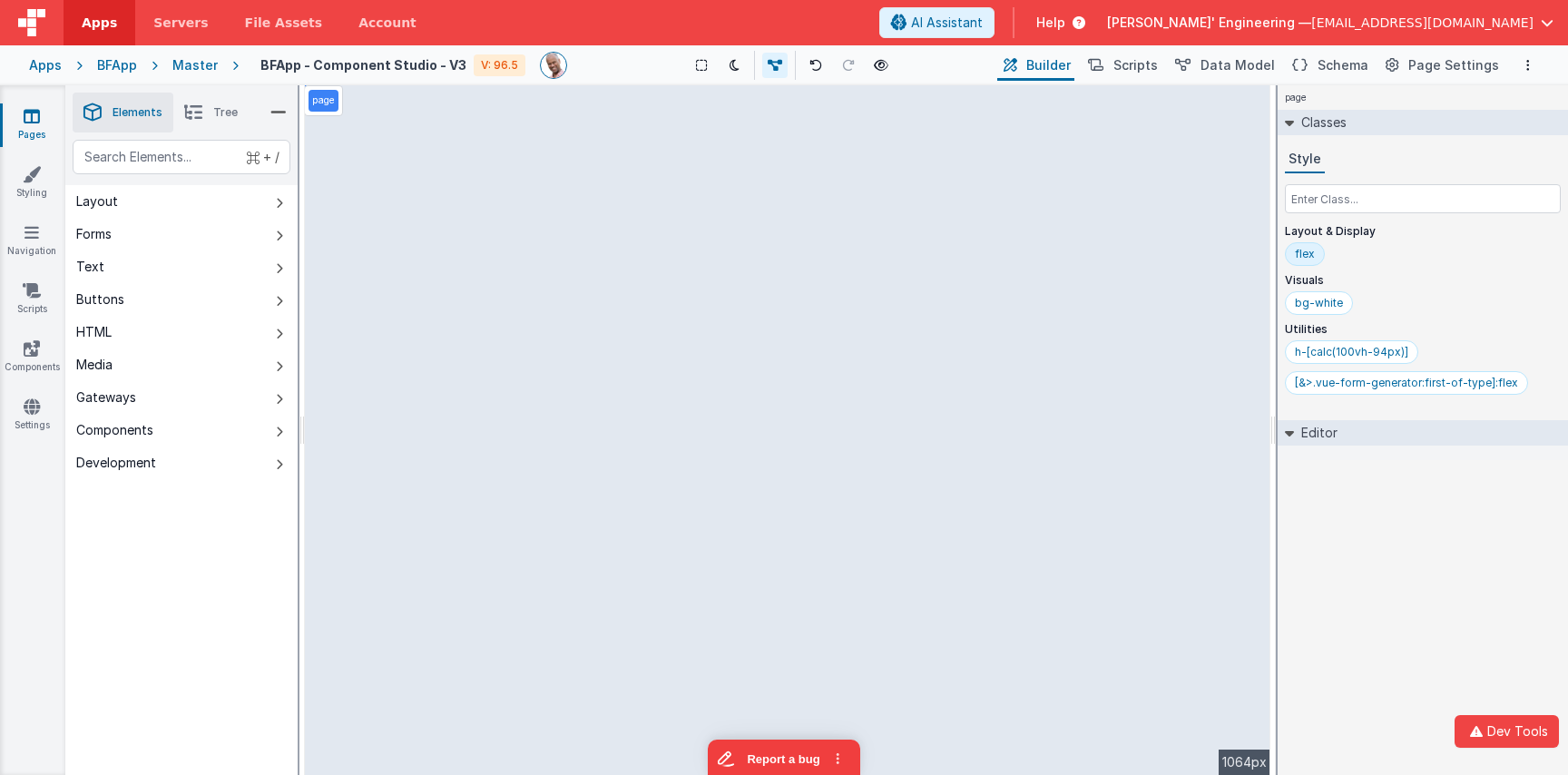
click at [474, 300] on div "page --> 1064px" at bounding box center [788, 430] width 966 height 690
click at [631, 185] on div "page --> 1064px" at bounding box center [788, 430] width 966 height 690
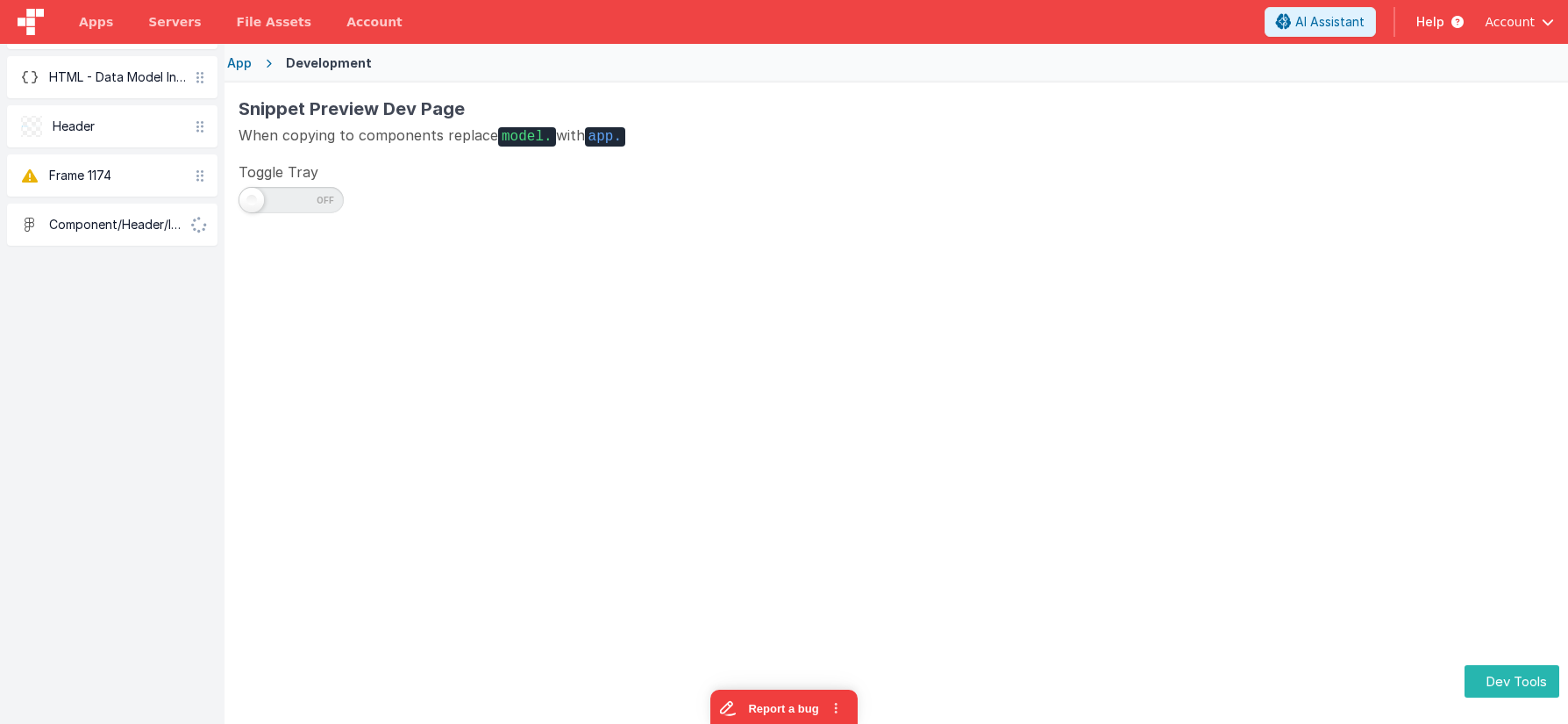
click at [274, 200] on span at bounding box center [291, 200] width 105 height 27
click at [252, 200] on input "checkbox" at bounding box center [245, 197] width 14 height 14
checkbox input "true"
